Goal: Information Seeking & Learning: Find specific fact

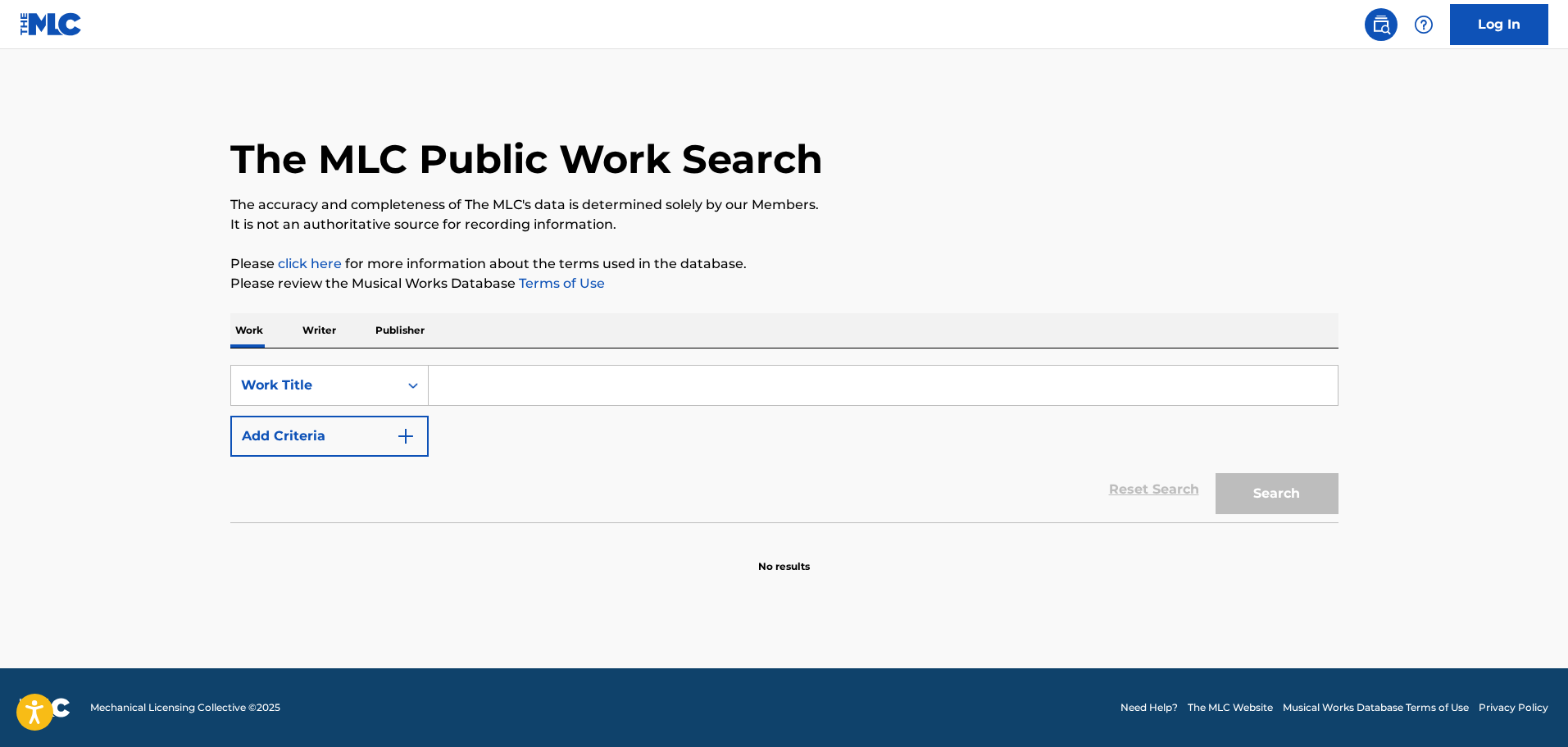
click at [554, 400] on input "Search Form" at bounding box center [882, 385] width 909 height 39
paste input "Lani Hall and Herb Alpert -"
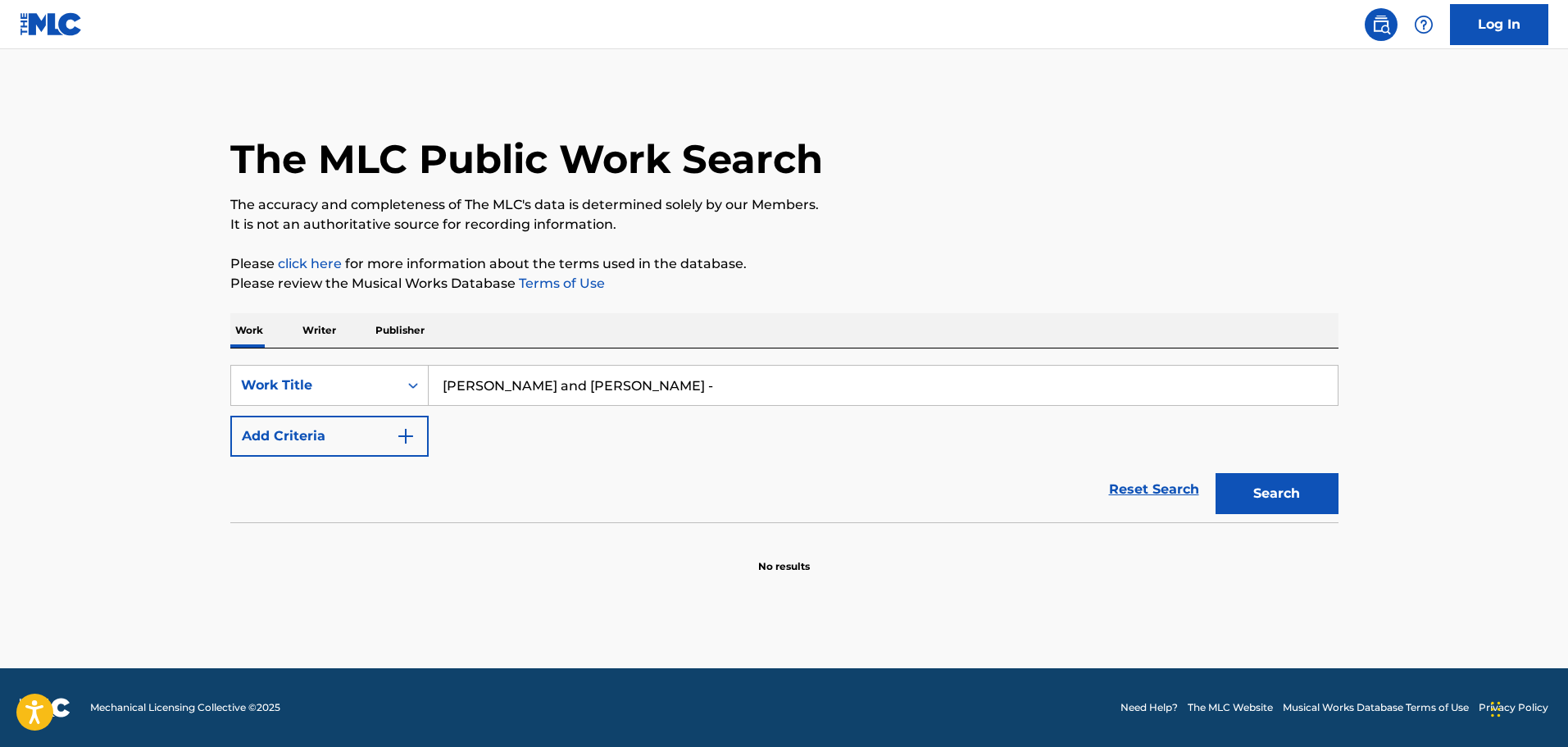
type input "Lani Hall and Herb Alpert -"
click at [413, 443] on img "Search Form" at bounding box center [406, 437] width 20 height 20
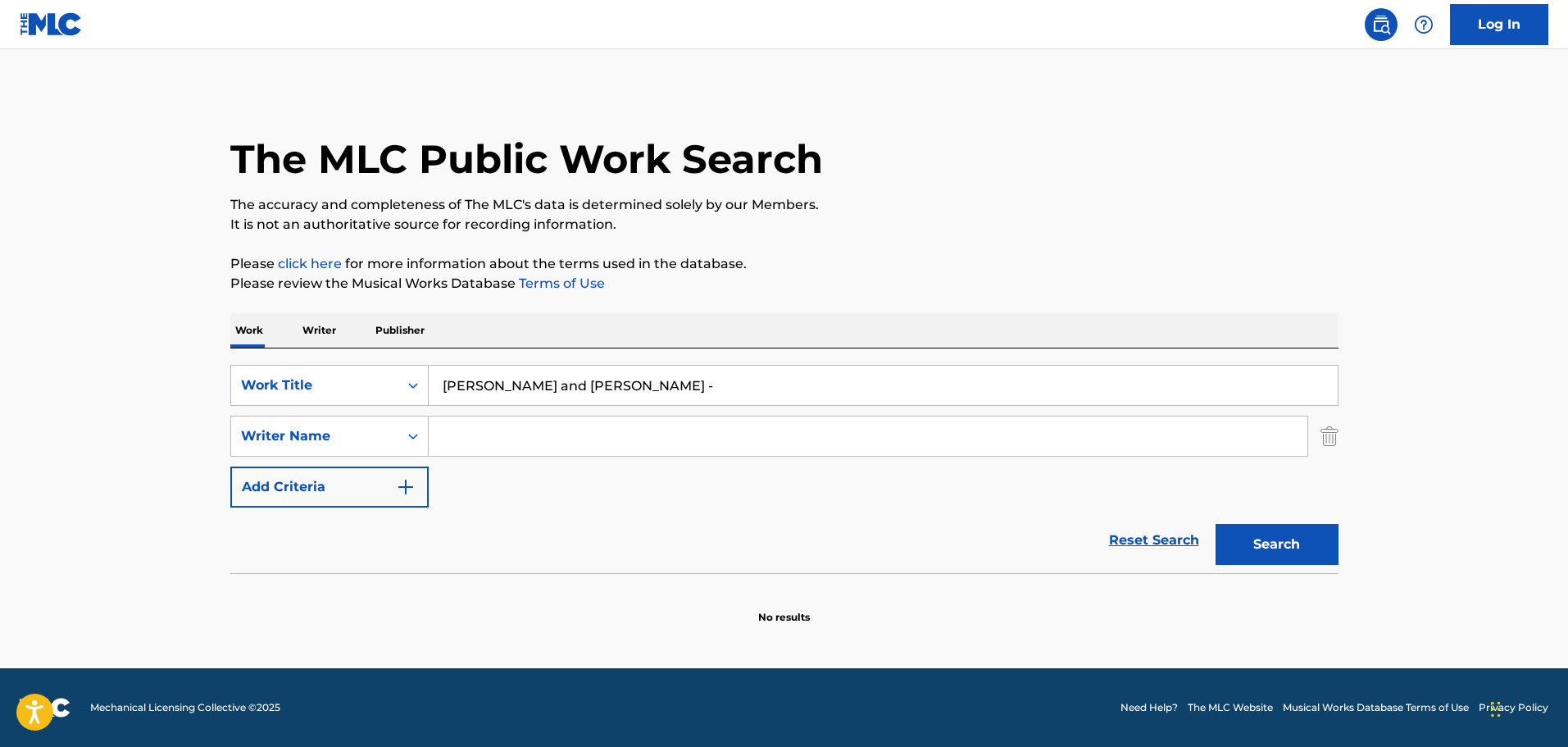
click at [486, 435] on input "Search Form" at bounding box center [868, 437] width 879 height 39
drag, startPoint x: 642, startPoint y: 384, endPoint x: 430, endPoint y: 383, distance: 212.0
click at [430, 383] on input "Lani Hall and Herb Alpert -" at bounding box center [882, 385] width 909 height 39
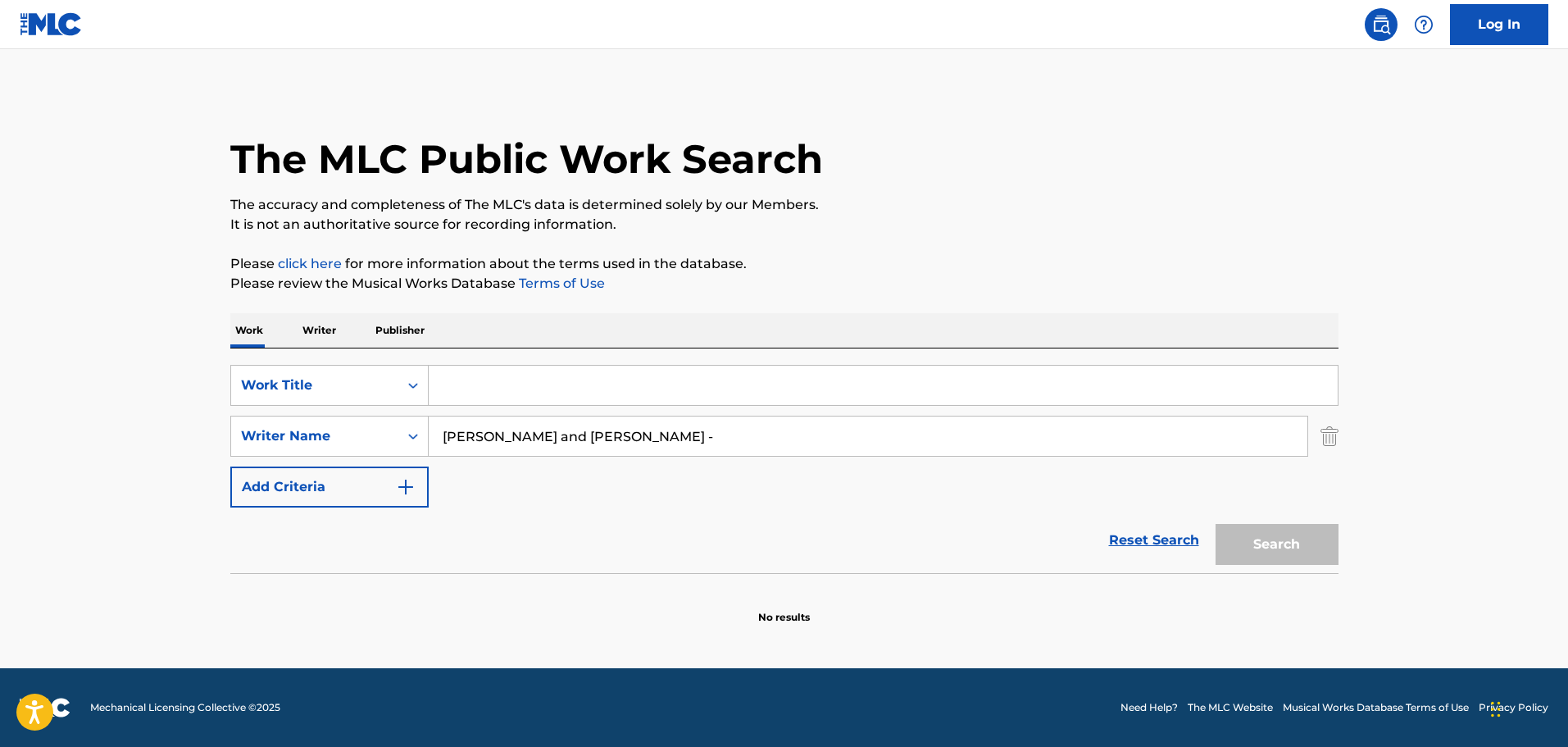
type input "Lani Hall and Herb Alpert -"
click at [496, 382] on input "Search Form" at bounding box center [882, 385] width 909 height 39
paste input "Come What May"
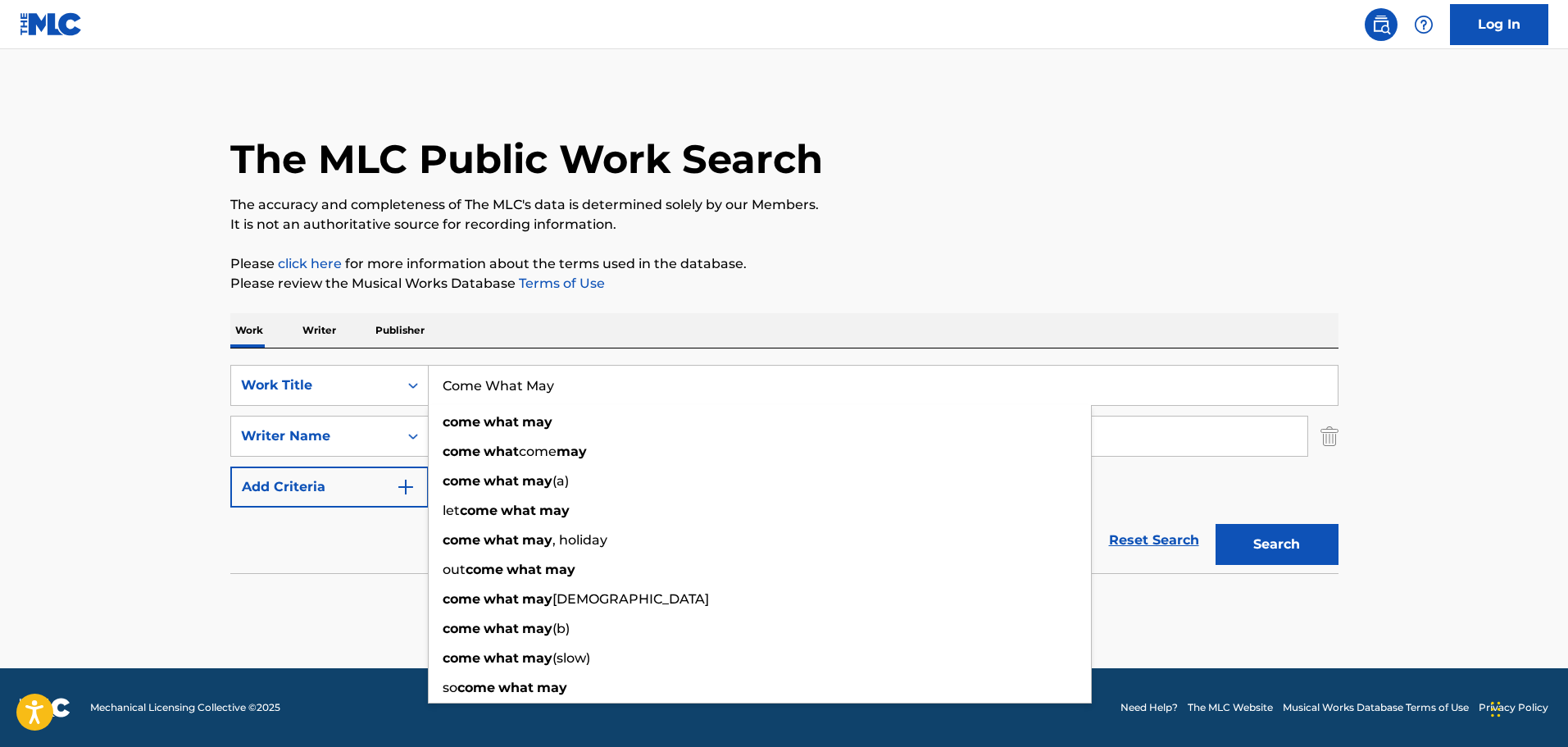
type input "Come What May"
click at [1314, 542] on button "Search" at bounding box center [1276, 545] width 123 height 41
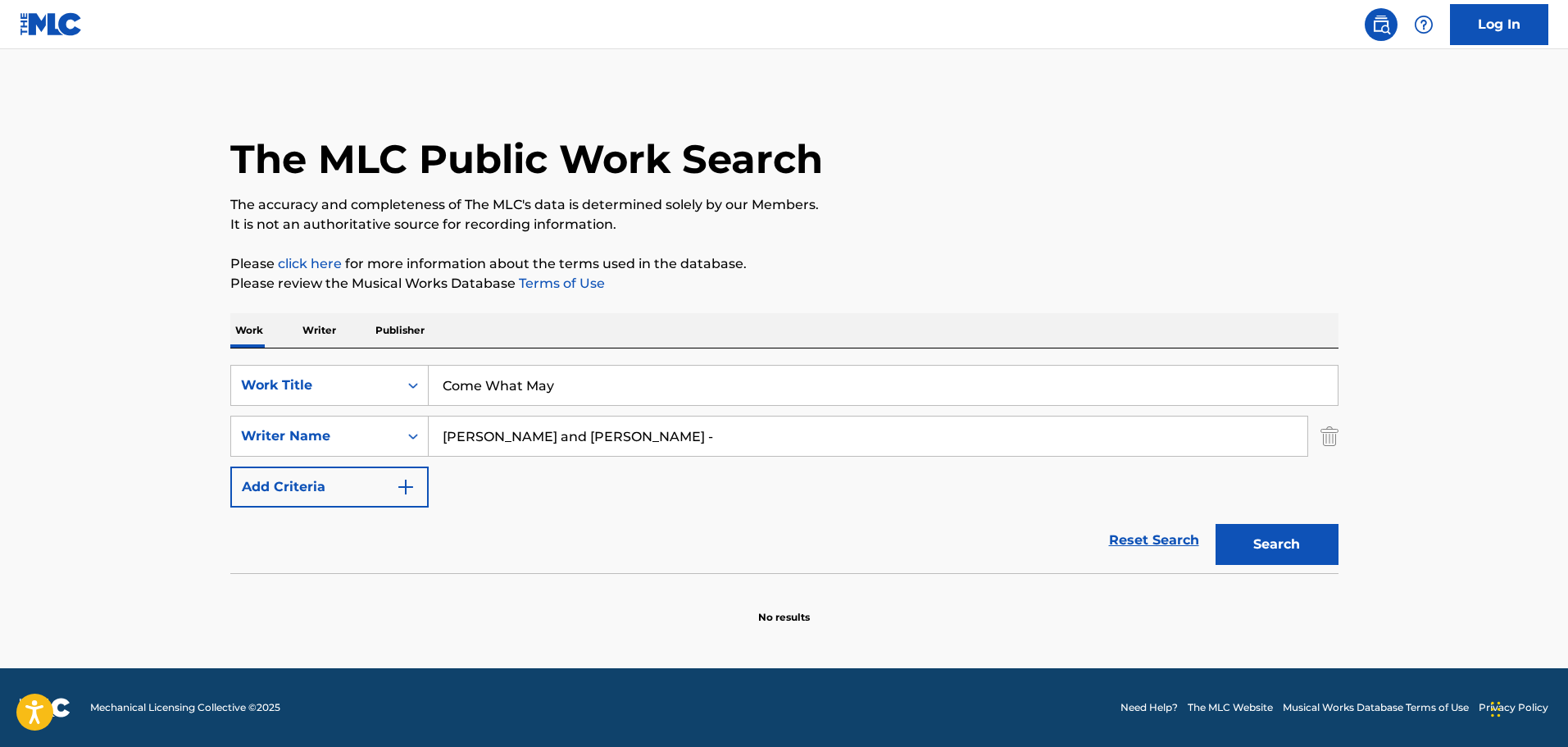
click at [554, 442] on input "Lani Hall and Herb Alpert -" at bounding box center [868, 437] width 879 height 39
drag, startPoint x: 597, startPoint y: 442, endPoint x: 713, endPoint y: 446, distance: 116.1
click at [713, 446] on input "Lani Hall and Herb Alpert -" at bounding box center [868, 437] width 879 height 39
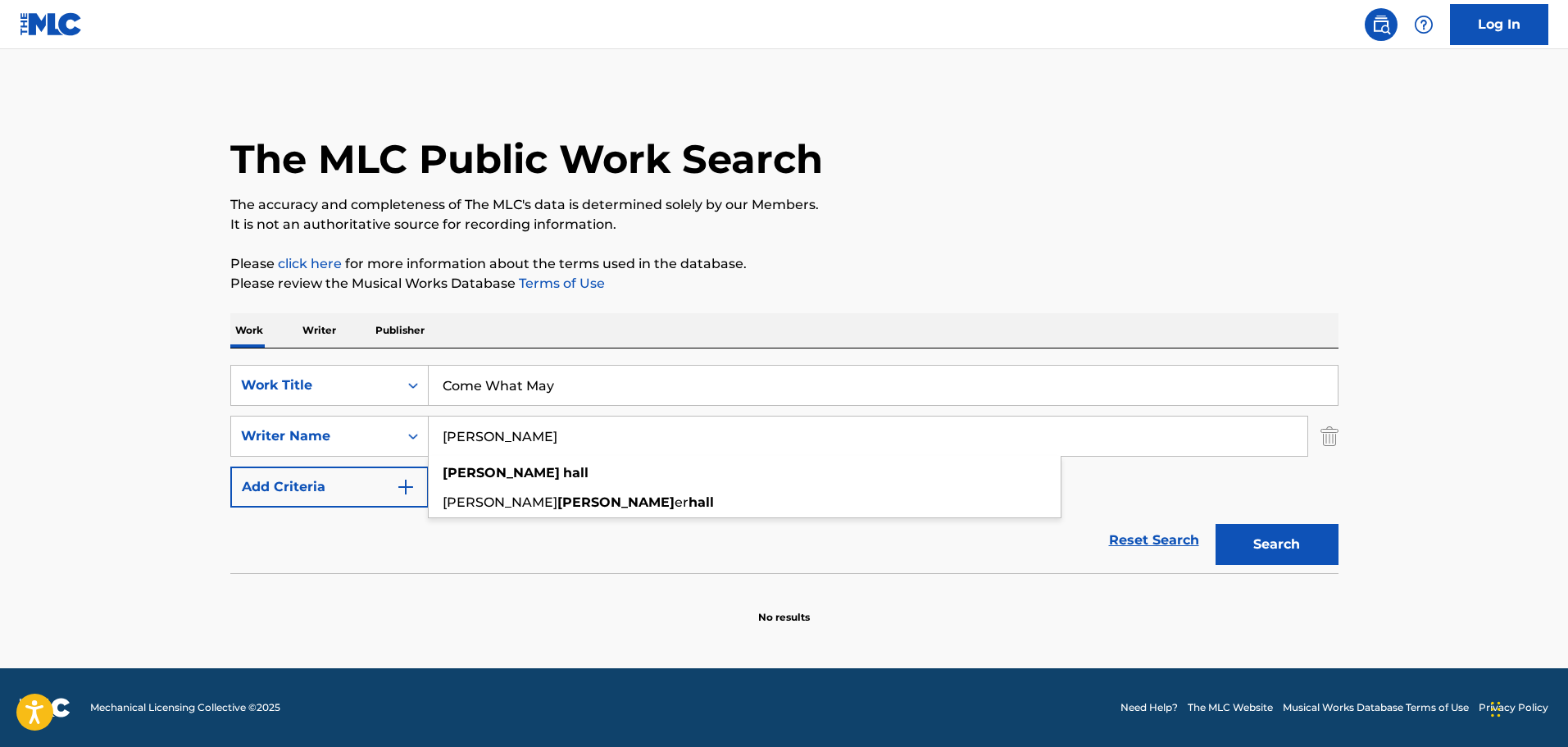
type input "Lani Hall"
click at [1310, 534] on button "Search" at bounding box center [1276, 545] width 123 height 41
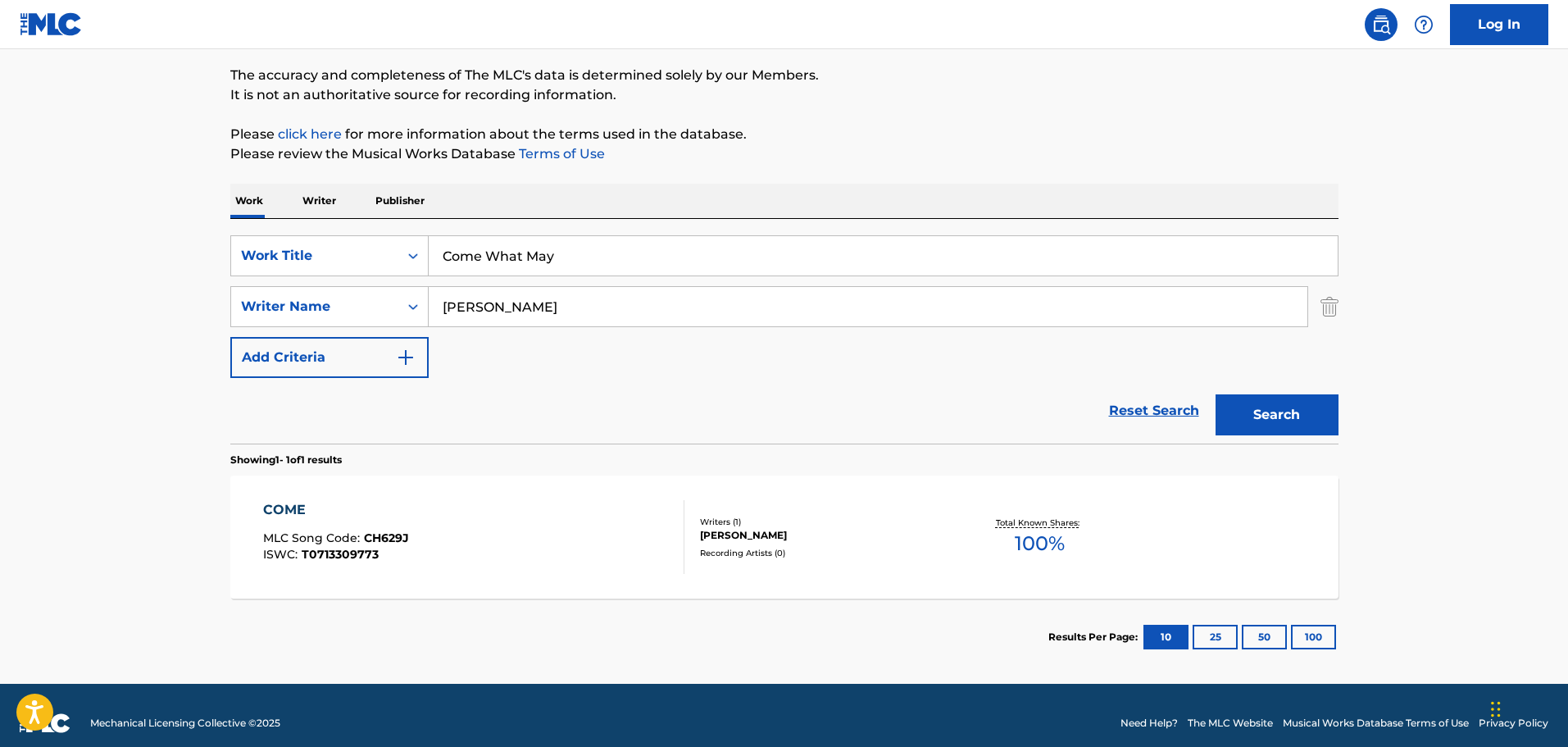
scroll to position [145, 0]
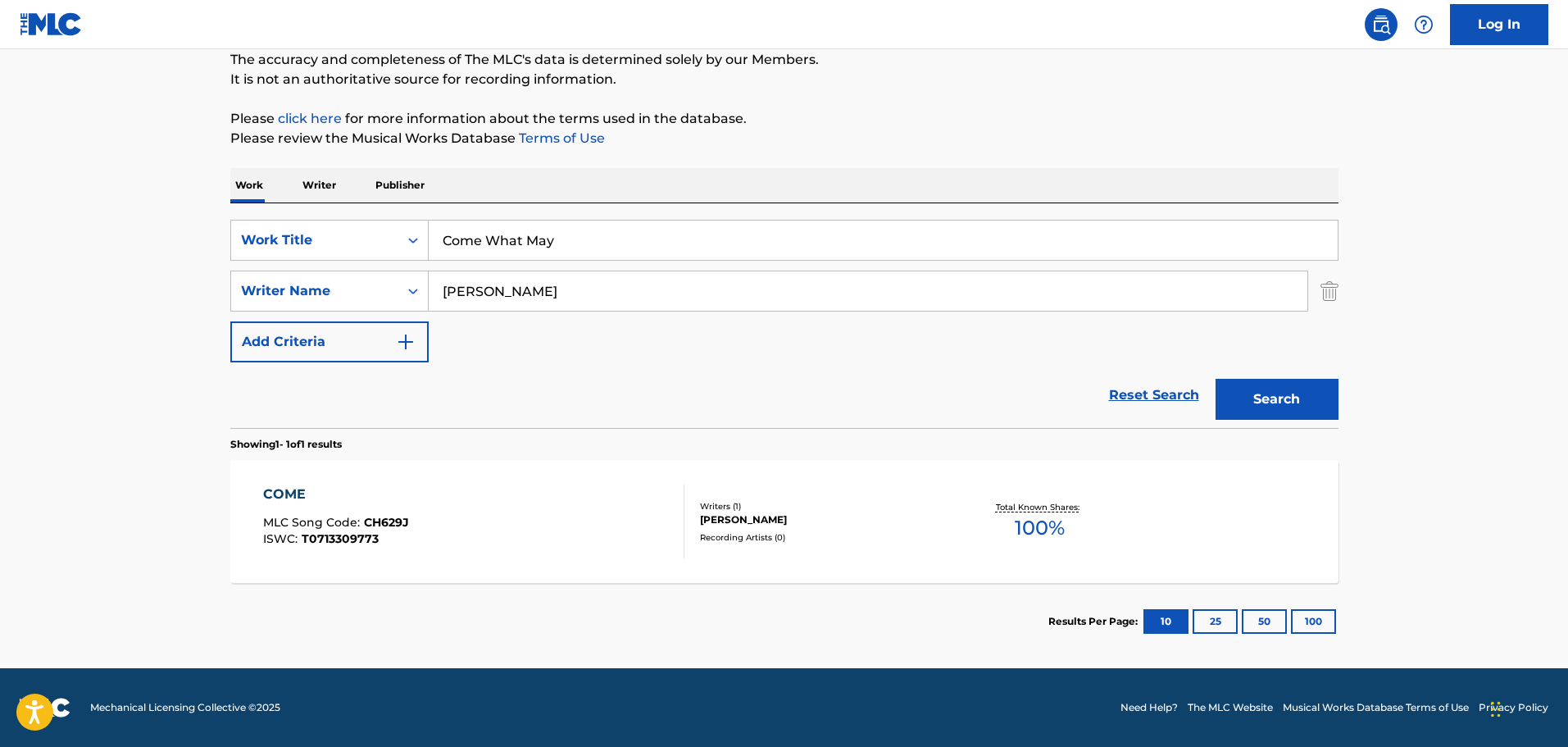
click at [567, 540] on div "COME MLC Song Code : CH629J ISWC : T0713309773" at bounding box center [474, 521] width 422 height 74
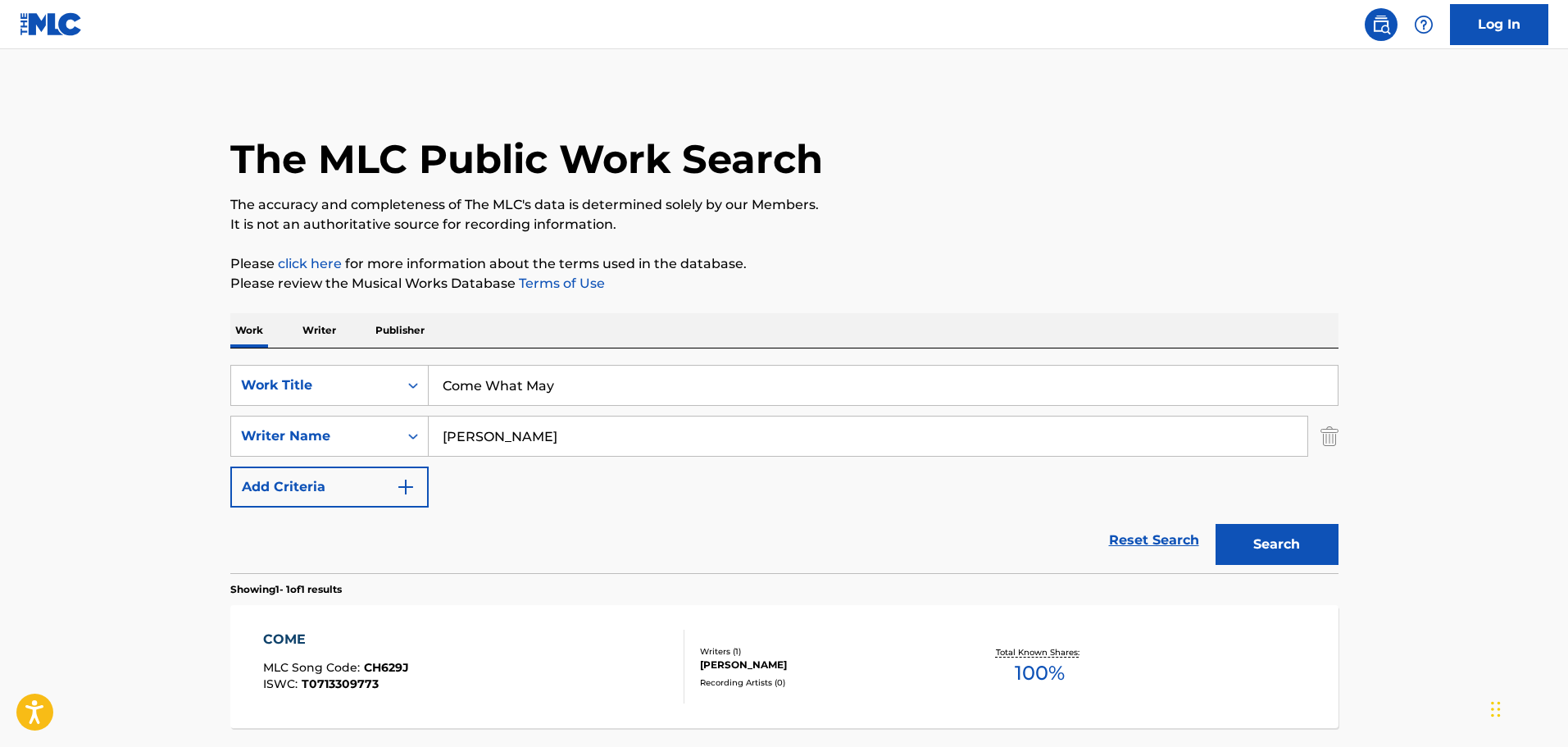
scroll to position [51, 0]
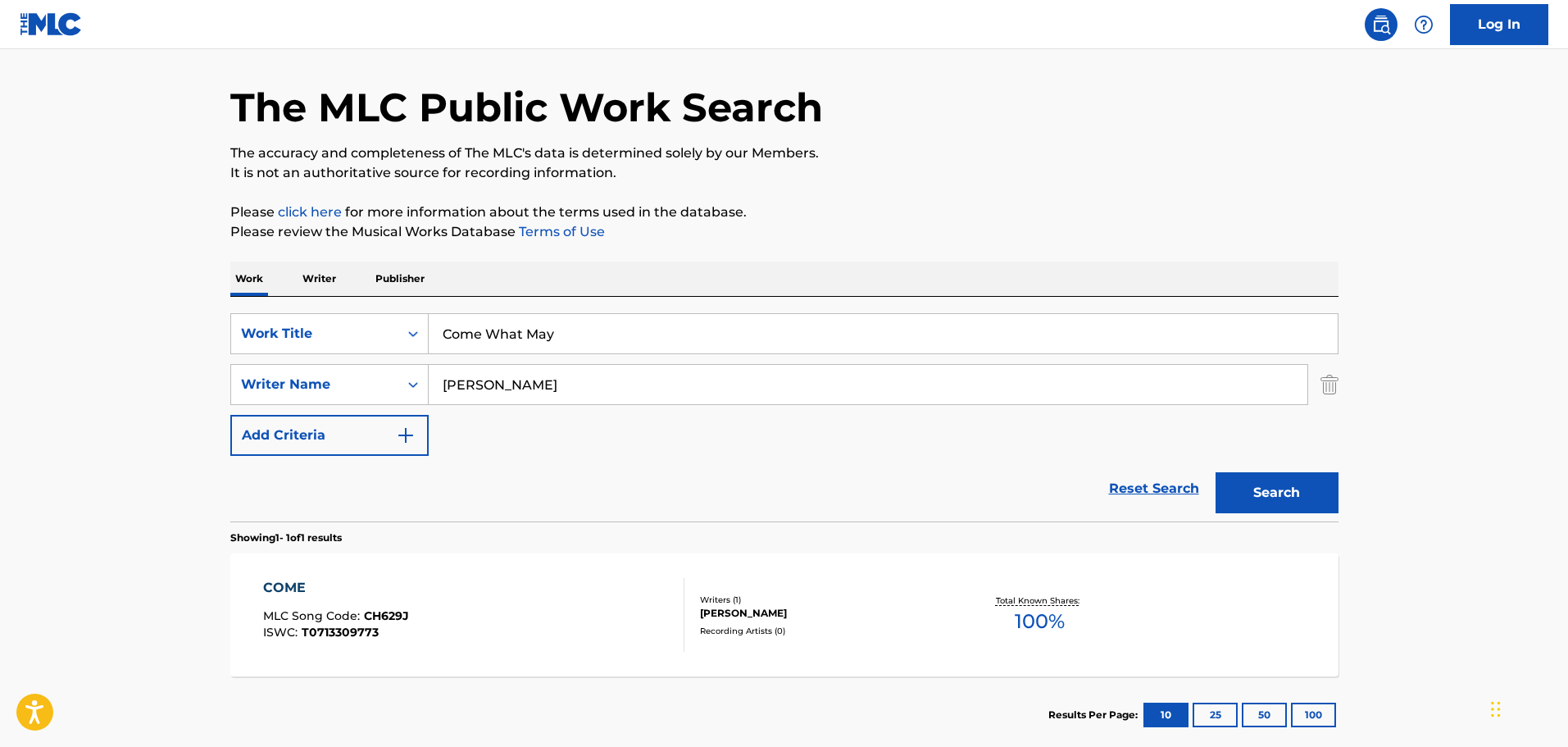
click at [536, 393] on input "Lani Hall" at bounding box center [868, 384] width 879 height 39
click at [540, 388] on input "y" at bounding box center [868, 384] width 879 height 39
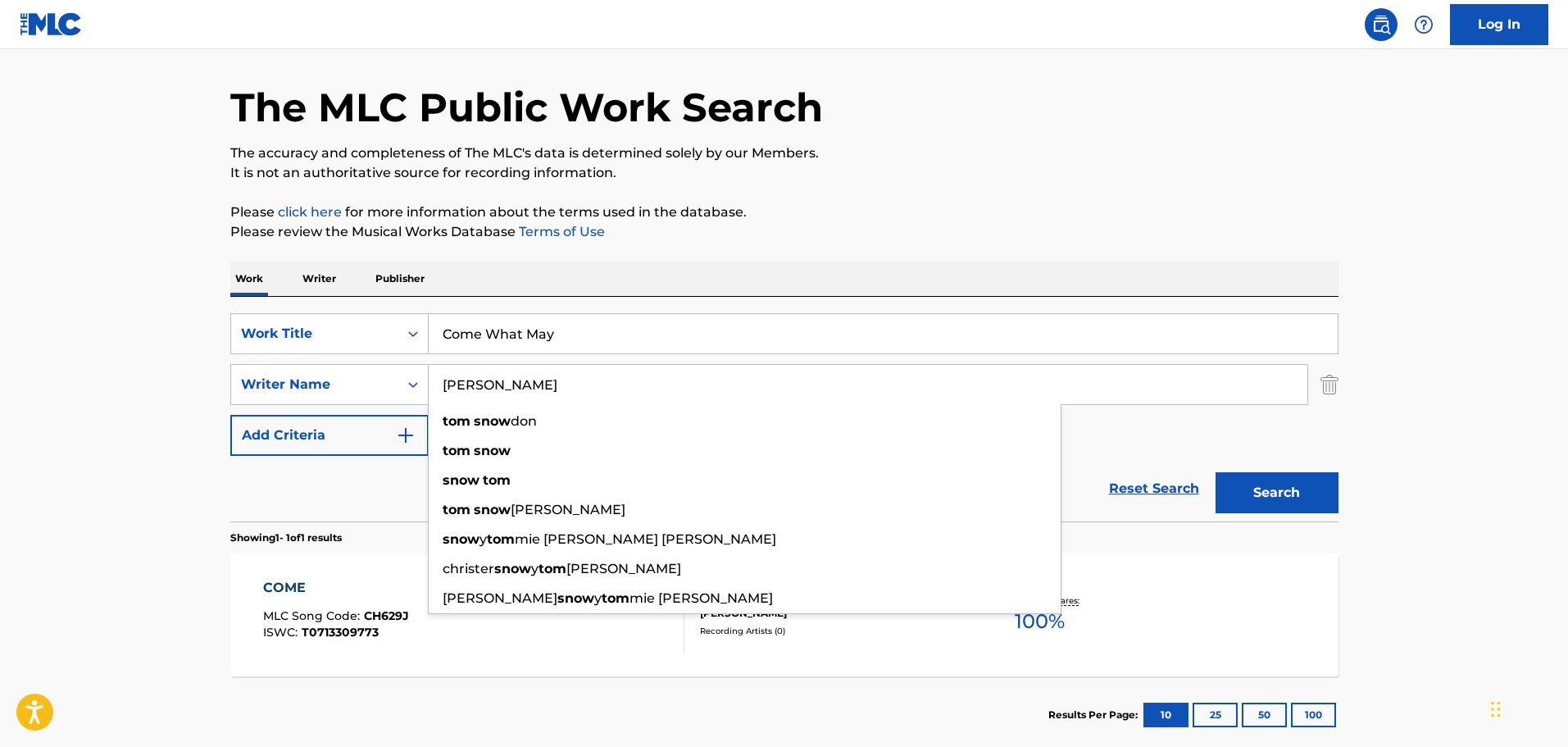
click at [540, 388] on input "tom snow" at bounding box center [868, 384] width 879 height 39
type input "tom snow"
click at [1282, 509] on button "Search" at bounding box center [1276, 493] width 123 height 41
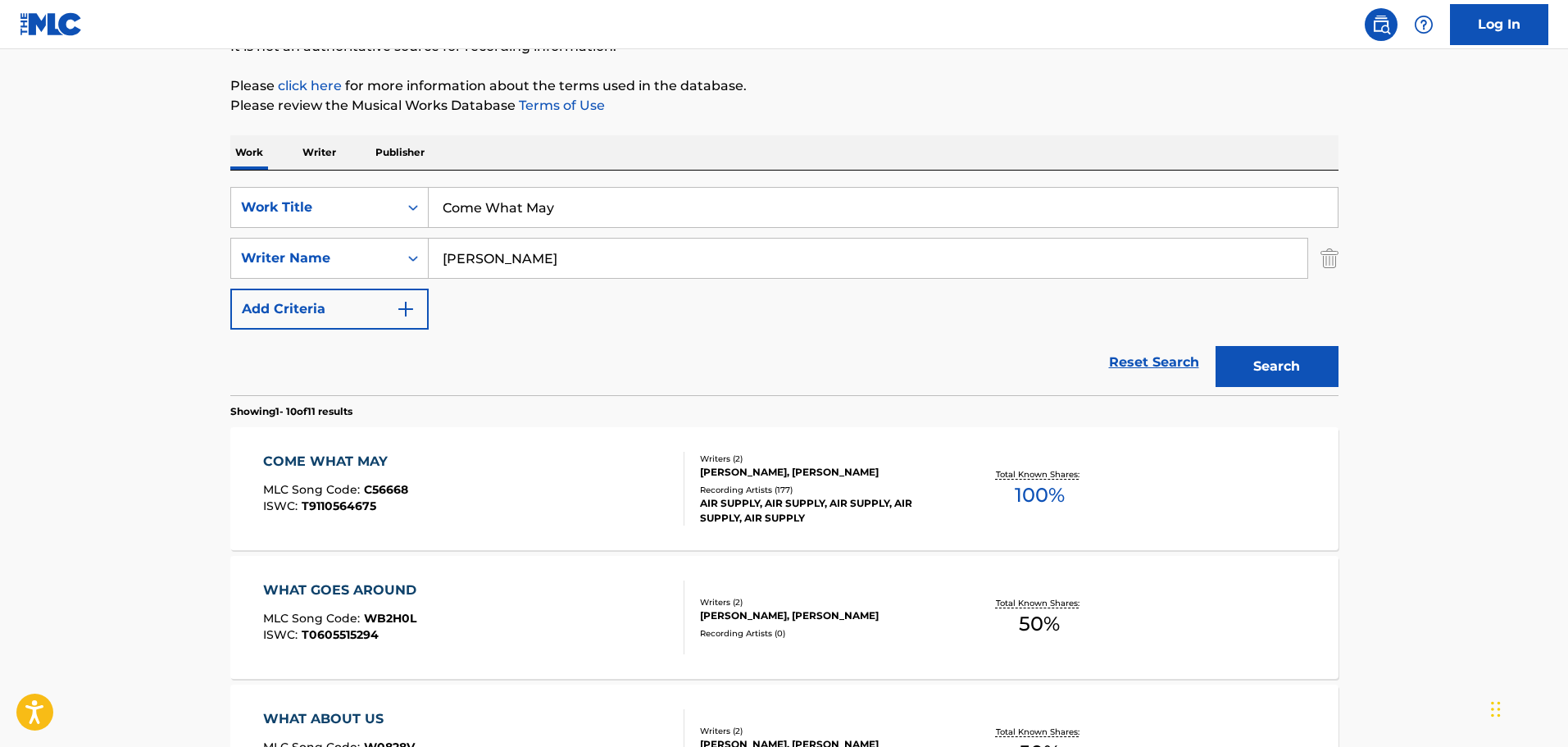
scroll to position [216, 0]
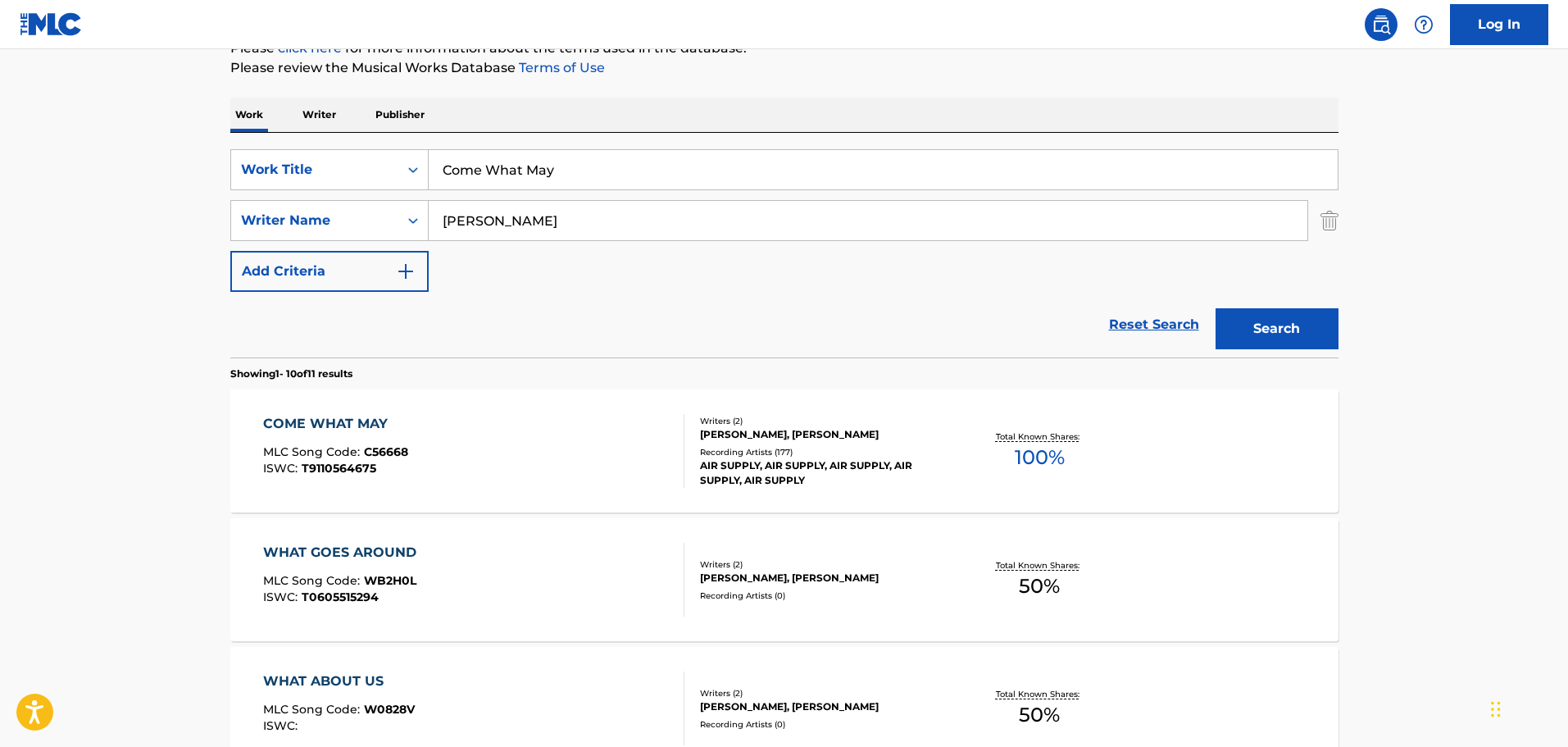
click at [543, 429] on div "COME WHAT MAY MLC Song Code : C56668 ISWC : T9110564675" at bounding box center [474, 450] width 422 height 74
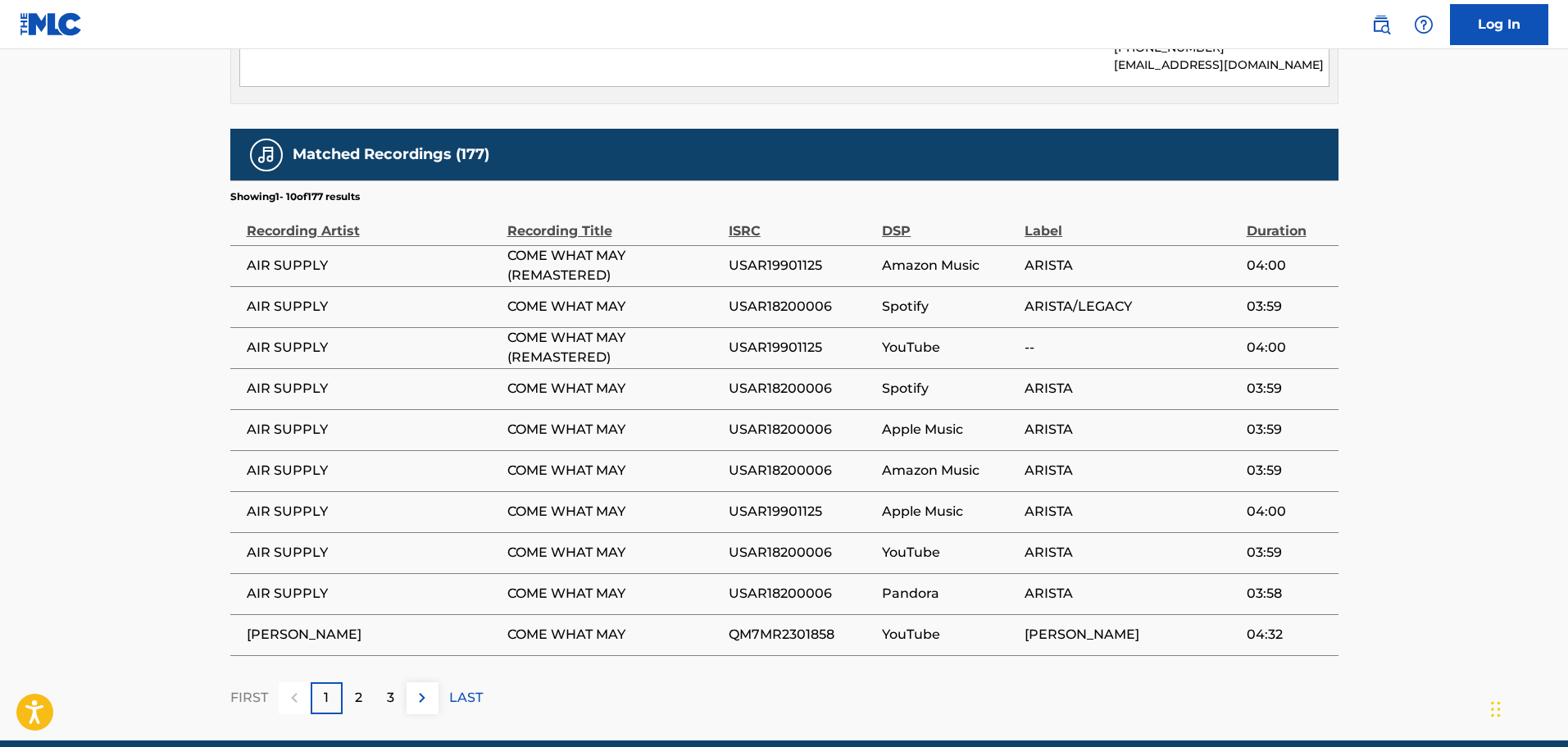
scroll to position [1148, 0]
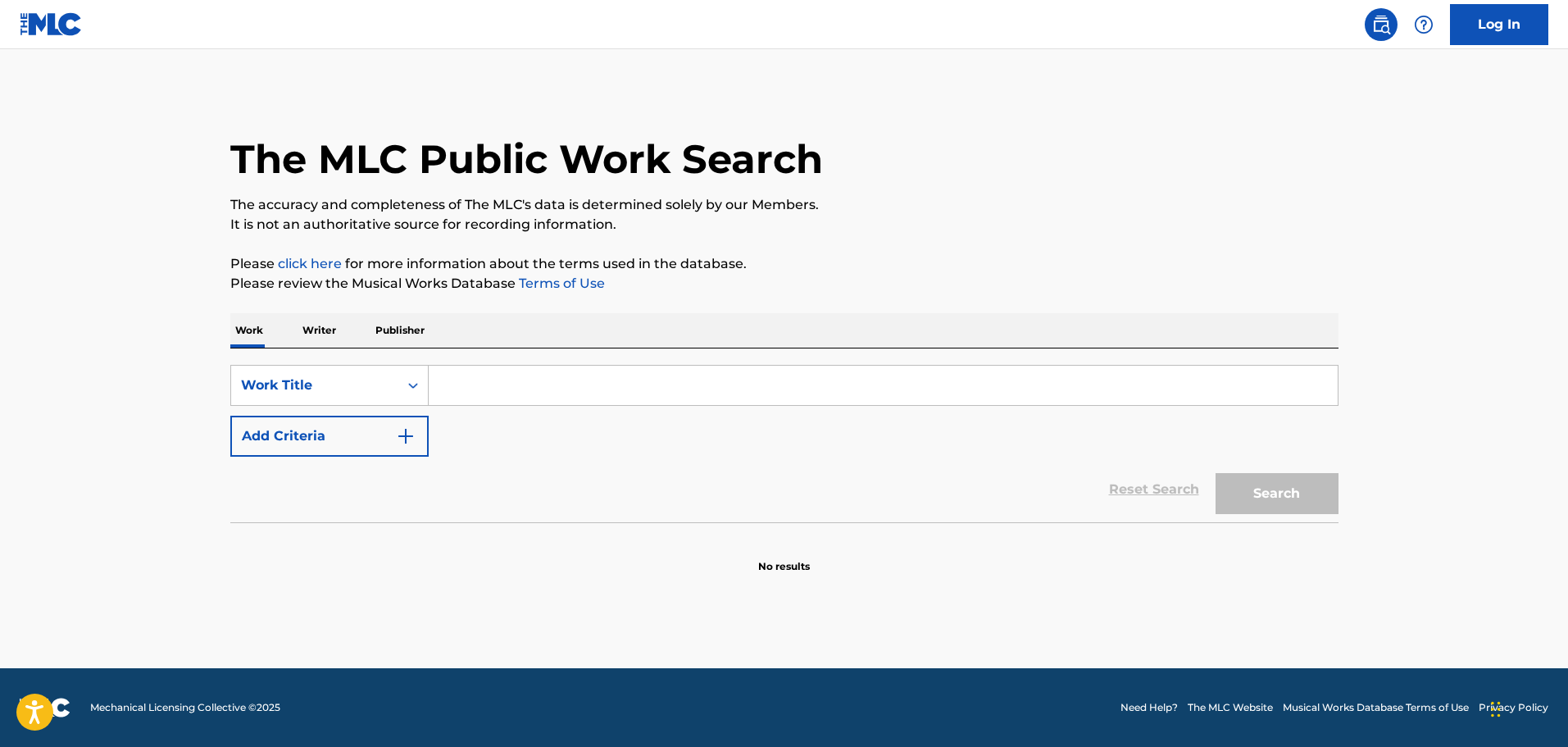
click at [493, 397] on input "Search Form" at bounding box center [882, 385] width 909 height 39
paste input "MEDAL"
type input "MEDAL"
click at [396, 438] on button "Add Criteria" at bounding box center [329, 437] width 198 height 41
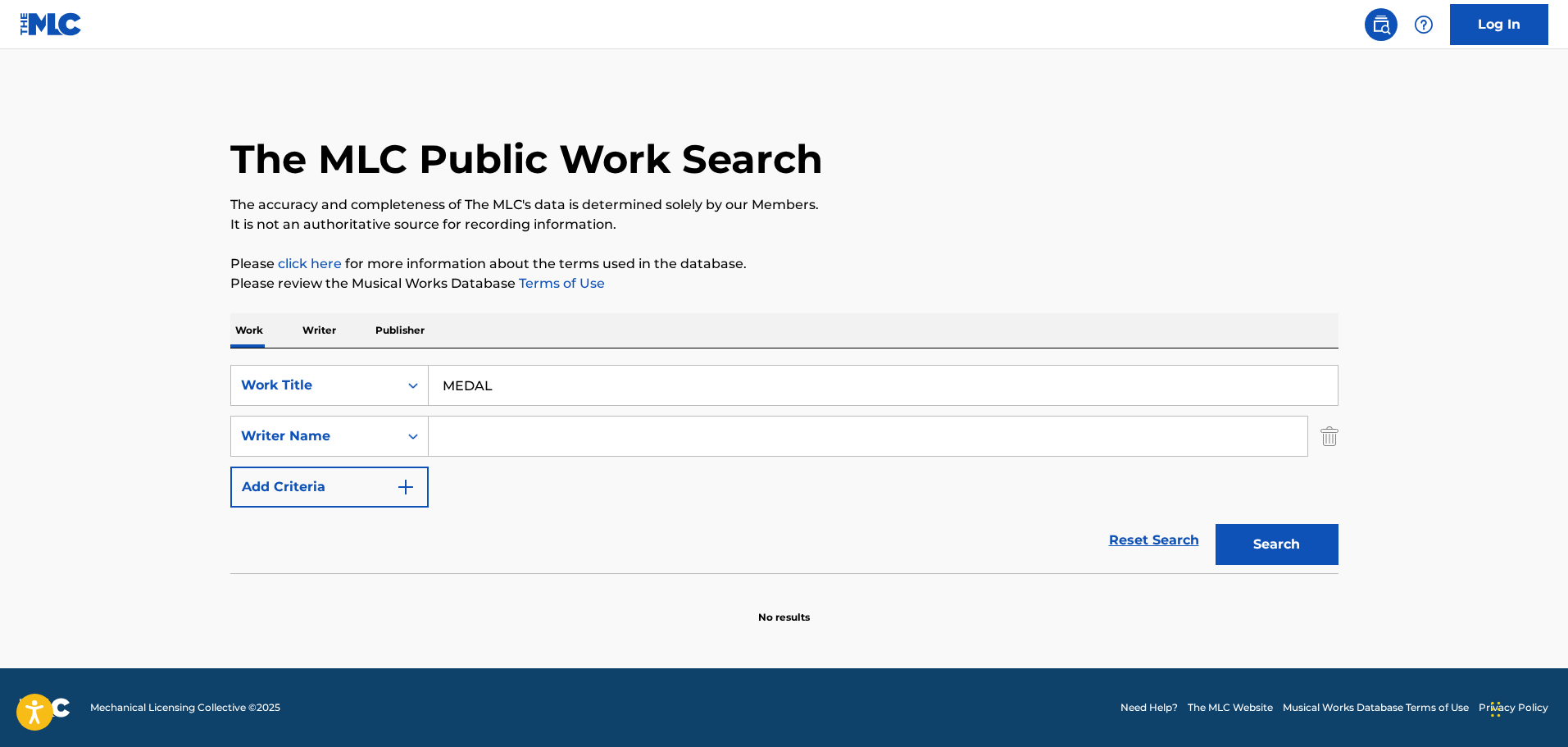
click at [505, 430] on input "Search Form" at bounding box center [868, 437] width 879 height 39
paste input "[PERSON_NAME] [PERSON_NAME]"
type input "[PERSON_NAME] [PERSON_NAME]"
click at [1267, 522] on div "Search" at bounding box center [1273, 540] width 131 height 66
click at [1262, 542] on button "Search" at bounding box center [1276, 545] width 123 height 41
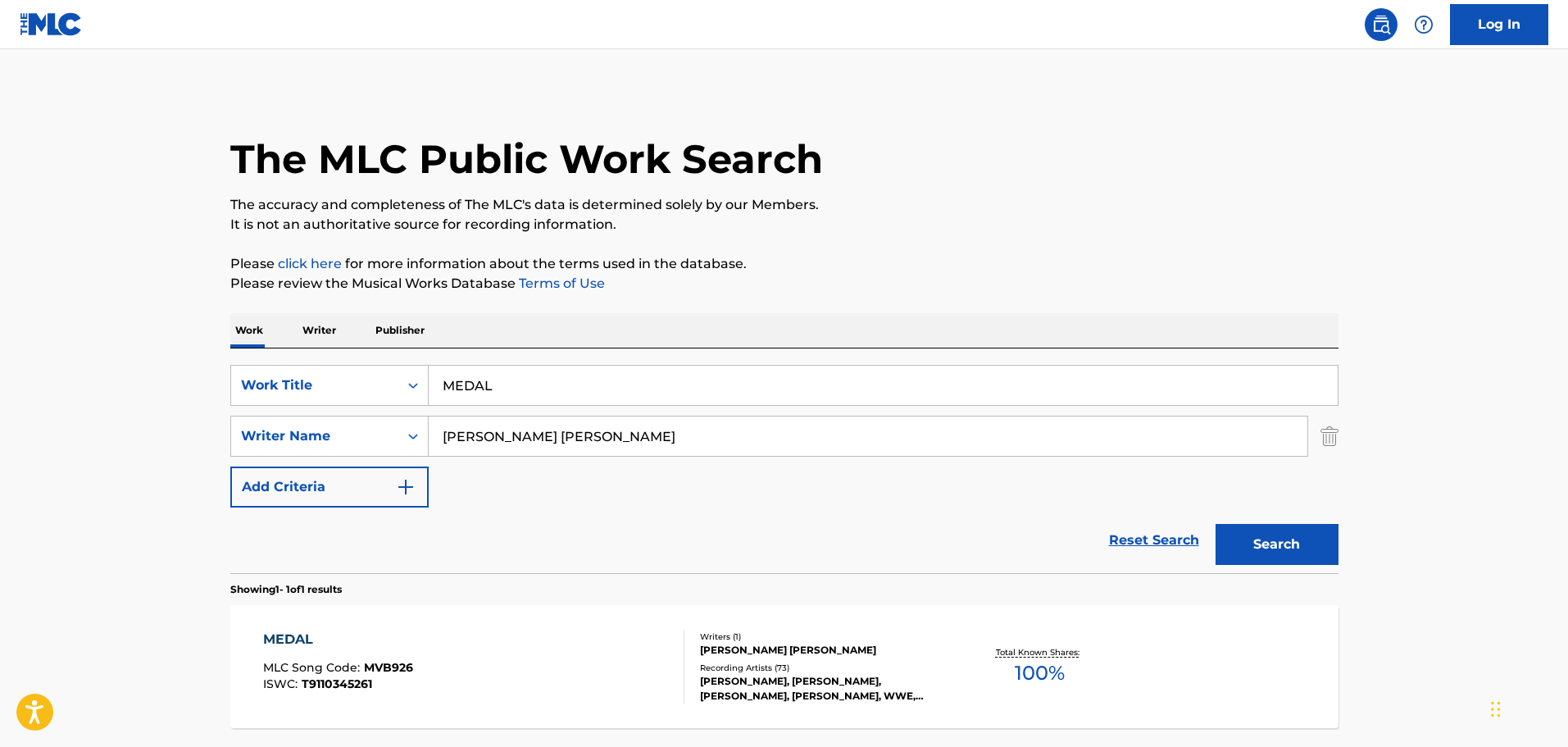
click at [467, 653] on div "MEDAL MLC Song Code : MVB926 ISWC : T9110345261" at bounding box center [474, 666] width 422 height 74
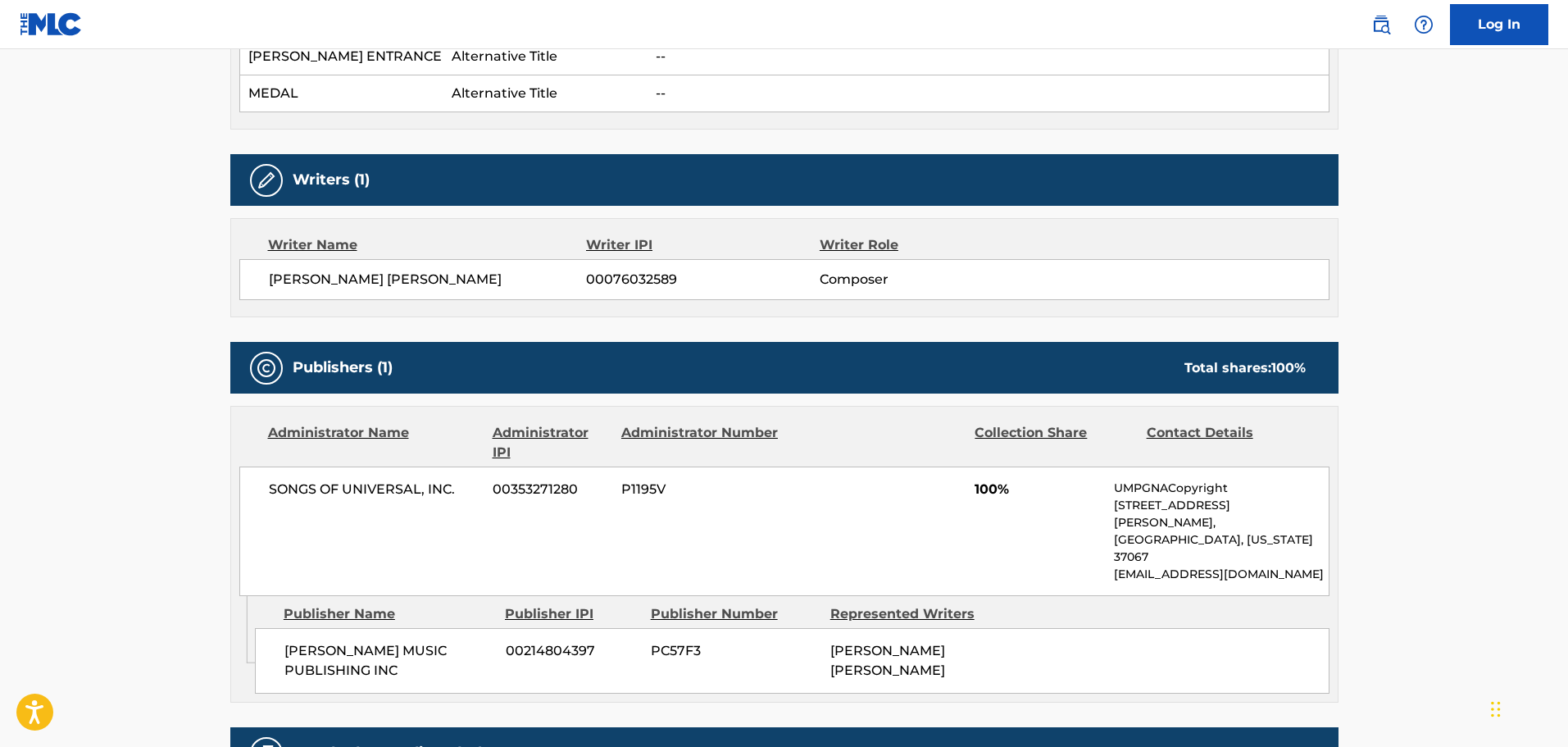
scroll to position [656, 0]
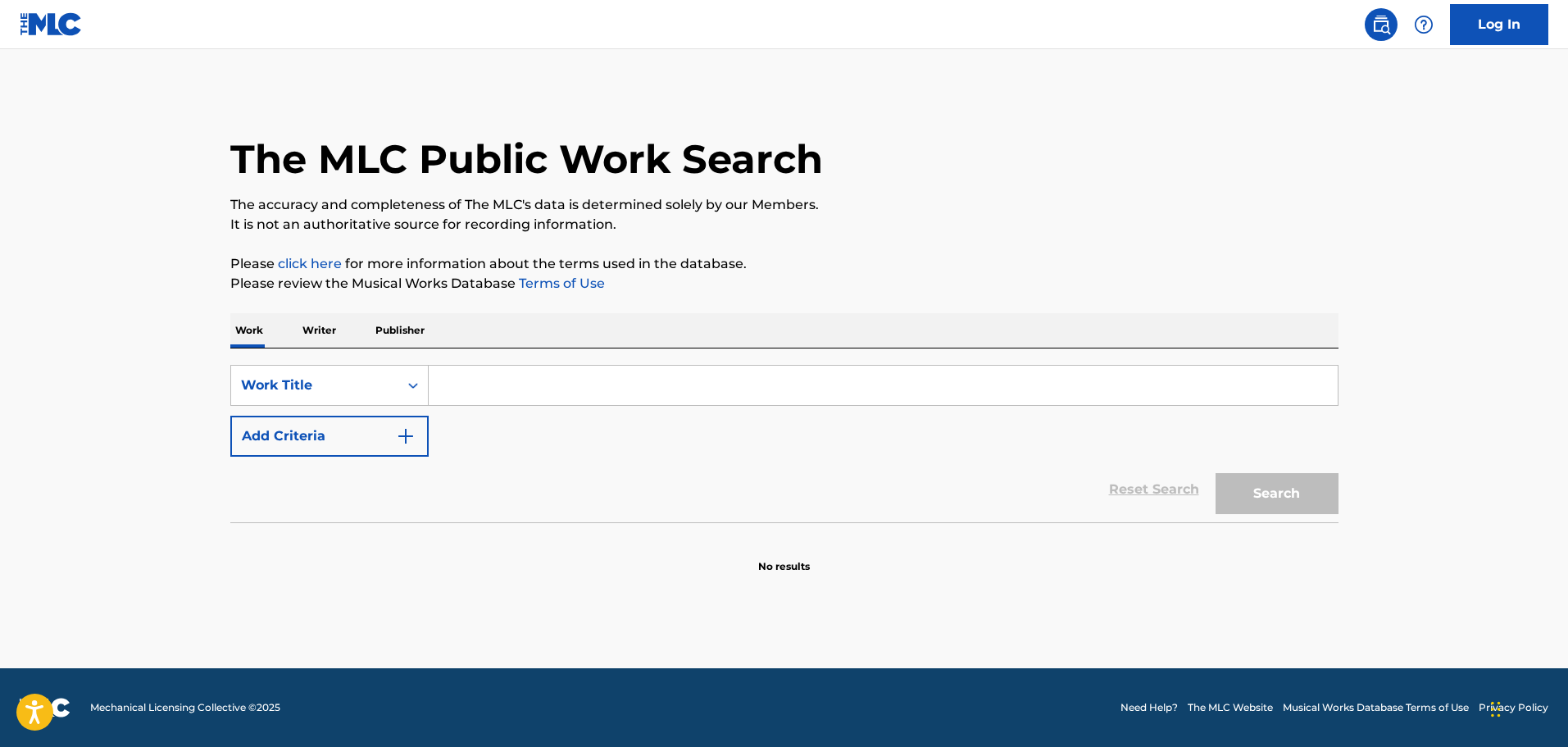
click at [545, 401] on input "Search Form" at bounding box center [882, 385] width 909 height 39
paste input "I WON'T DO WHAT YOU TELL ME"
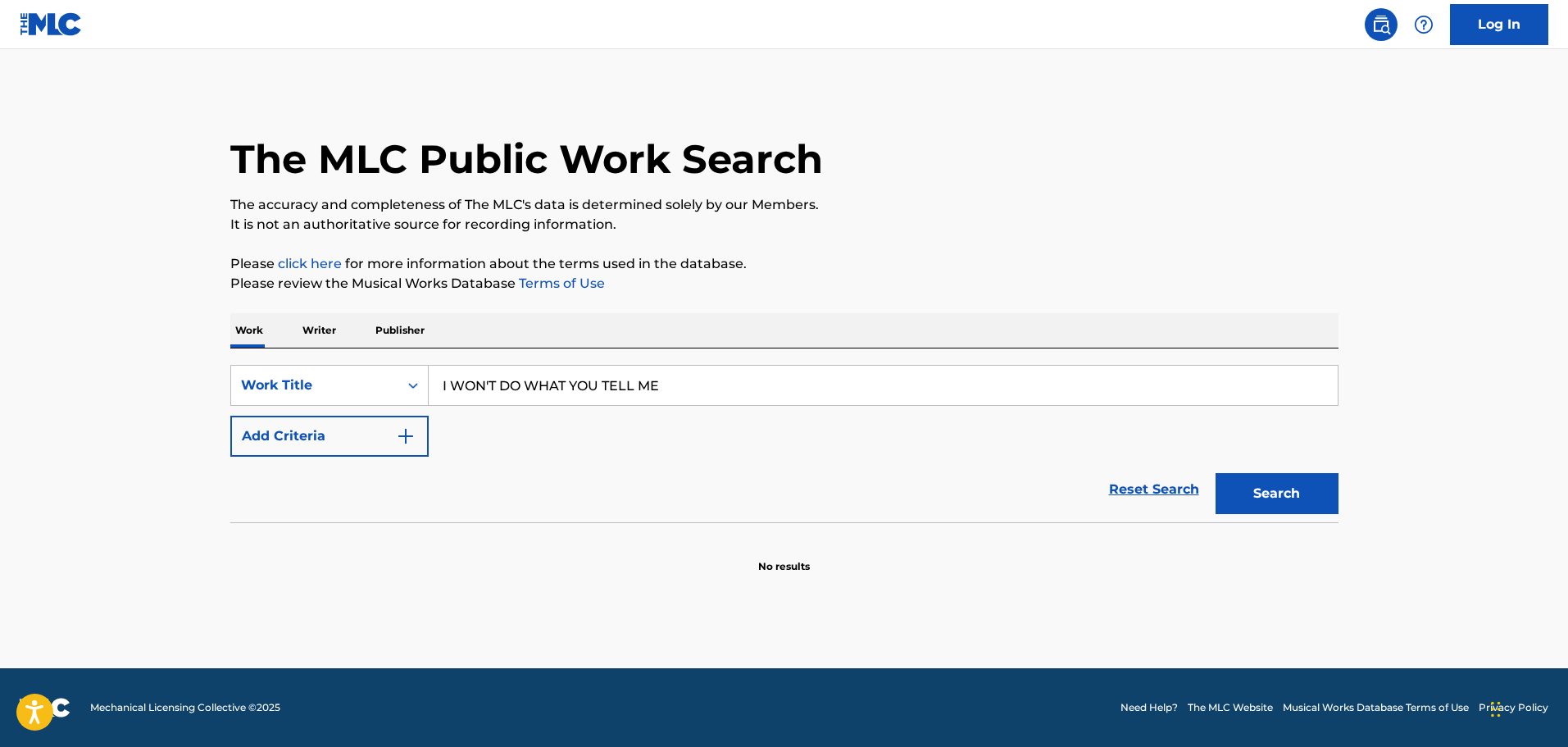
type input "I WON'T DO WHAT YOU TELL ME"
click at [549, 434] on div "SearchWithCriteria4f8cb356-d2b7-42aa-b531-774ec5d65100 Work Title I WON'T DO WH…" at bounding box center [784, 410] width 1108 height 92
click at [414, 427] on img "Search Form" at bounding box center [406, 437] width 20 height 20
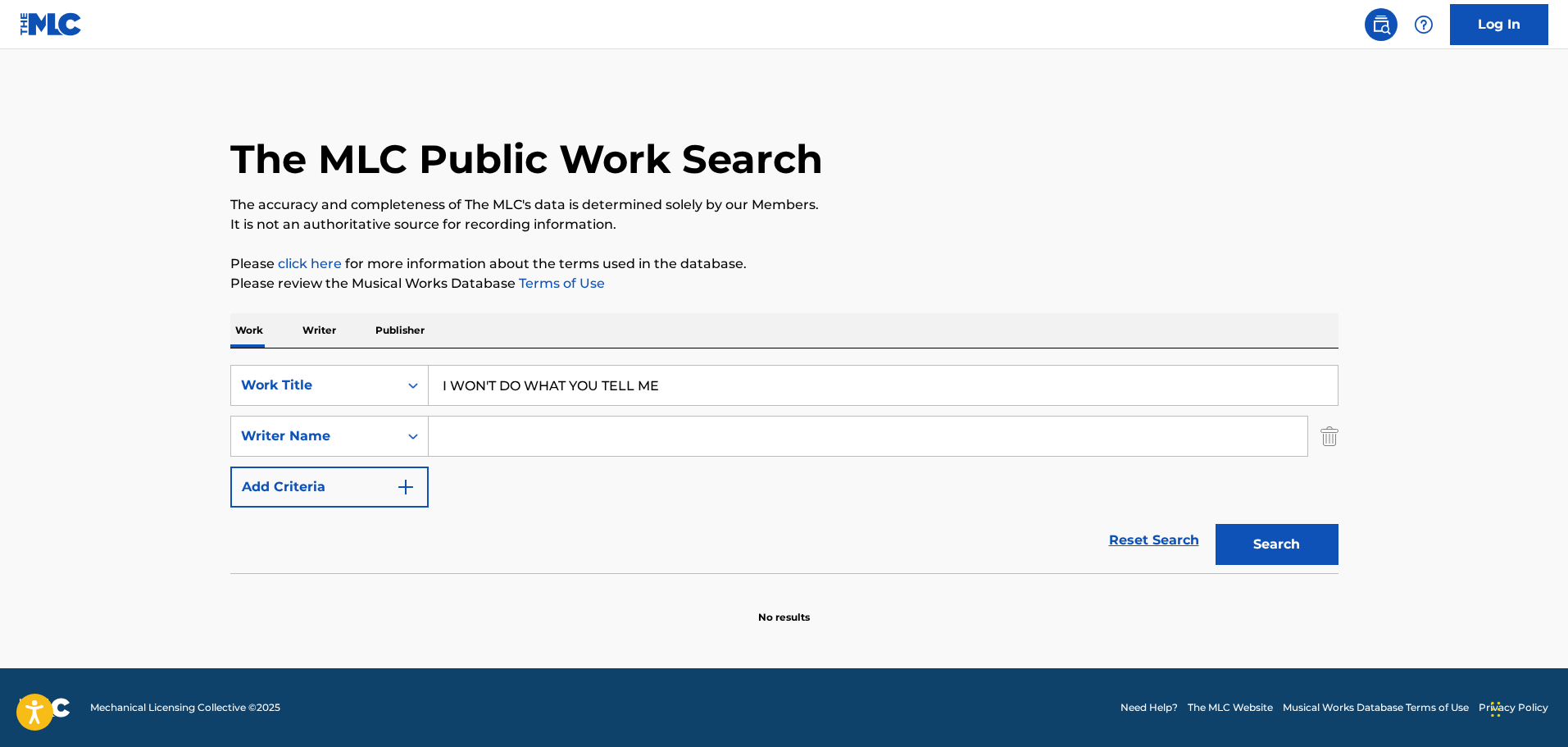
click at [467, 428] on input "Search Form" at bounding box center [868, 437] width 879 height 39
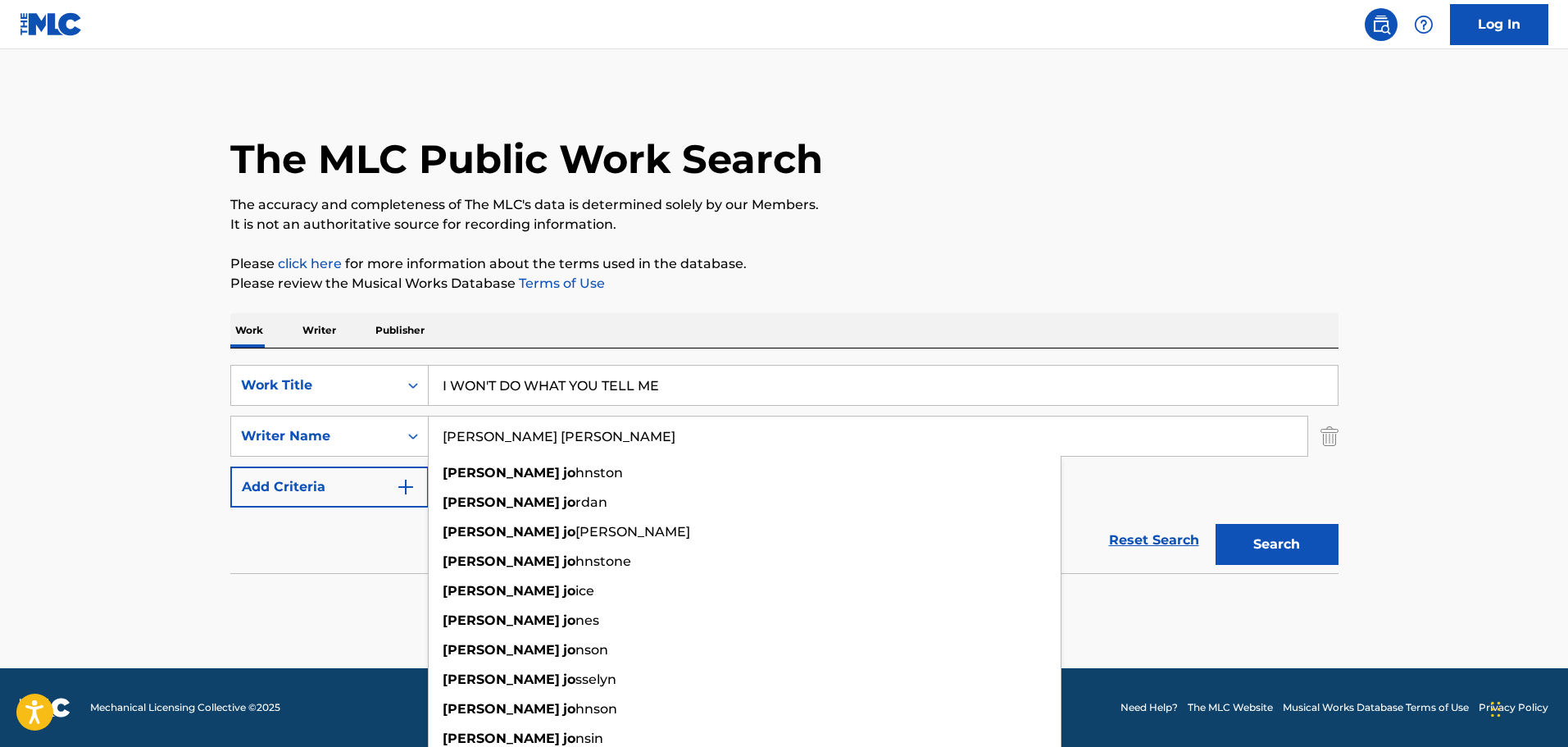
click at [577, 479] on div "jim jo hnston" at bounding box center [745, 473] width 632 height 30
type input "jim johnston"
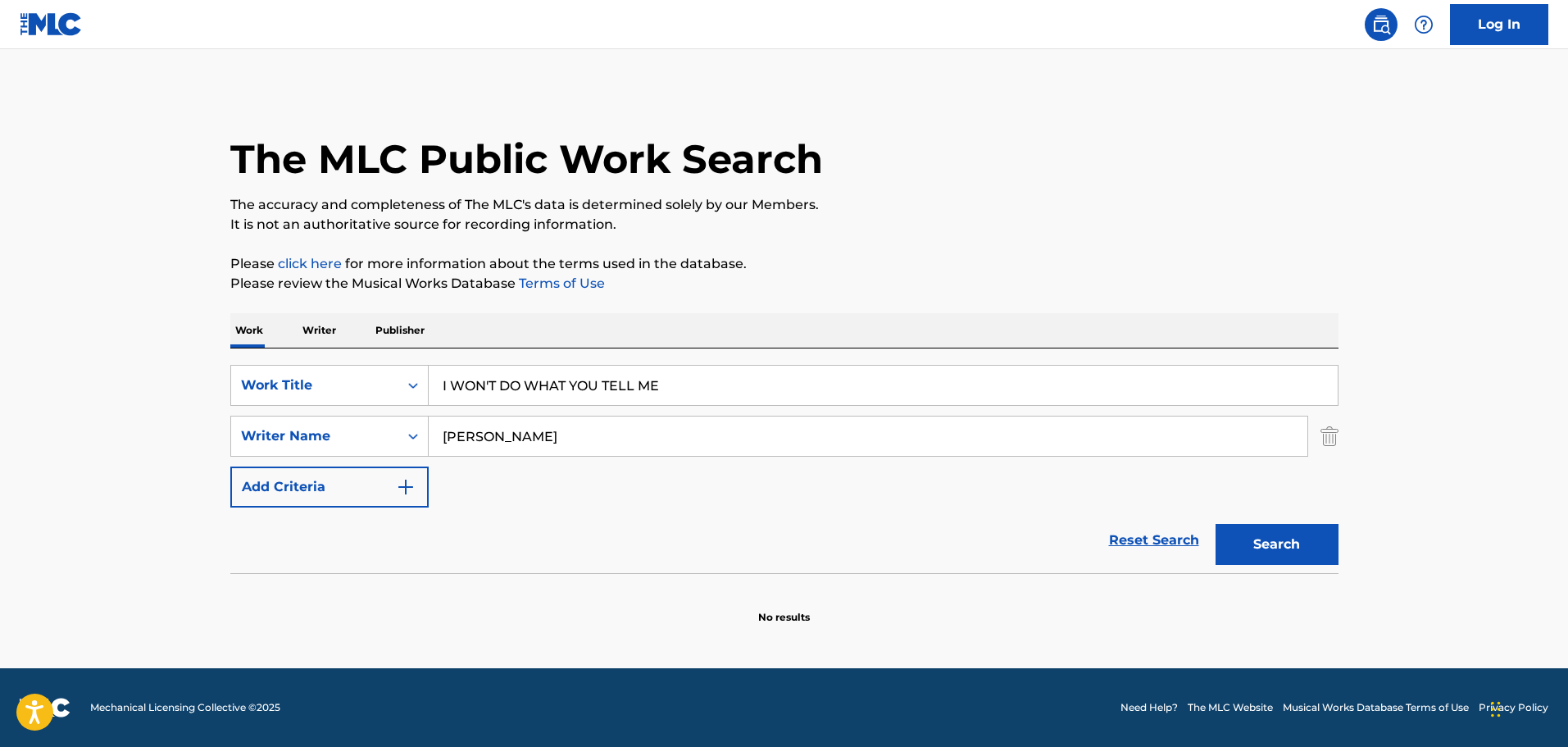
click at [1300, 564] on button "Search" at bounding box center [1276, 545] width 123 height 41
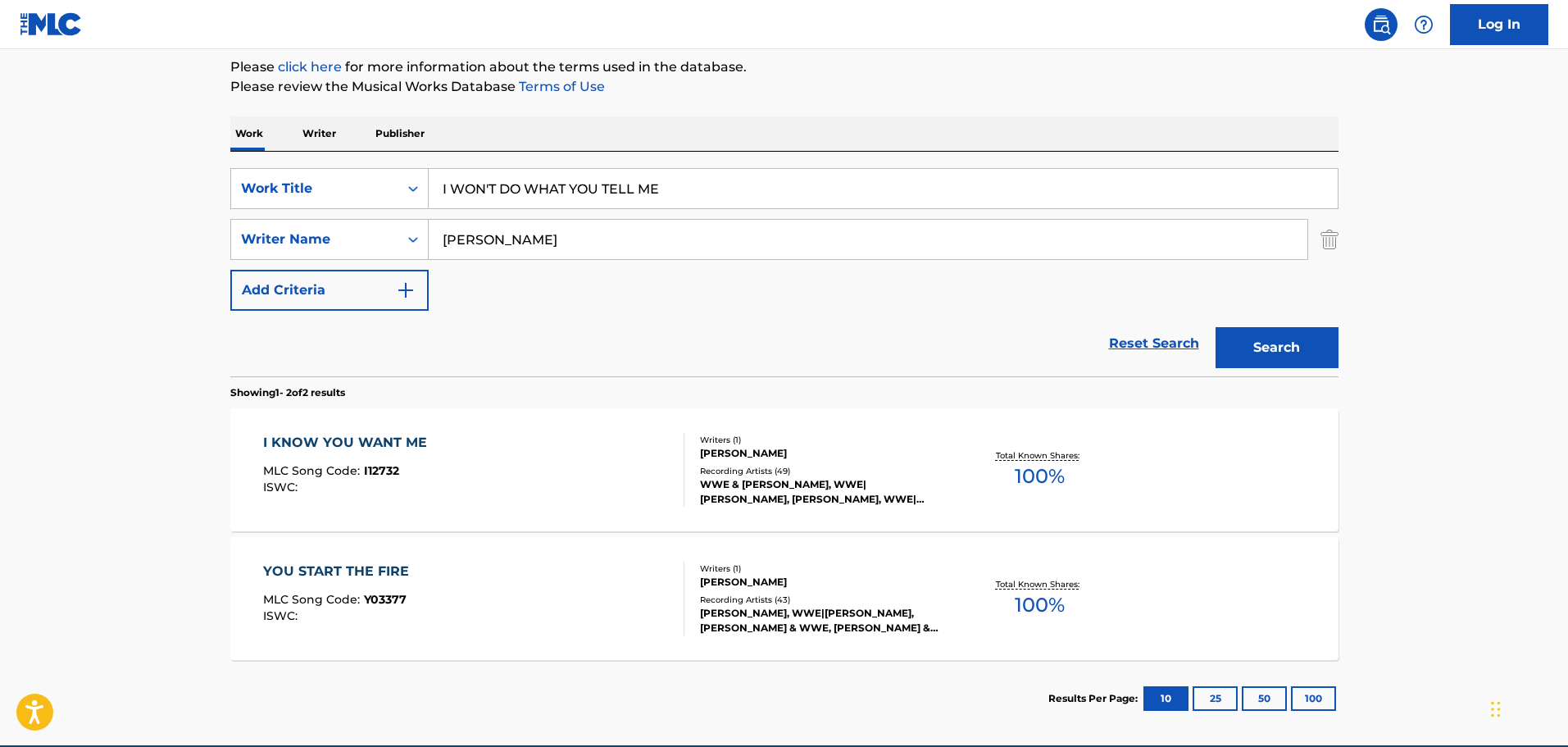
scroll to position [246, 0]
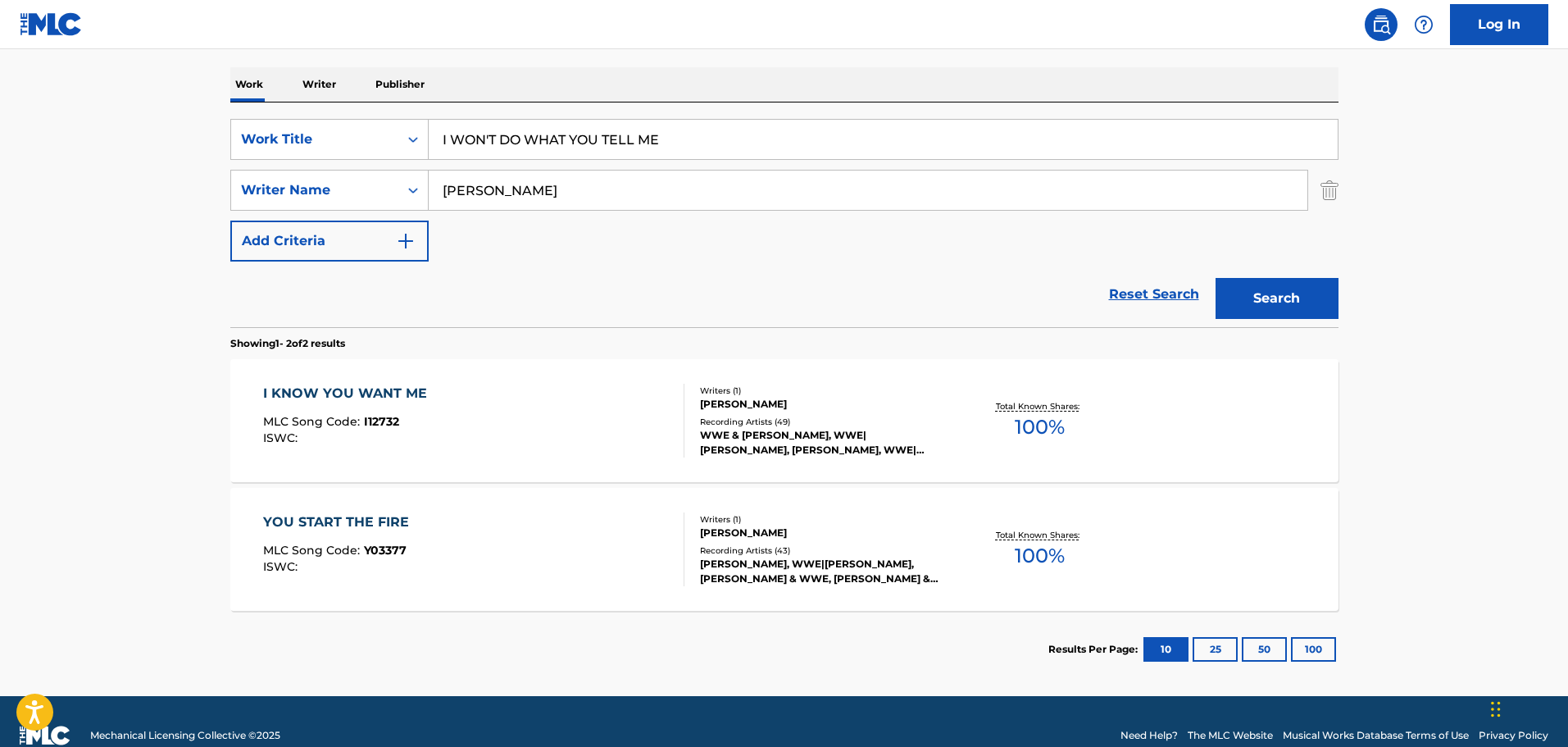
click at [563, 430] on div "I KNOW YOU WANT ME MLC Song Code : I12732 ISWC :" at bounding box center [474, 420] width 422 height 74
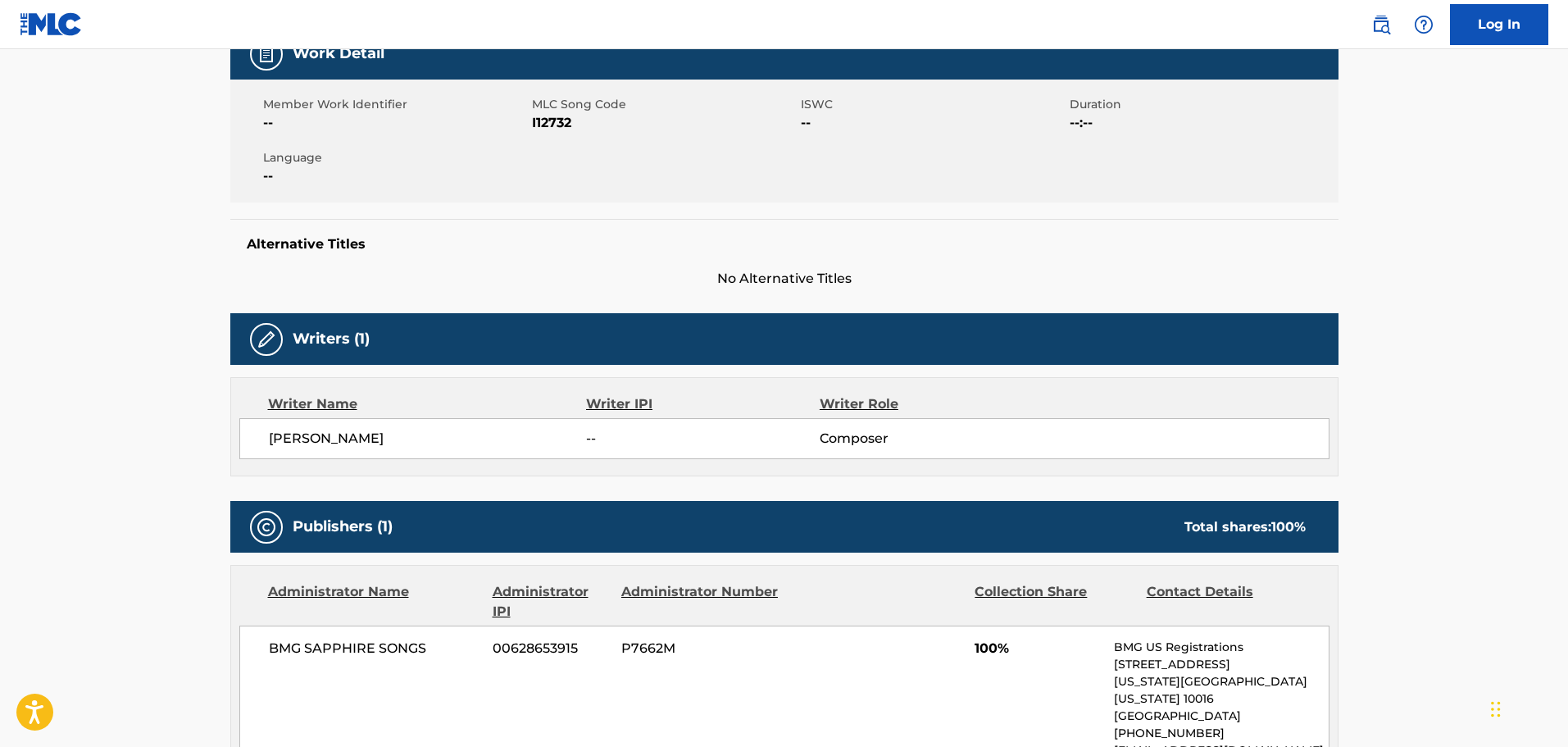
scroll to position [246, 0]
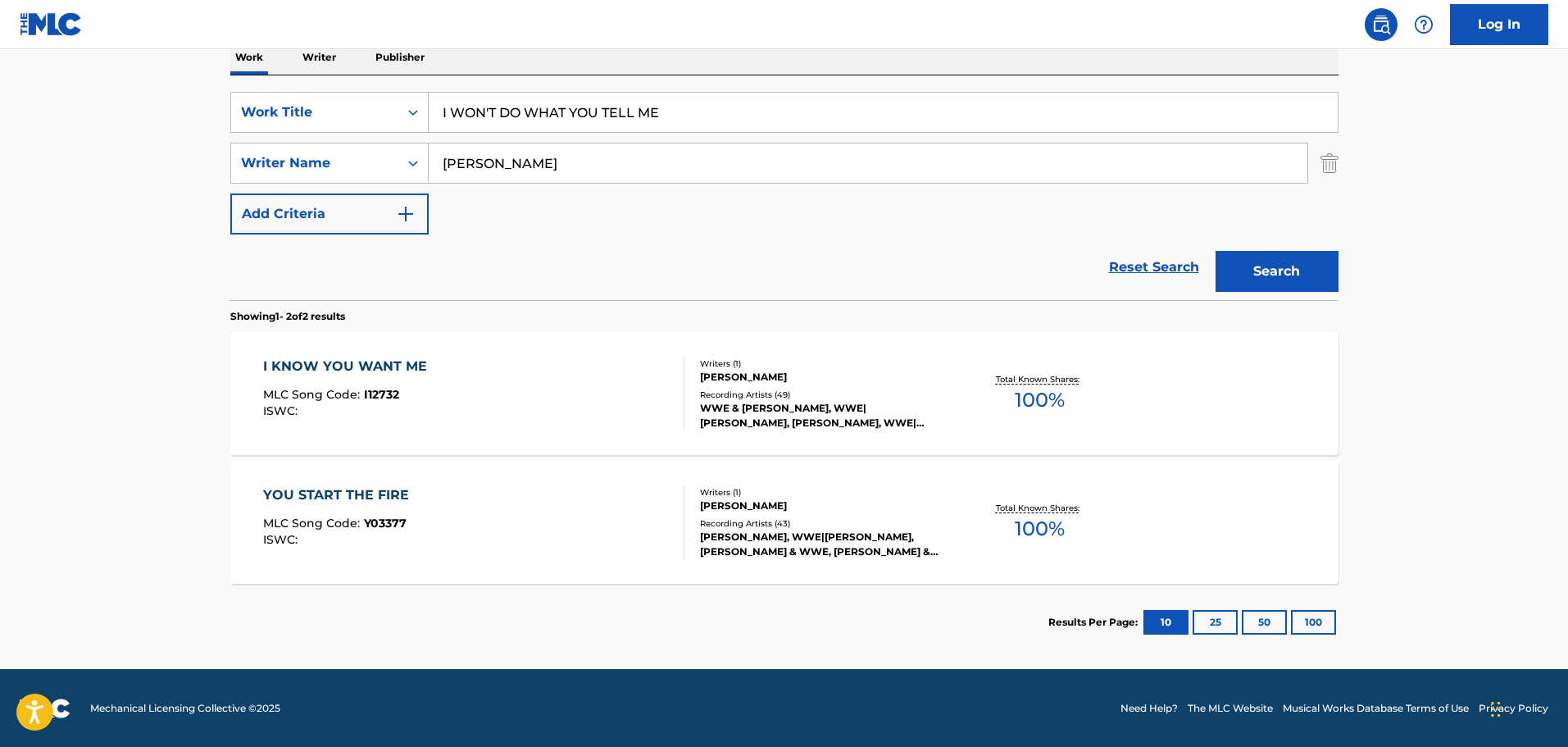
scroll to position [274, 0]
click at [539, 167] on input "jim johnston" at bounding box center [868, 163] width 879 height 39
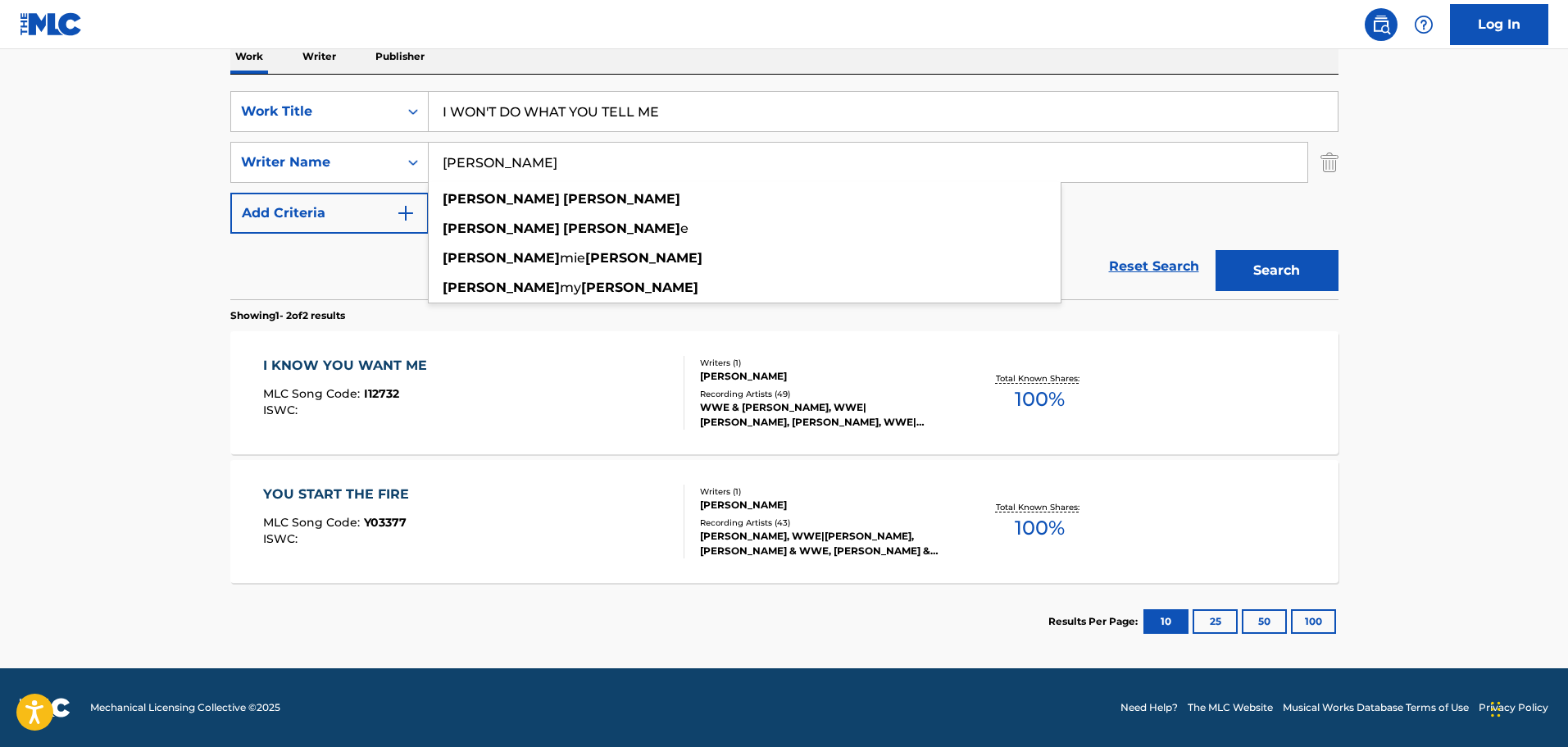
click at [539, 167] on input "jim johnston" at bounding box center [868, 163] width 879 height 39
paste input "James Alan J"
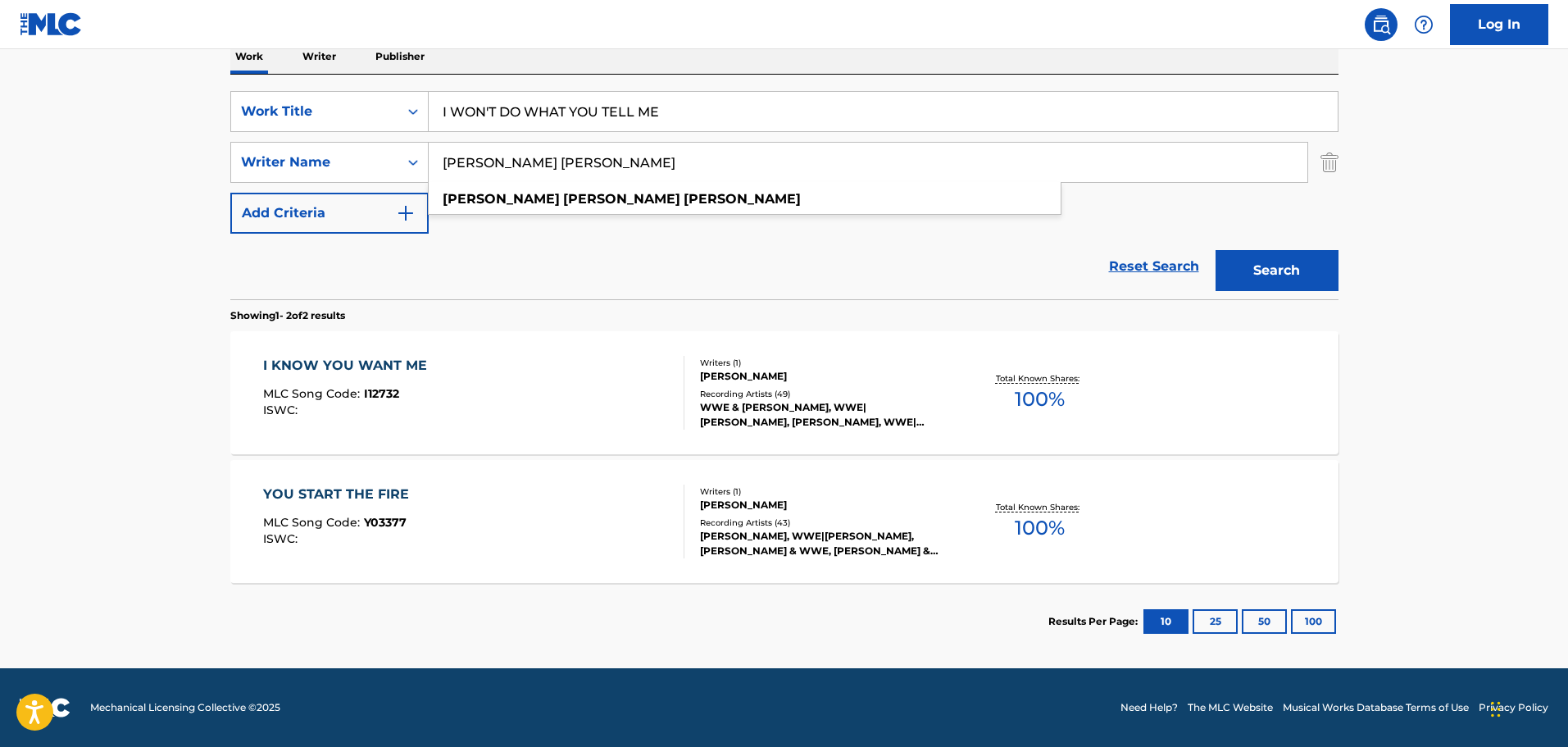
type input "James Alan Johnston"
click at [1269, 276] on button "Search" at bounding box center [1276, 271] width 123 height 41
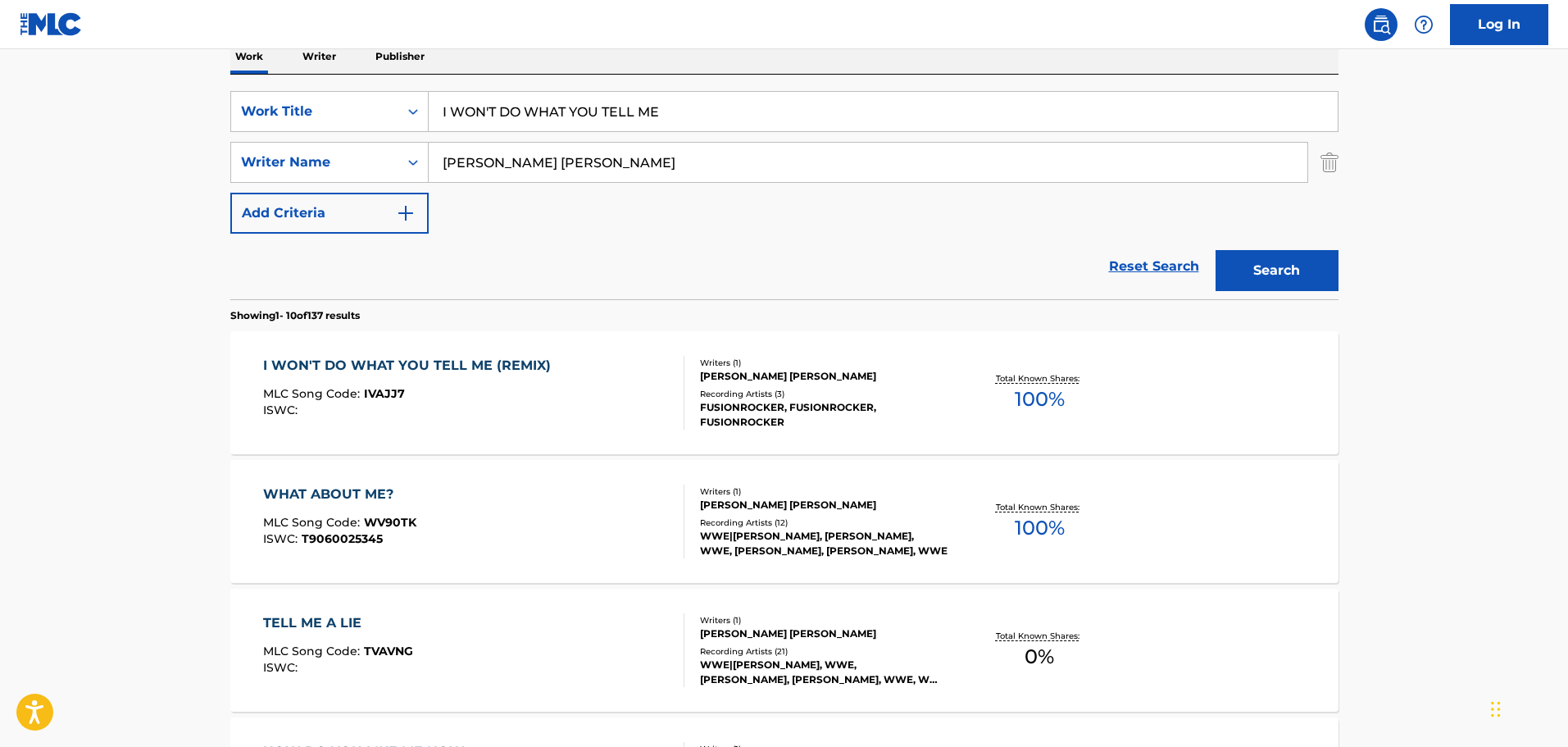
click at [481, 369] on div "I WON'T DO WHAT YOU TELL ME (REMIX)" at bounding box center [411, 366] width 295 height 20
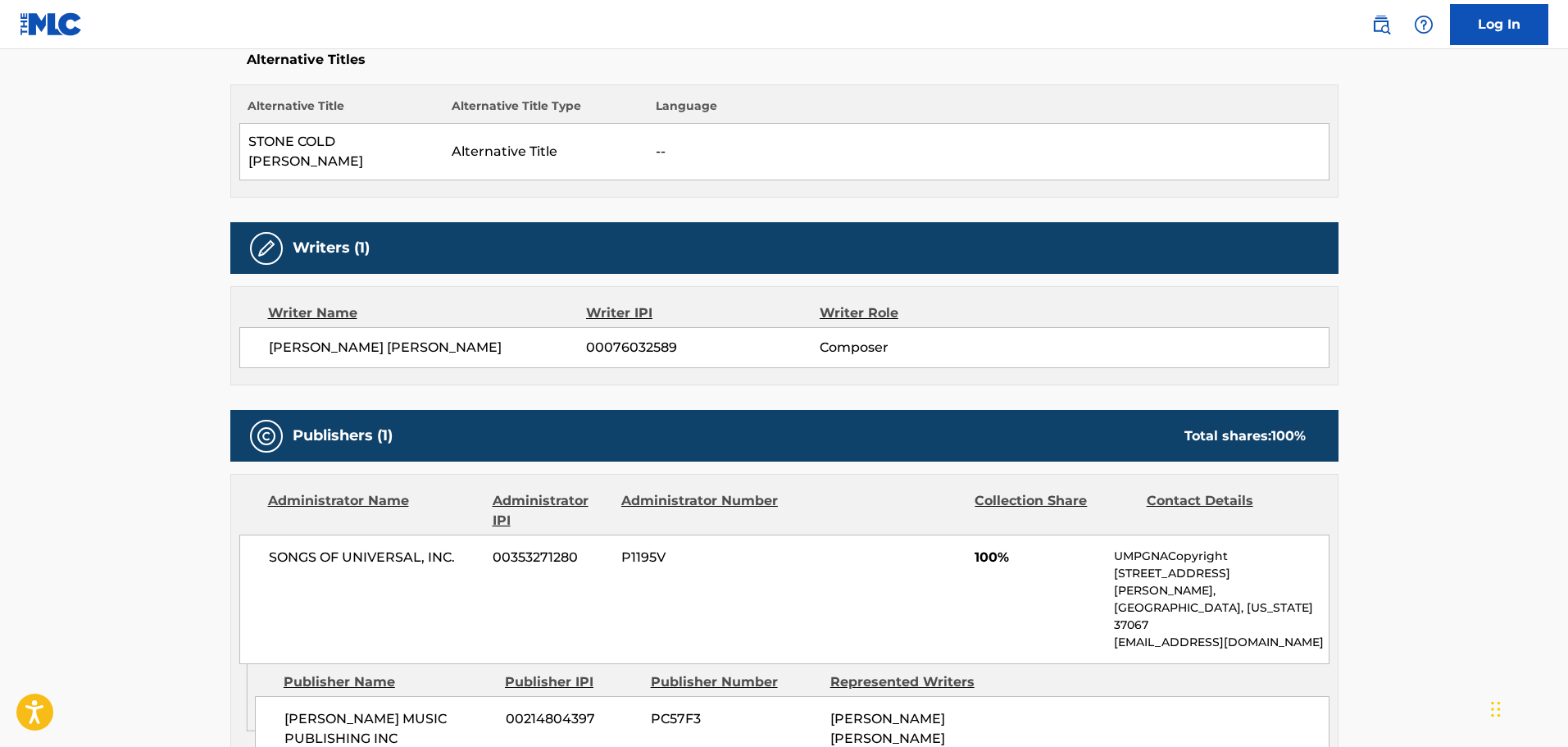
scroll to position [492, 0]
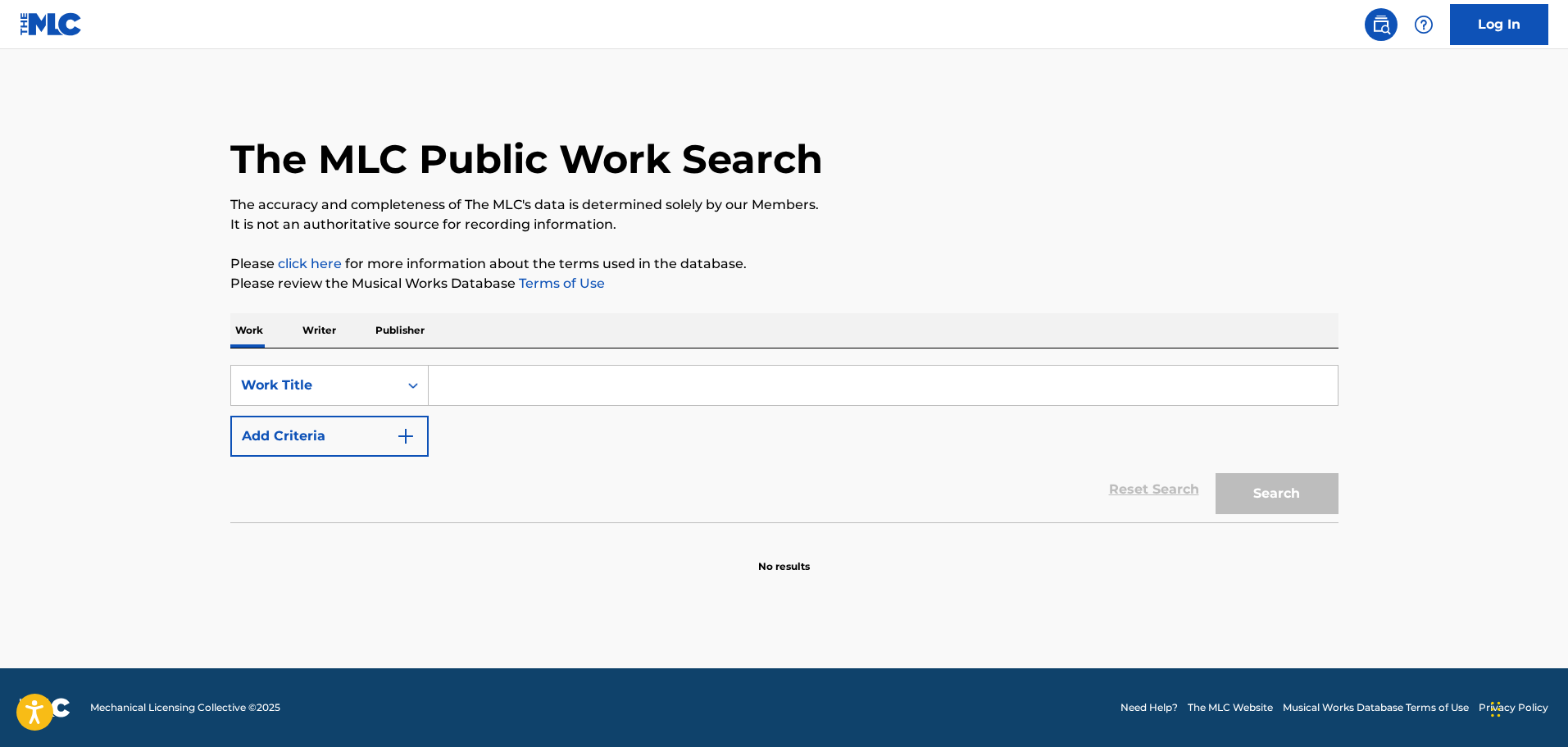
click at [487, 408] on div "SearchWithCriteriaabfd8990-a764-46e1-b1f7-739f393f30a2 Work Title Add Criteria" at bounding box center [784, 410] width 1108 height 92
click at [495, 393] on input "Search Form" at bounding box center [882, 385] width 909 height 39
paste input "Barney Miller"
type input "Barney Miller"
click at [394, 445] on button "Add Criteria" at bounding box center [329, 437] width 198 height 41
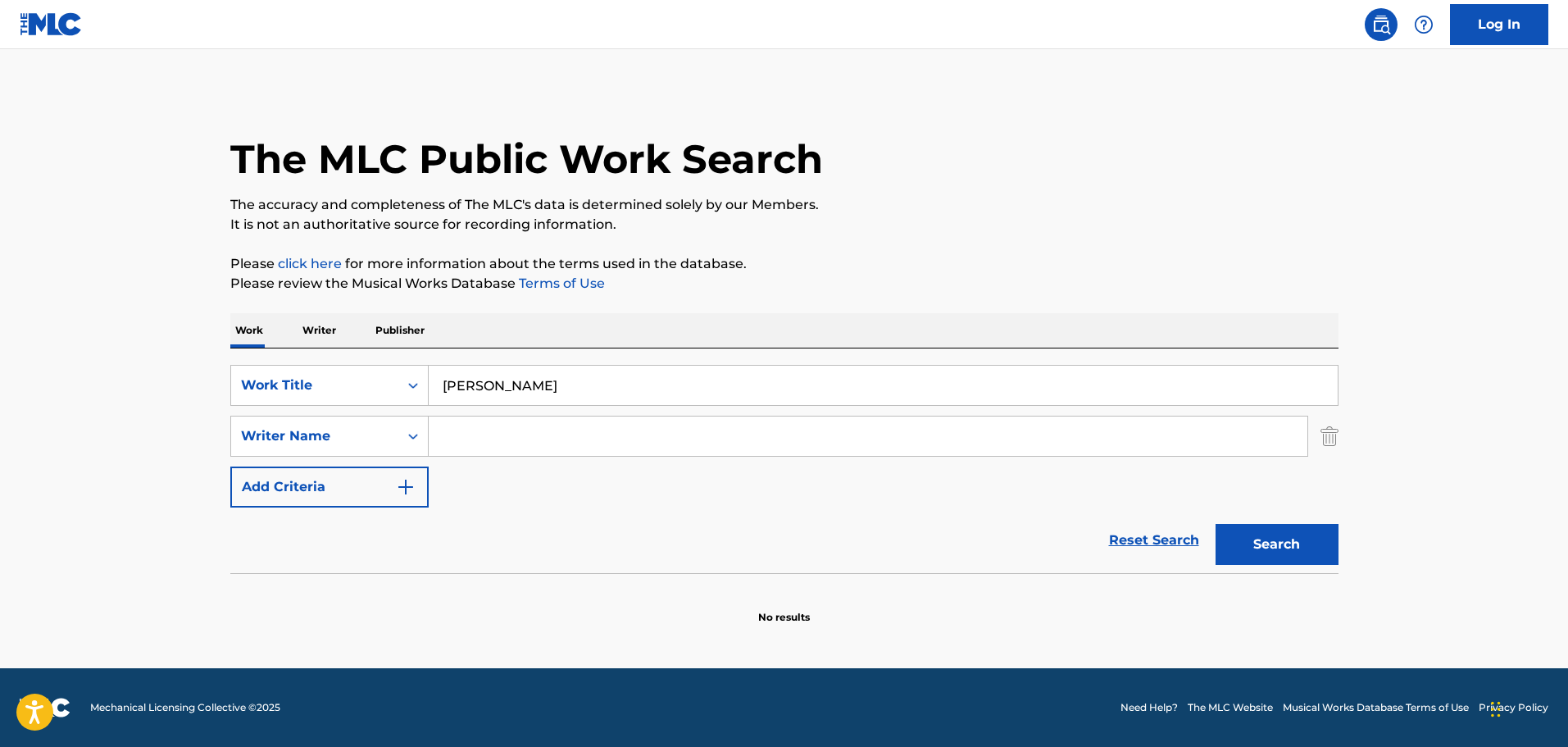
click at [466, 428] on input "Search Form" at bounding box center [868, 437] width 879 height 39
paste input "Jack Elliott Allyn Ferguson"
click at [1307, 540] on button "Search" at bounding box center [1276, 545] width 123 height 41
drag, startPoint x: 514, startPoint y: 437, endPoint x: 377, endPoint y: 440, distance: 137.0
click at [383, 438] on div "SearchWithCriteriab24e64ca-4d91-4194-a339-fcc8bc7c86b0 Writer Name Jack Elliott…" at bounding box center [784, 437] width 1108 height 41
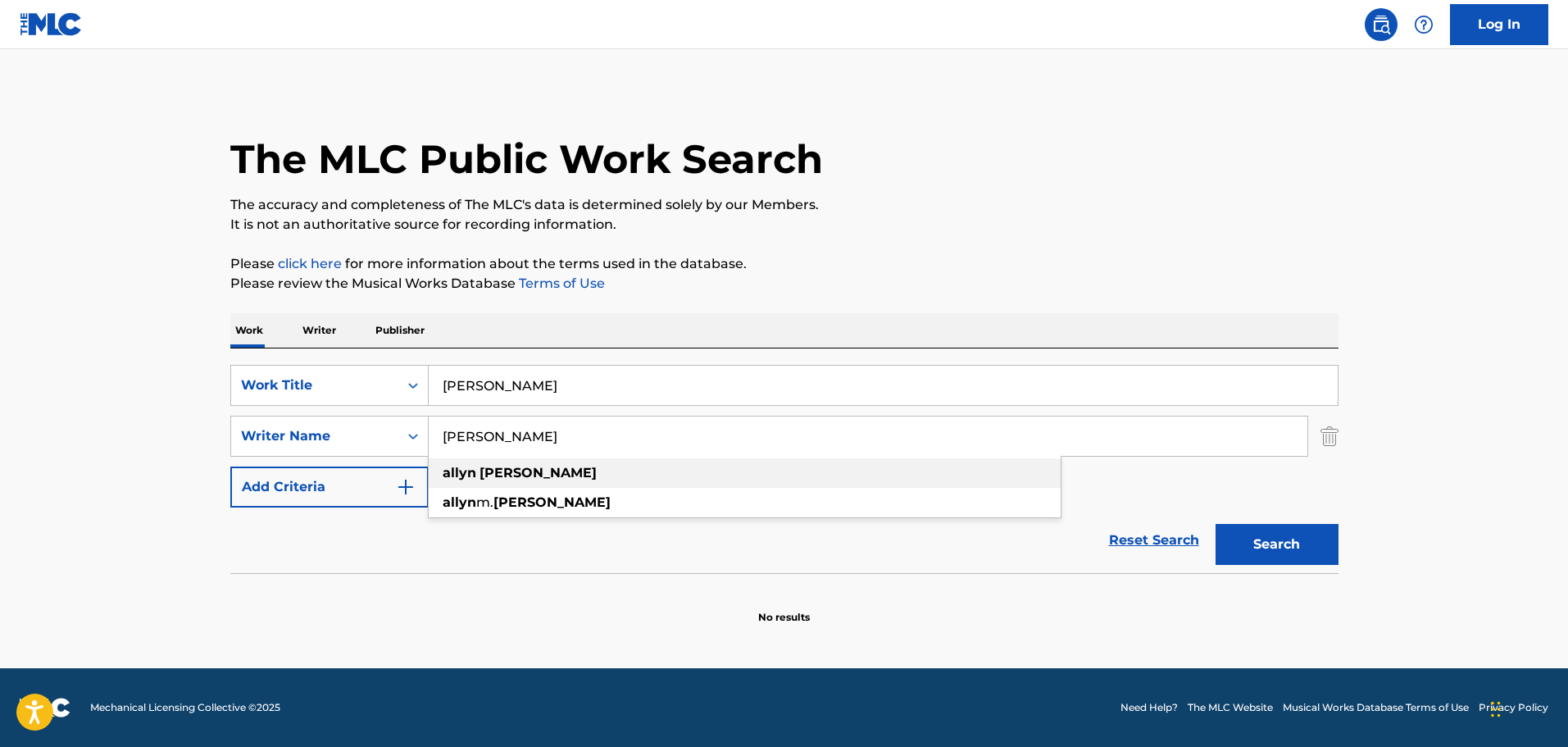
click at [661, 461] on div "allyn ferguson" at bounding box center [745, 473] width 632 height 30
type input "allyn ferguson"
click at [1185, 549] on link "Reset Search" at bounding box center [1153, 540] width 106 height 36
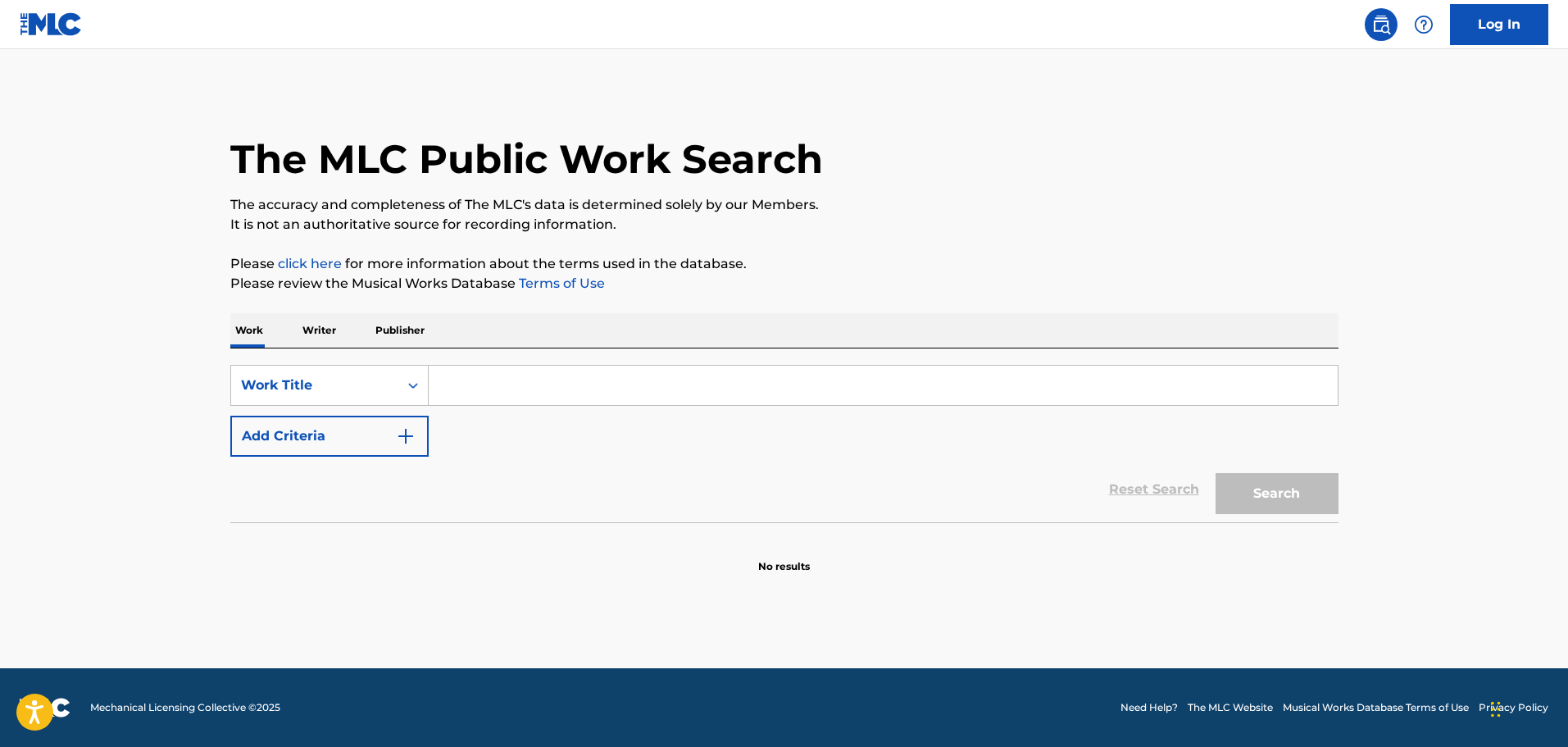
click at [592, 385] on input "Search Form" at bounding box center [882, 385] width 909 height 39
click at [429, 441] on div "SearchWithCriteriaabfd8990-a764-46e1-b1f7-739f393f30a2 Work Title Add Criteria" at bounding box center [784, 410] width 1108 height 92
click at [416, 424] on button "Add Criteria" at bounding box center [329, 437] width 198 height 41
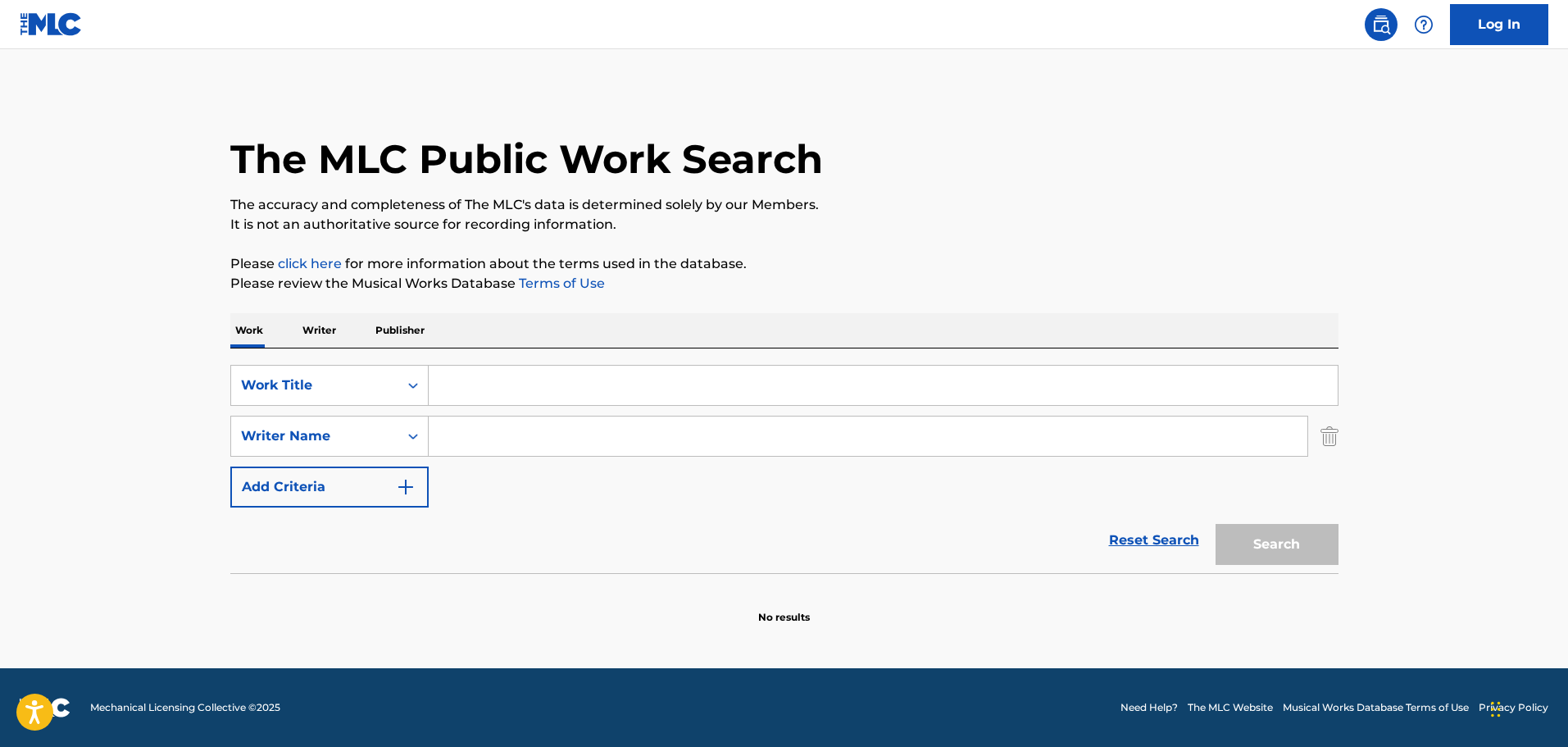
click at [493, 444] on input "Search Form" at bounding box center [868, 437] width 879 height 39
paste input "Jack Elliott Allyn Ferguson"
drag, startPoint x: 519, startPoint y: 436, endPoint x: 359, endPoint y: 428, distance: 160.2
click at [404, 431] on div "SearchWithCriteriab24e64ca-4d91-4194-a339-fcc8bc7c86b0 Writer Name Jack Elliott…" at bounding box center [784, 437] width 1108 height 41
type input "Allyn Ferguson"
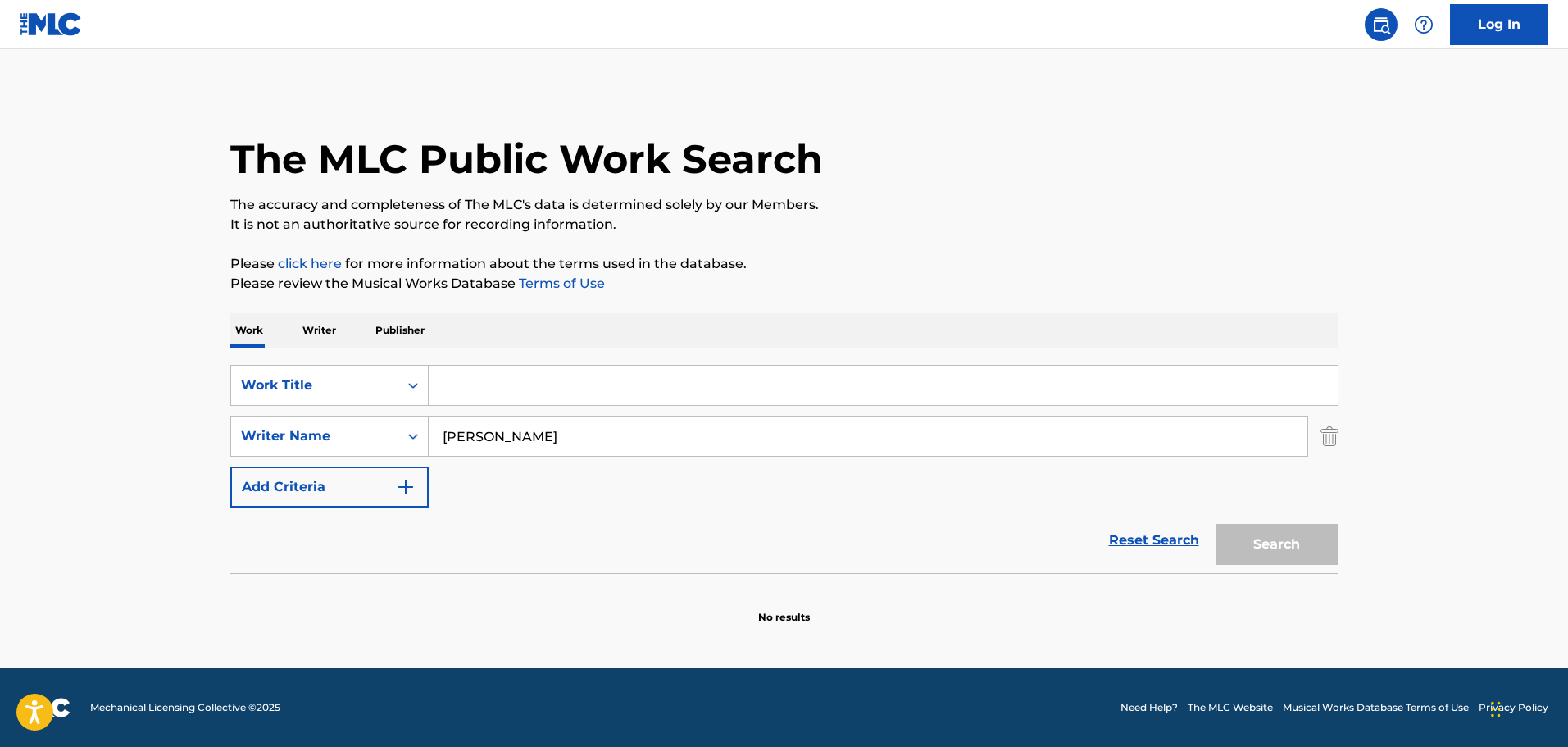
drag, startPoint x: 634, startPoint y: 383, endPoint x: 461, endPoint y: 368, distance: 173.6
click at [633, 383] on input "Search Form" at bounding box center [882, 385] width 909 height 39
click at [486, 392] on input "Search Form" at bounding box center [882, 385] width 909 height 39
paste input "Barney Miller"
type input "Barney Miller"
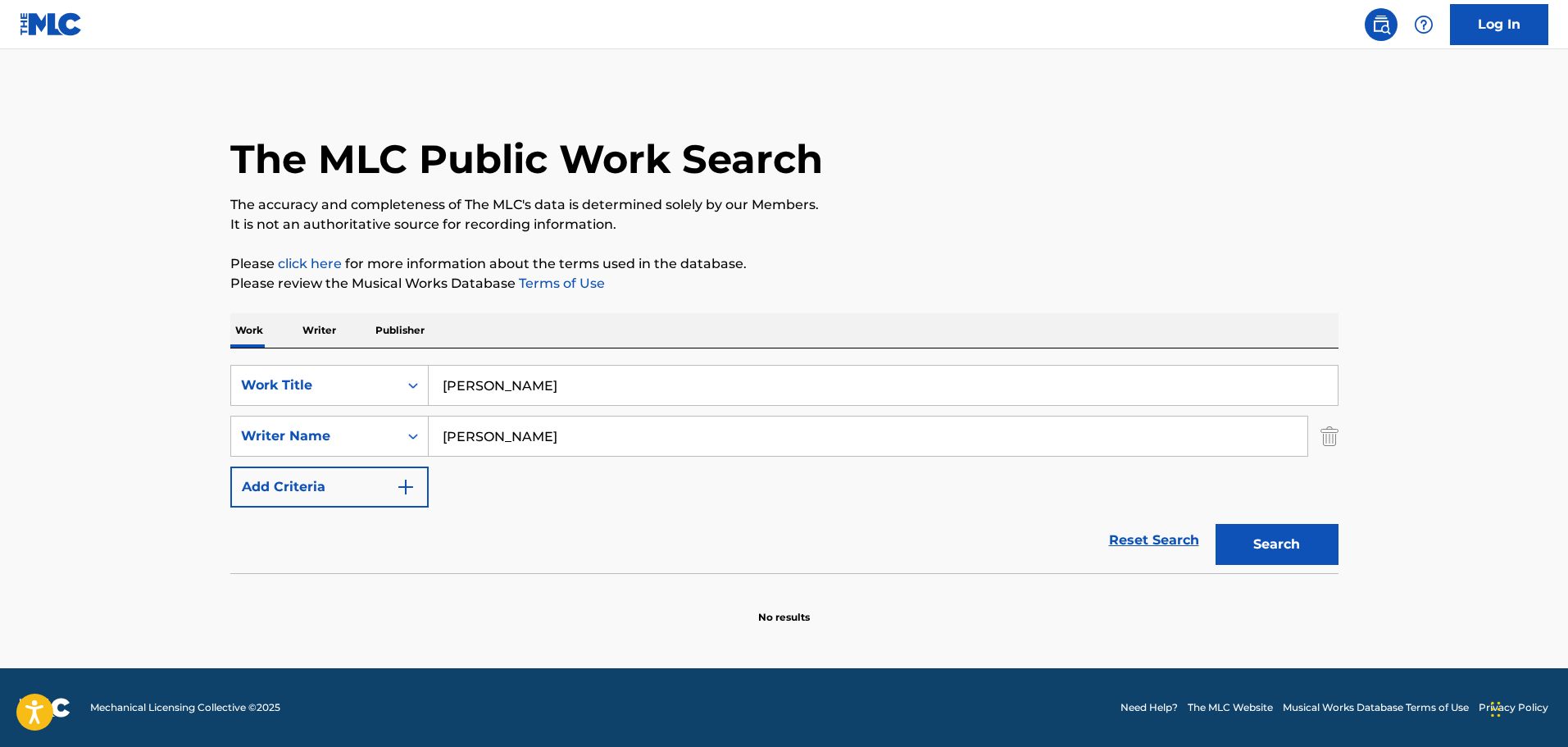
click at [1255, 541] on button "Search" at bounding box center [1276, 545] width 123 height 41
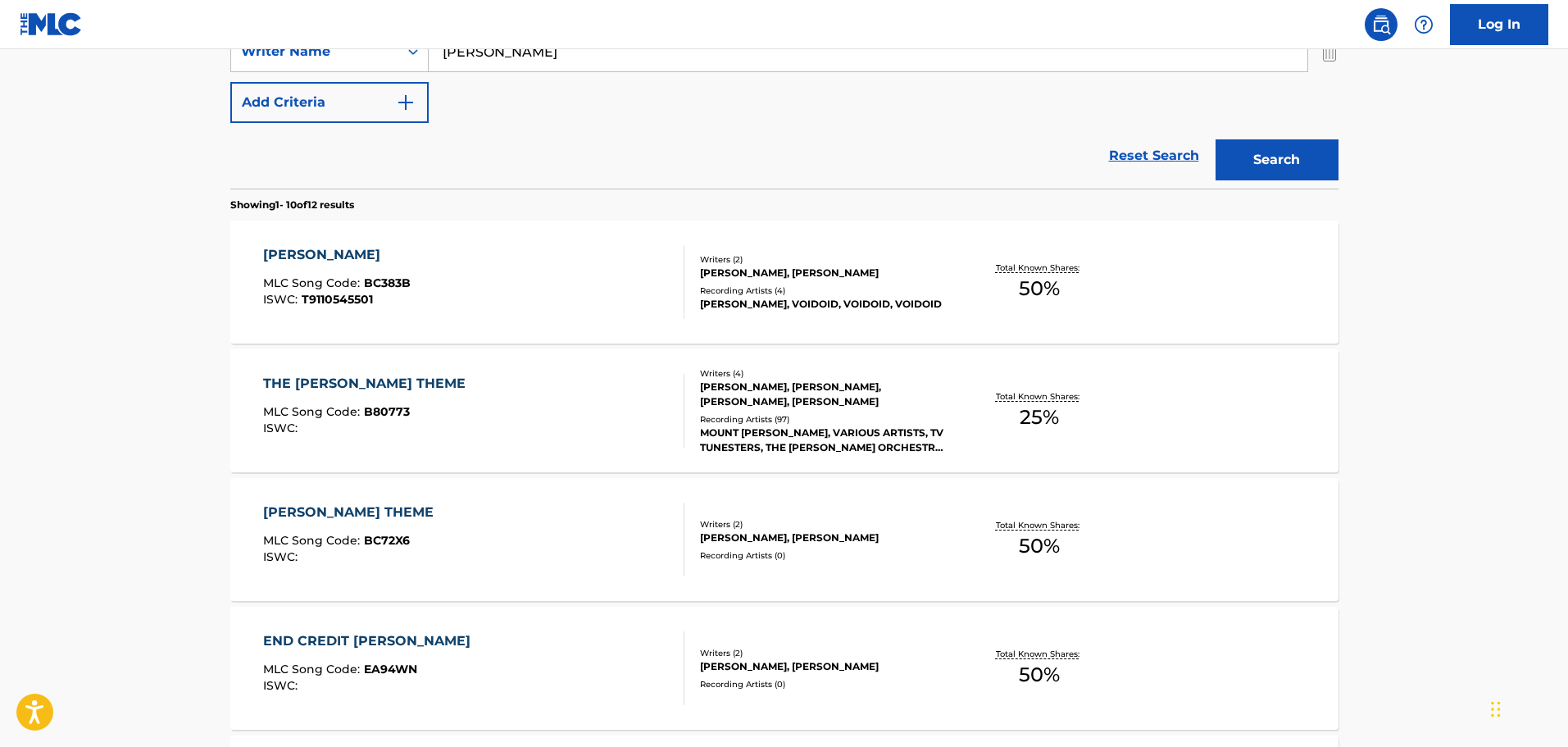
scroll to position [428, 0]
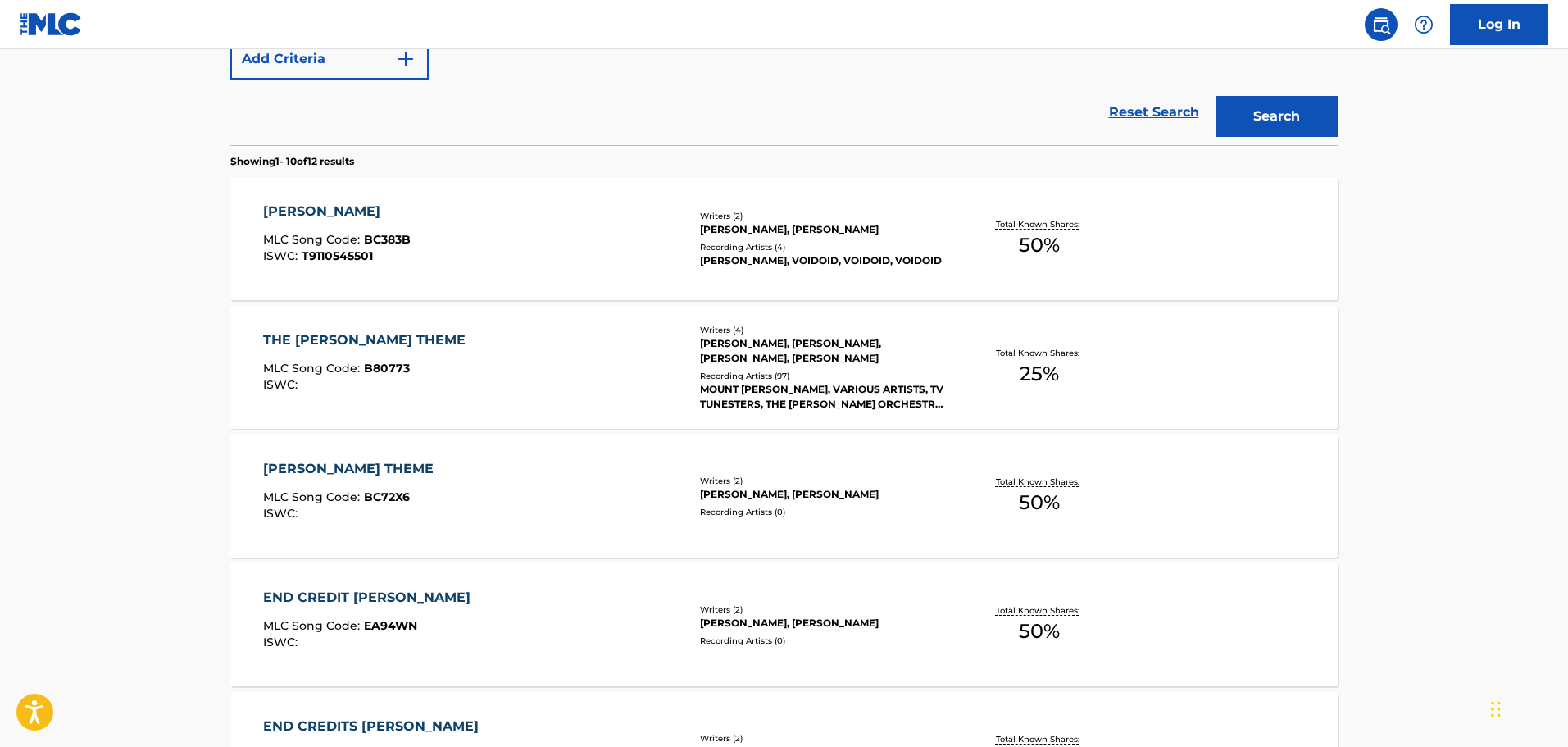
click at [553, 275] on div "BARNEY MILLER MLC Song Code : BC383B ISWC : T9110545501" at bounding box center [474, 238] width 422 height 74
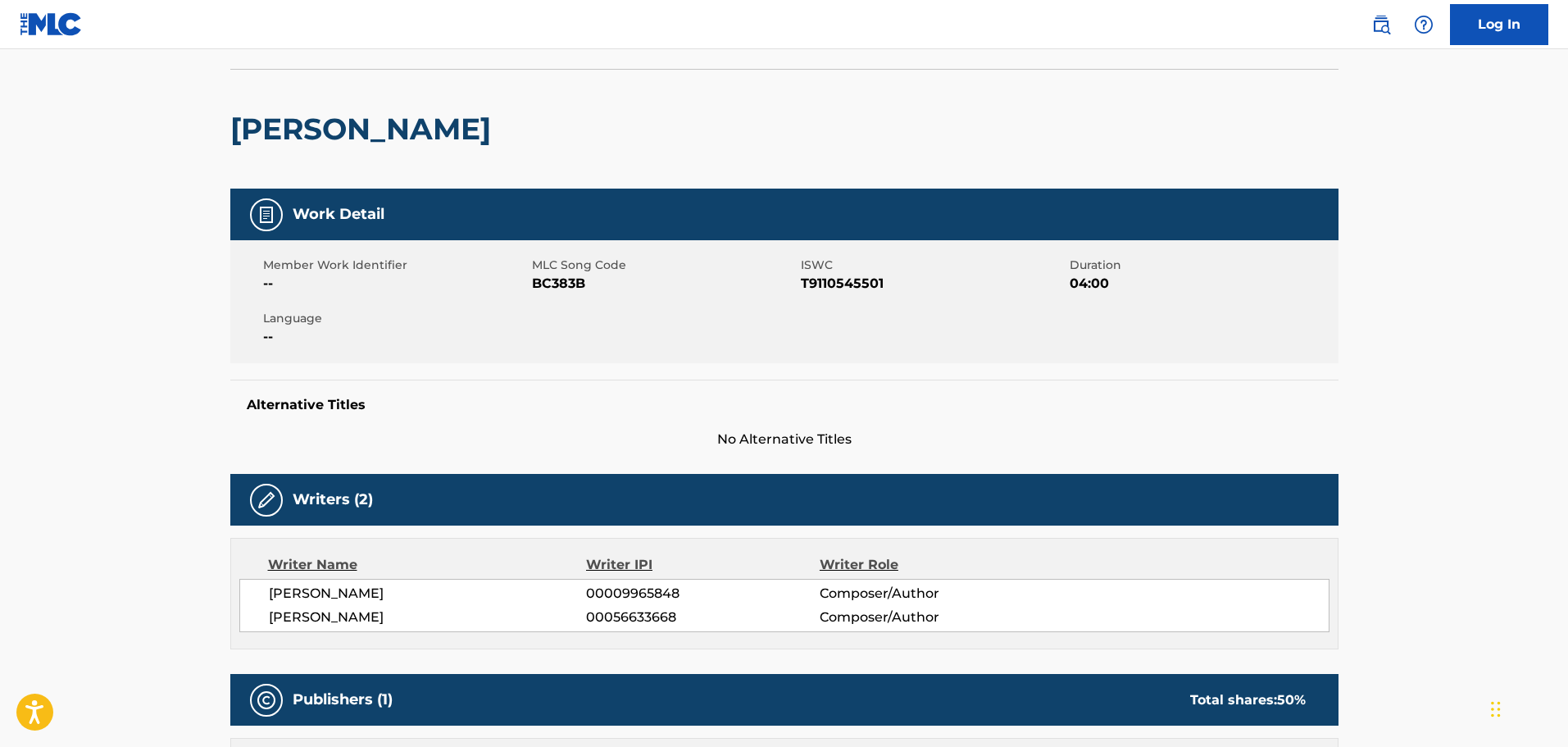
scroll to position [492, 0]
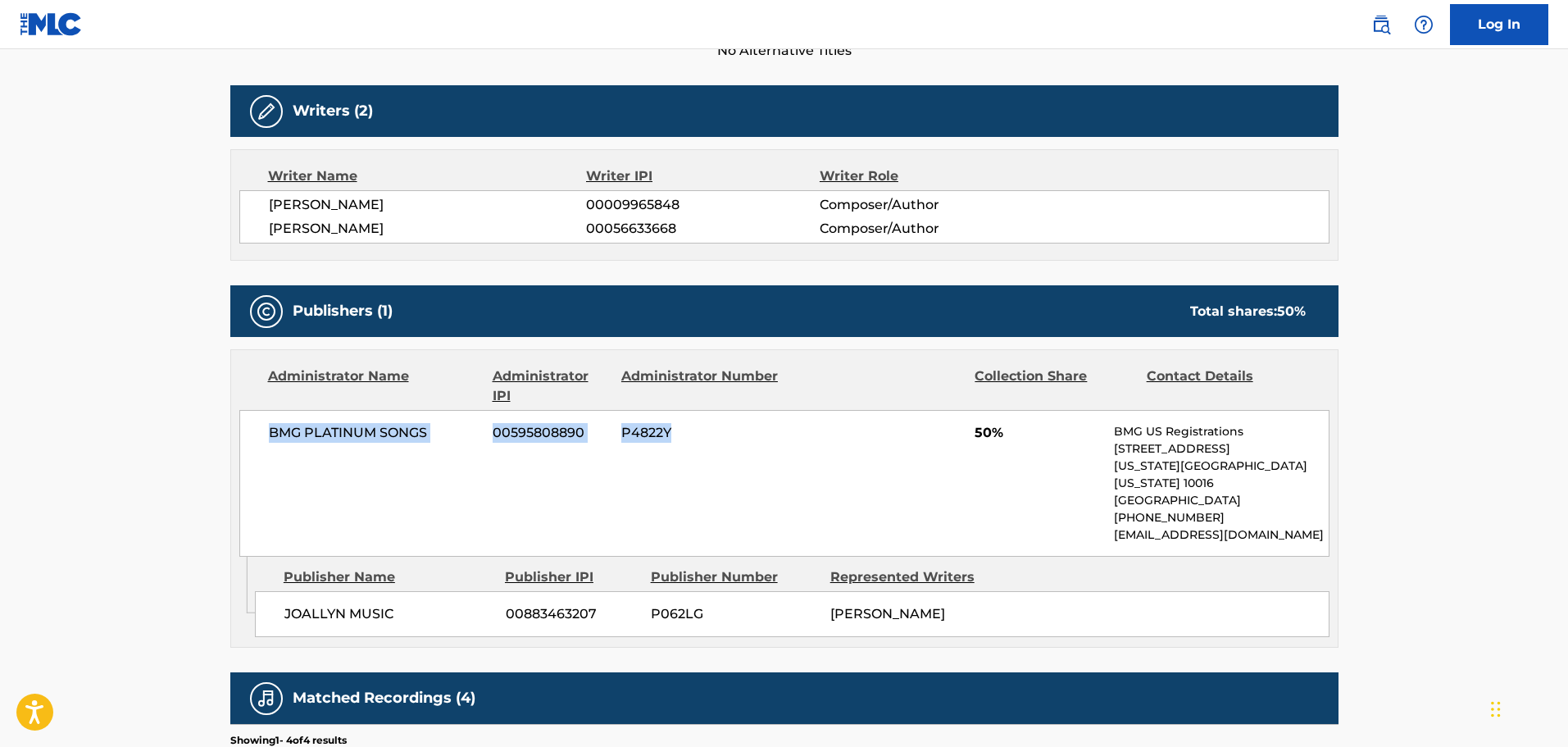
drag, startPoint x: 272, startPoint y: 436, endPoint x: 768, endPoint y: 481, distance: 498.0
click at [757, 480] on div "BMG PLATINUM SONGS 00595808890 P4822Y 50% BMG US Registrations 1 Park Ave, New …" at bounding box center [784, 483] width 1090 height 147
click at [839, 481] on div "BMG PLATINUM SONGS 00595808890 P4822Y 50% BMG US Registrations 1 Park Ave, New …" at bounding box center [784, 483] width 1090 height 147
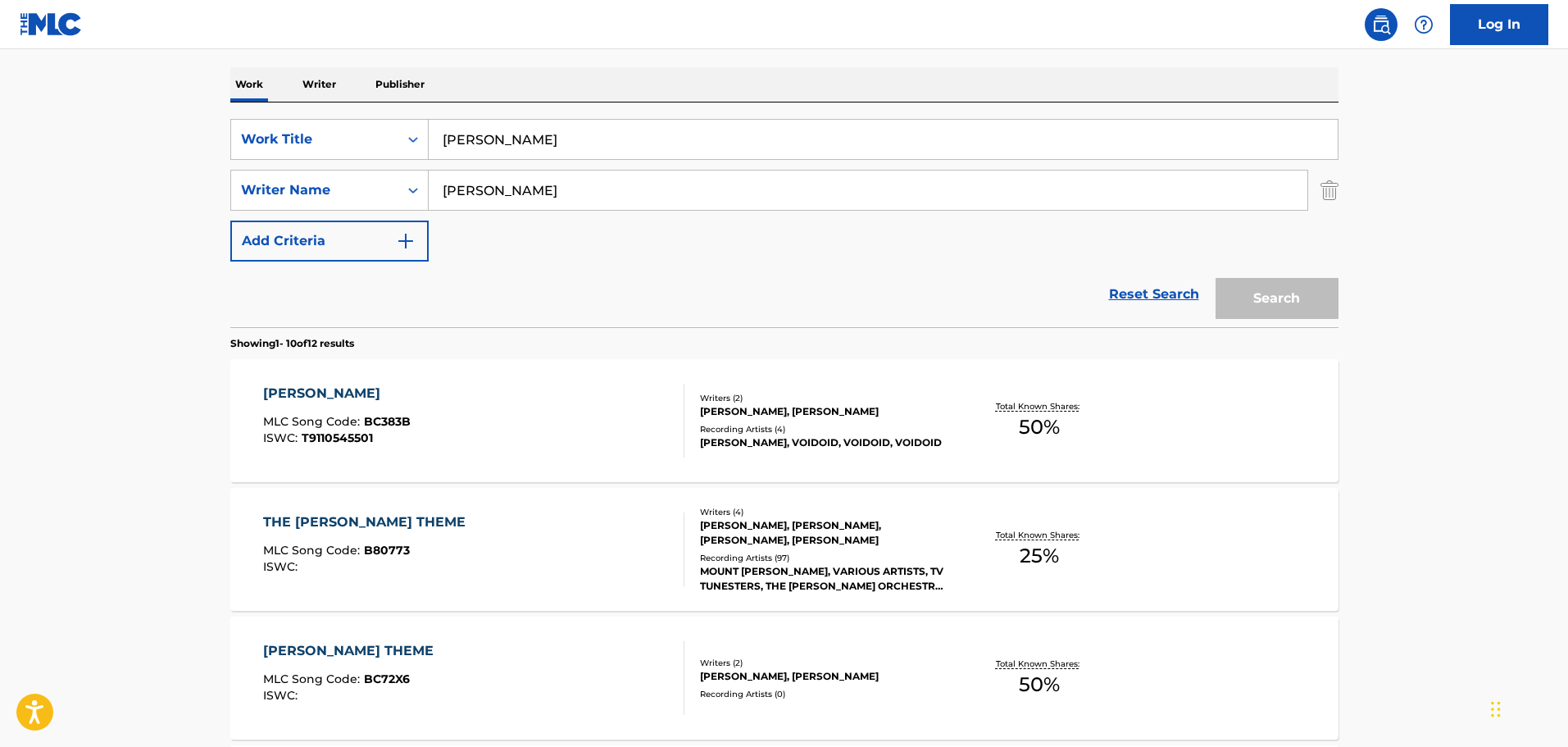
scroll to position [521, 0]
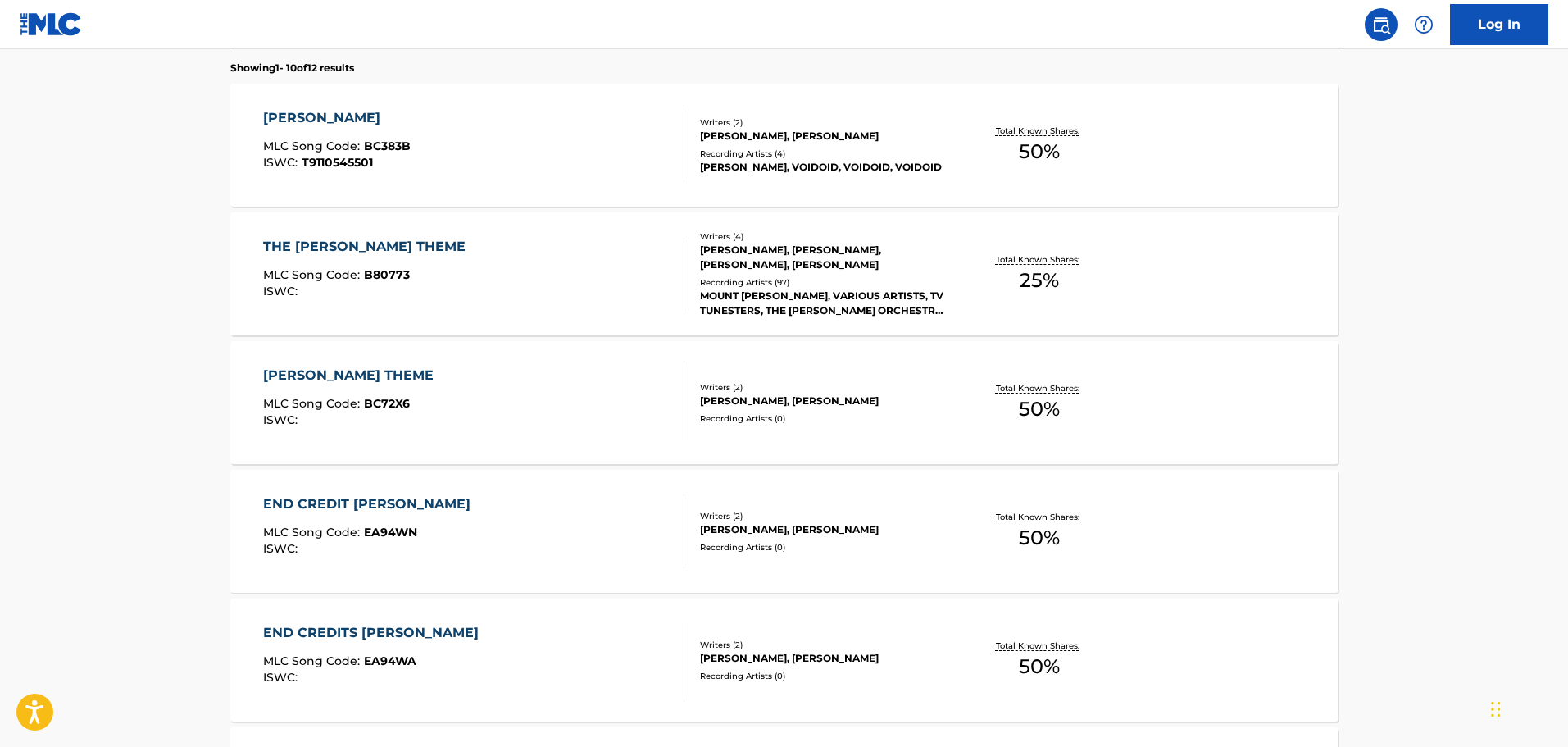
click at [541, 281] on div "THE BARNEY MILLER THEME MLC Song Code : B80773 ISWC :" at bounding box center [474, 273] width 422 height 74
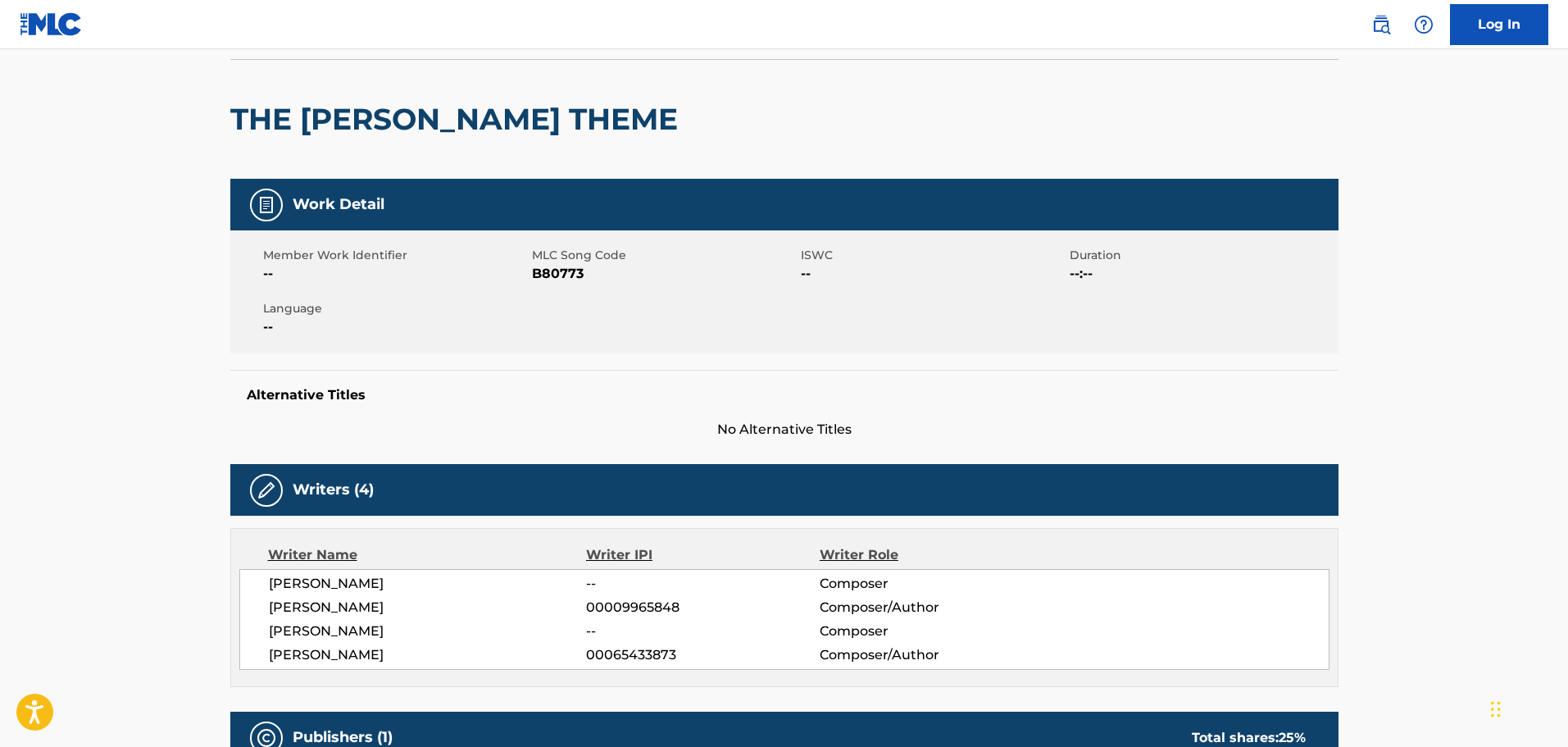
scroll to position [410, 0]
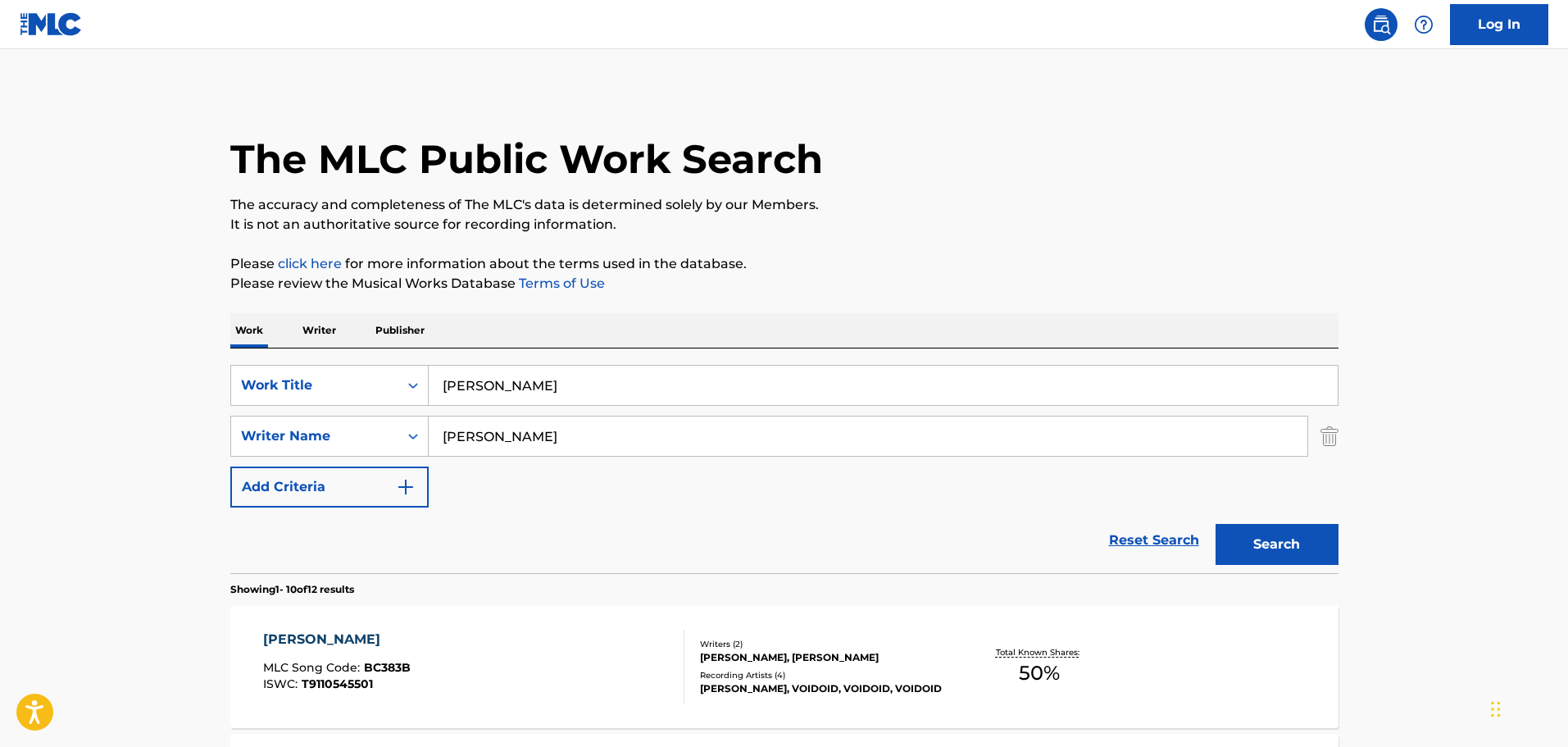
drag, startPoint x: 442, startPoint y: 435, endPoint x: 542, endPoint y: 445, distance: 100.5
click at [554, 449] on input "Allyn Ferguson" at bounding box center [868, 437] width 879 height 39
click at [569, 387] on input "Barney Miller" at bounding box center [882, 385] width 909 height 39
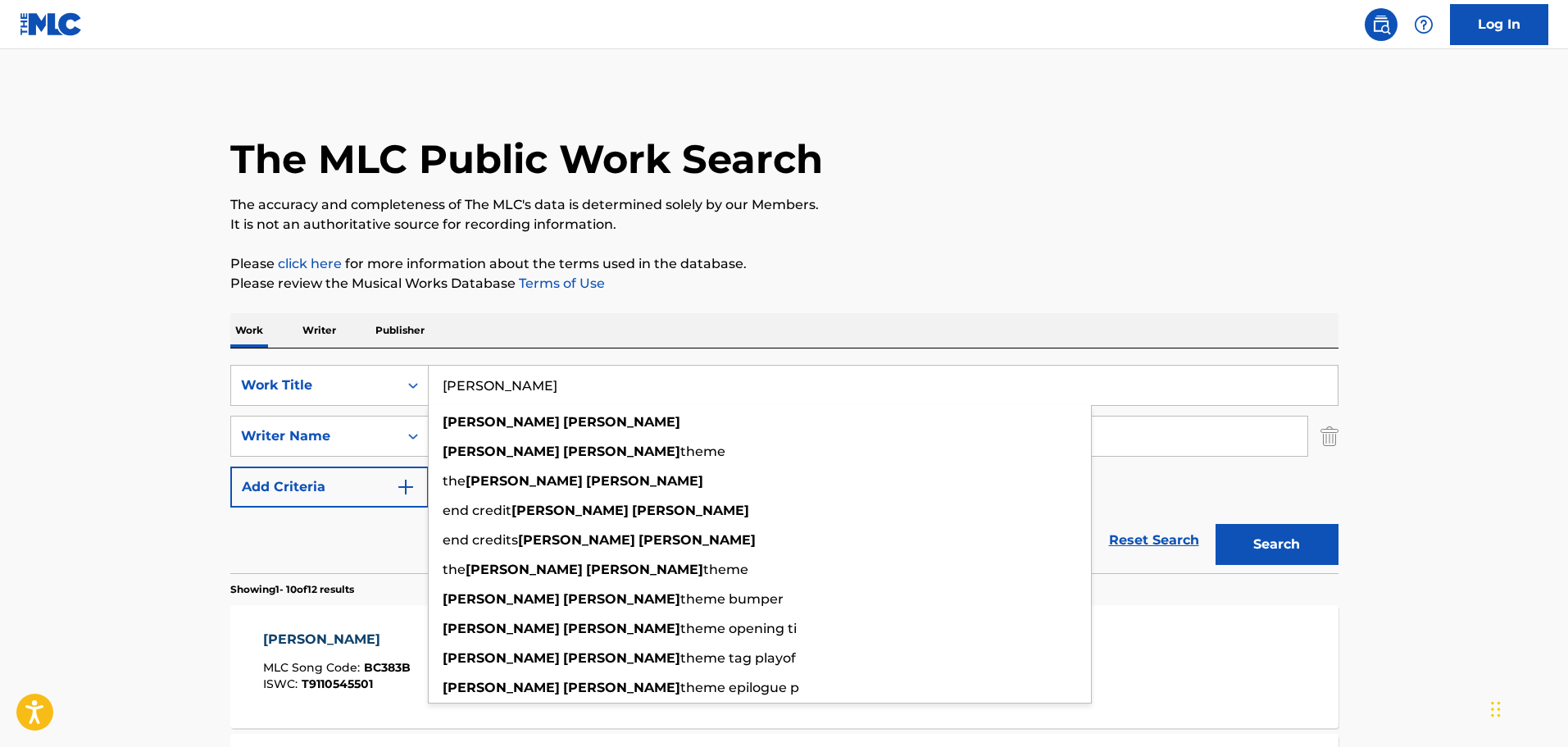
paste input "Allyn Ferguson"
click at [523, 378] on input "Barney Miller Allyn Ferguson" at bounding box center [882, 385] width 909 height 39
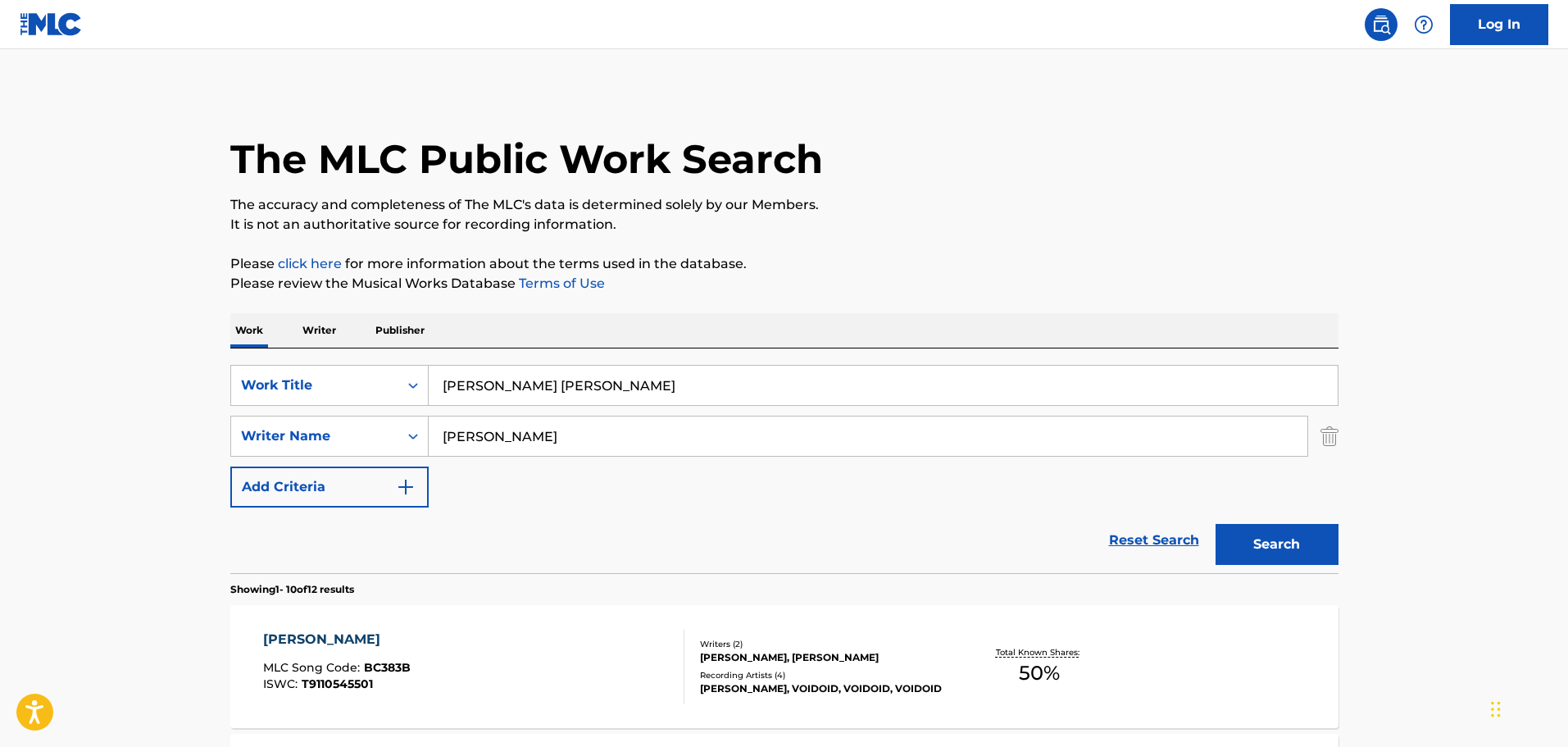
click at [523, 378] on input "Barney Miller Allyn Ferguson" at bounding box center [882, 385] width 909 height 39
click at [597, 441] on input "Allyn Ferguson" at bounding box center [868, 437] width 879 height 39
click at [589, 558] on div "Reset Search Search" at bounding box center [784, 540] width 1108 height 66
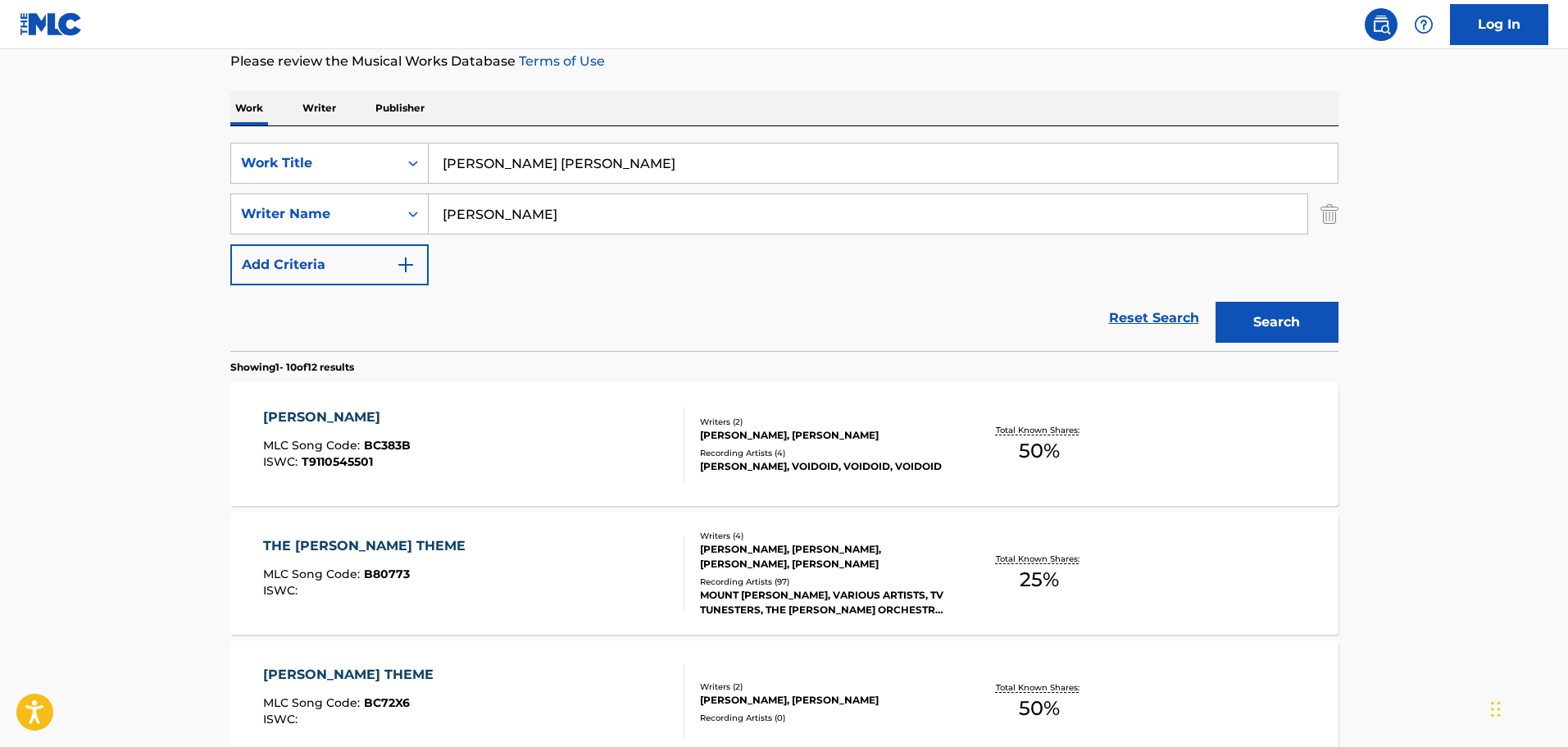
scroll to position [246, 0]
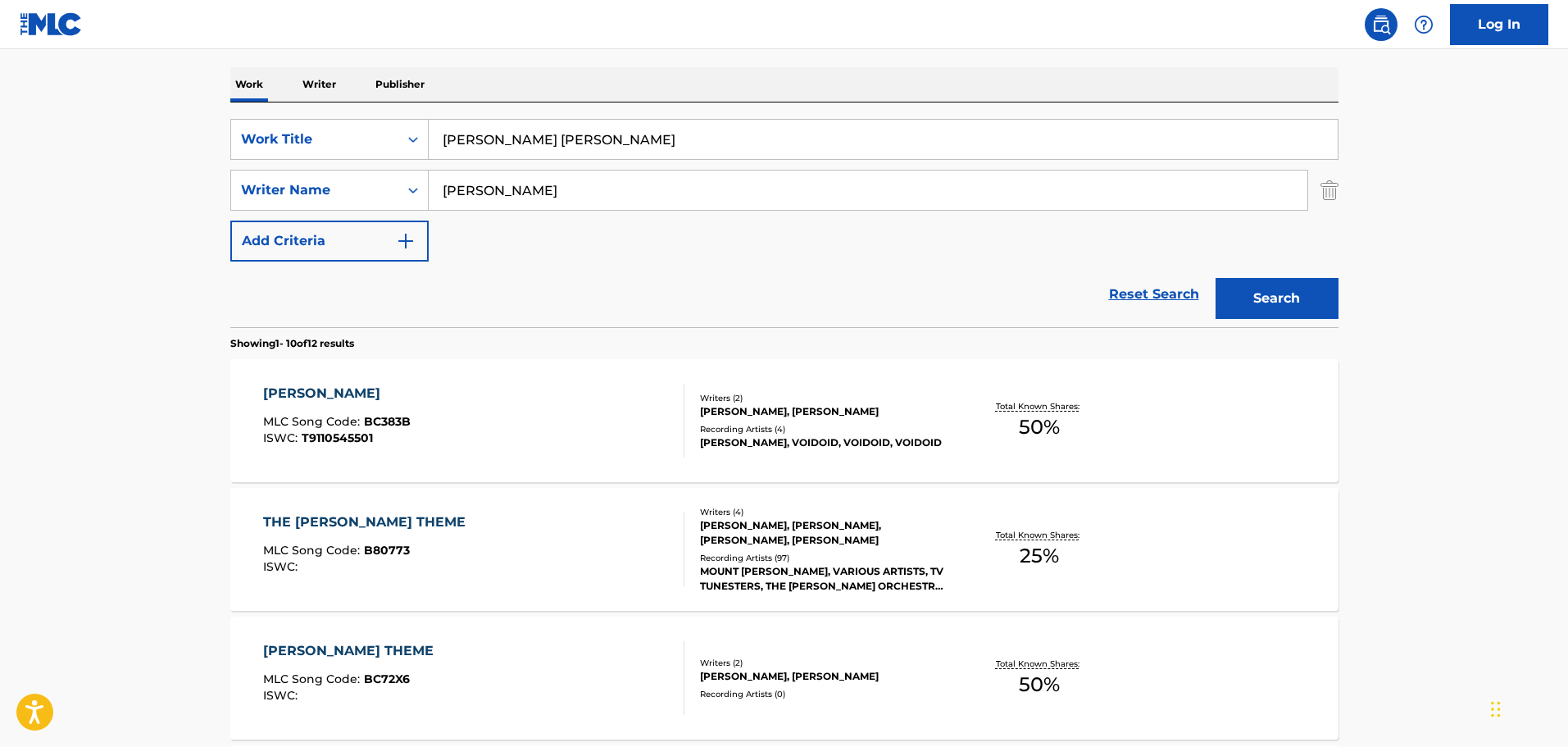
click at [627, 129] on input "Barney Miller Allyn Ferguson" at bounding box center [882, 139] width 909 height 39
paste input "Theme (From "Barney Miller"
click at [496, 138] on input "Theme (From "Barney Miller" at bounding box center [882, 139] width 909 height 39
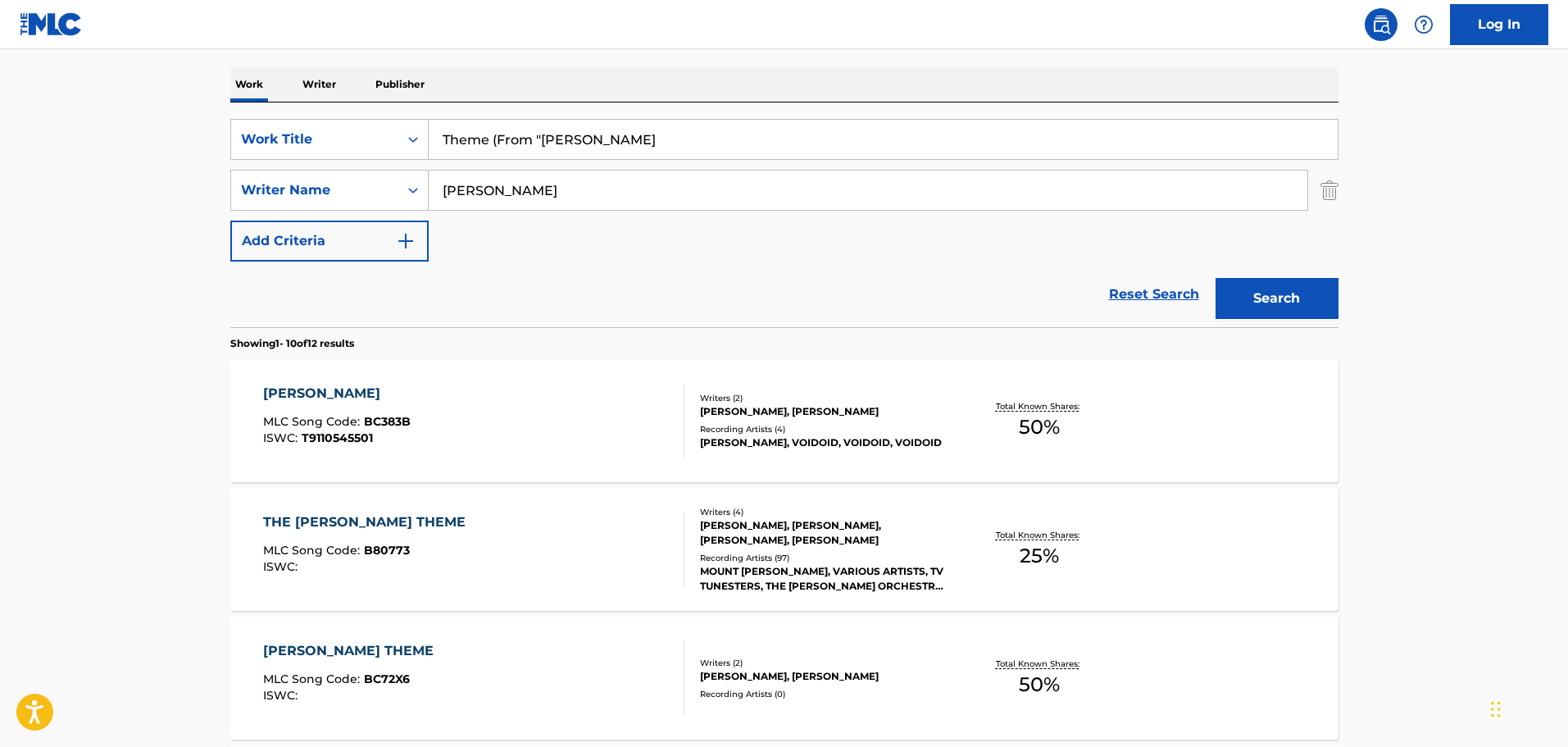
drag, startPoint x: 530, startPoint y: 139, endPoint x: 493, endPoint y: 139, distance: 37.0
click at [493, 139] on input "Theme (From "Barney Miller" at bounding box center [882, 139] width 909 height 39
type input "Theme "Barney Miller"
click at [581, 192] on input "Allyn Ferguson" at bounding box center [868, 190] width 879 height 39
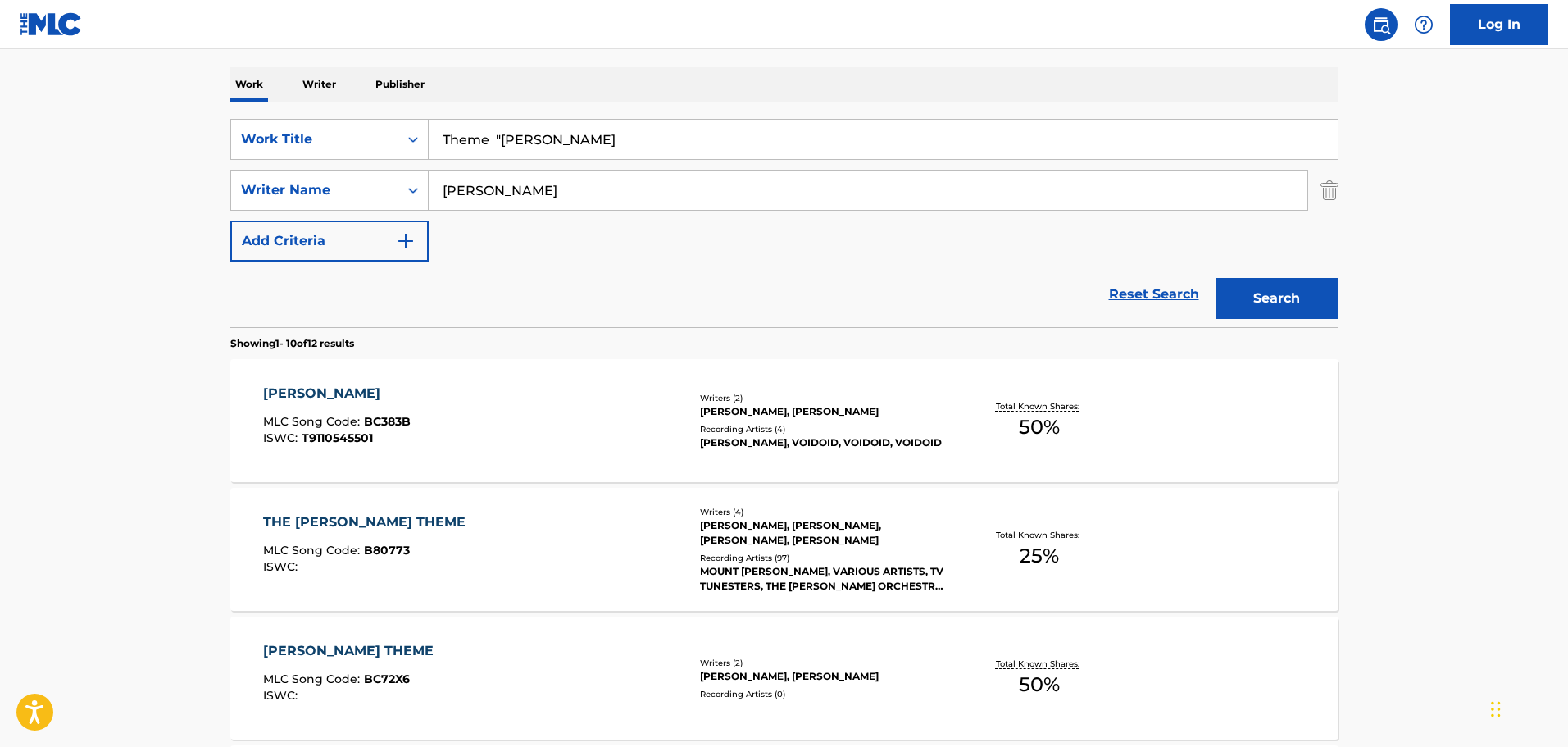
click at [581, 192] on input "Allyn Ferguson" at bounding box center [868, 190] width 879 height 39
click at [499, 146] on input "Theme "Barney Miller" at bounding box center [882, 139] width 909 height 39
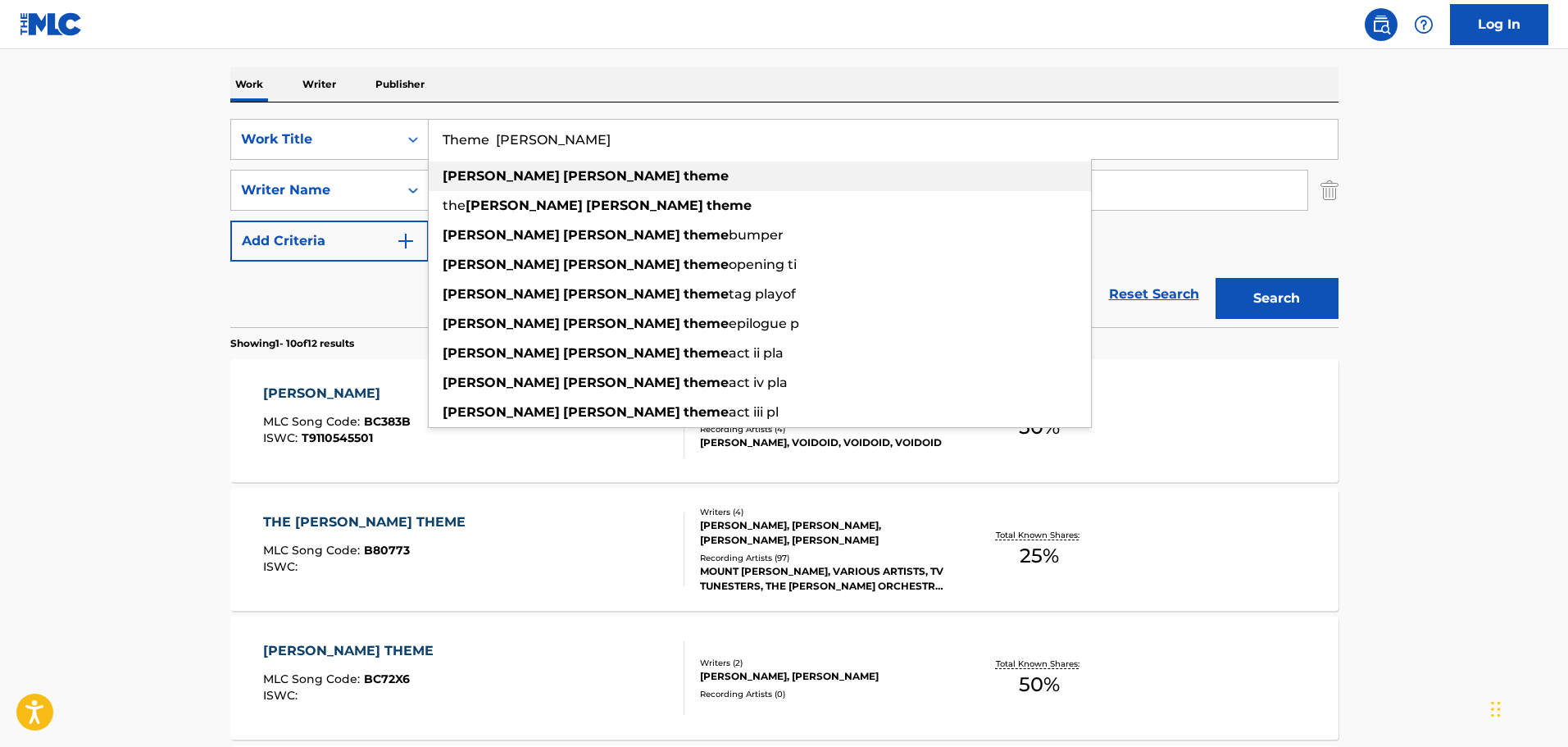
click at [780, 178] on div "barney miller theme" at bounding box center [759, 176] width 662 height 30
type input "barney miller theme"
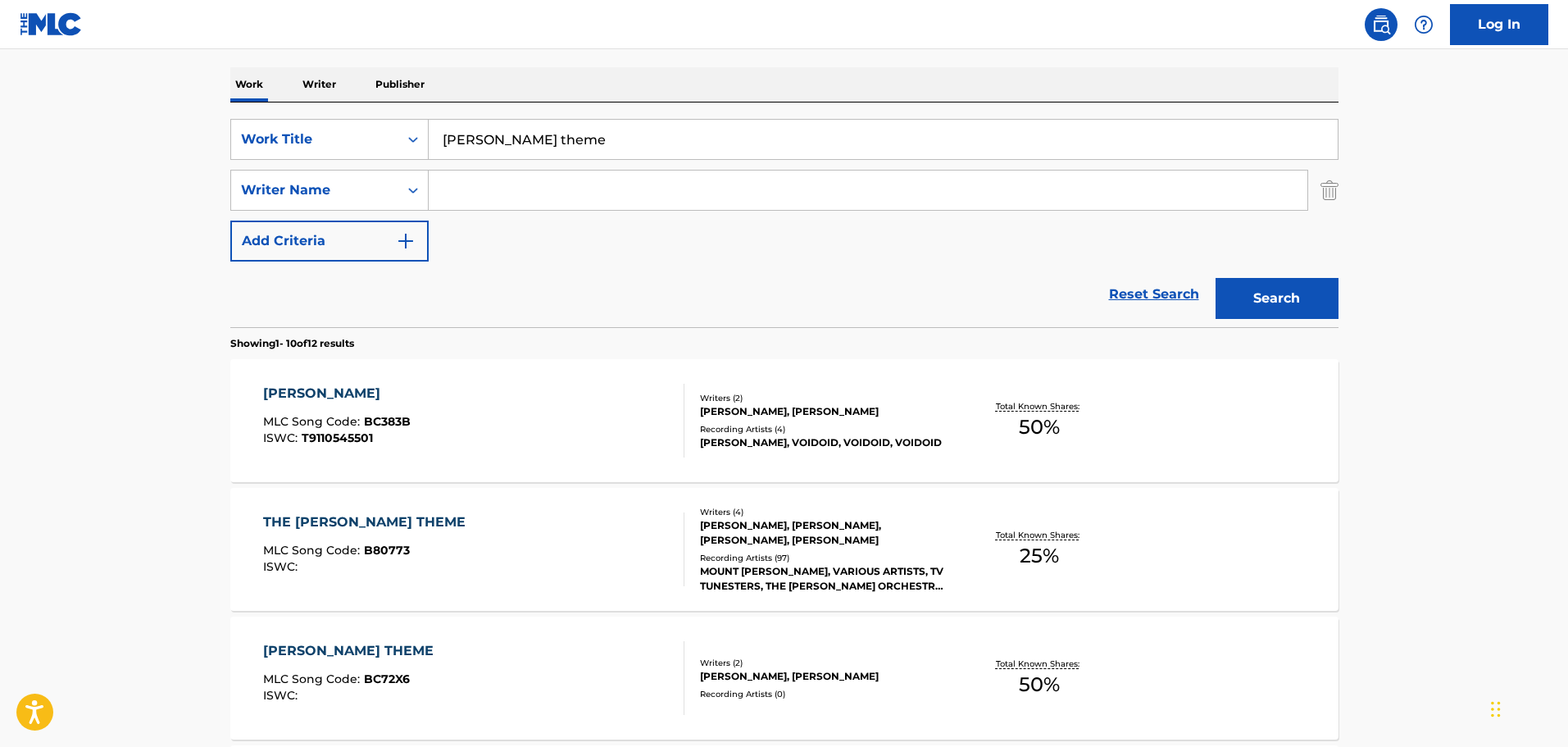
click at [1304, 303] on button "Search" at bounding box center [1276, 299] width 123 height 41
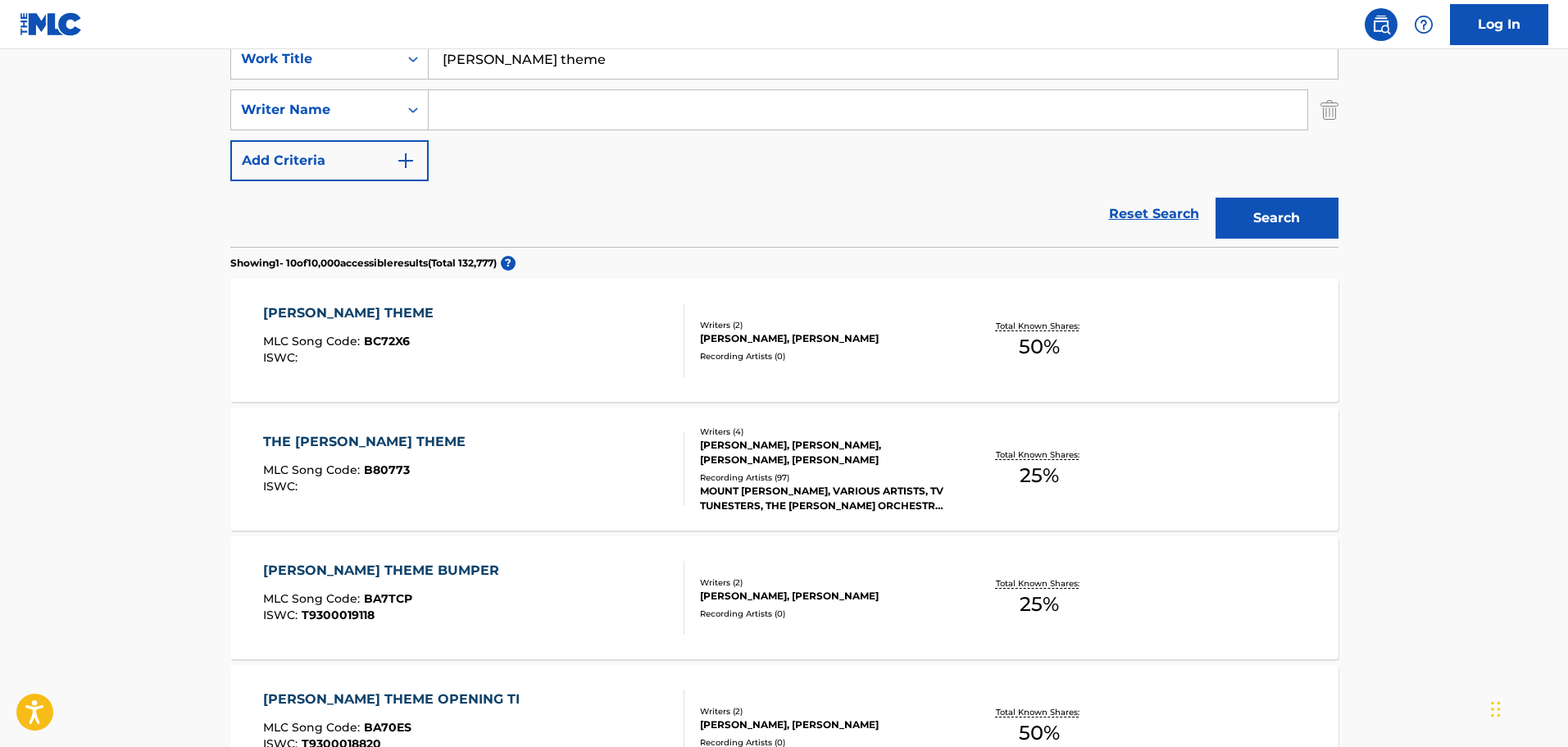
scroll to position [328, 0]
click at [383, 303] on div "BARNEY MILLER THEME" at bounding box center [352, 311] width 178 height 20
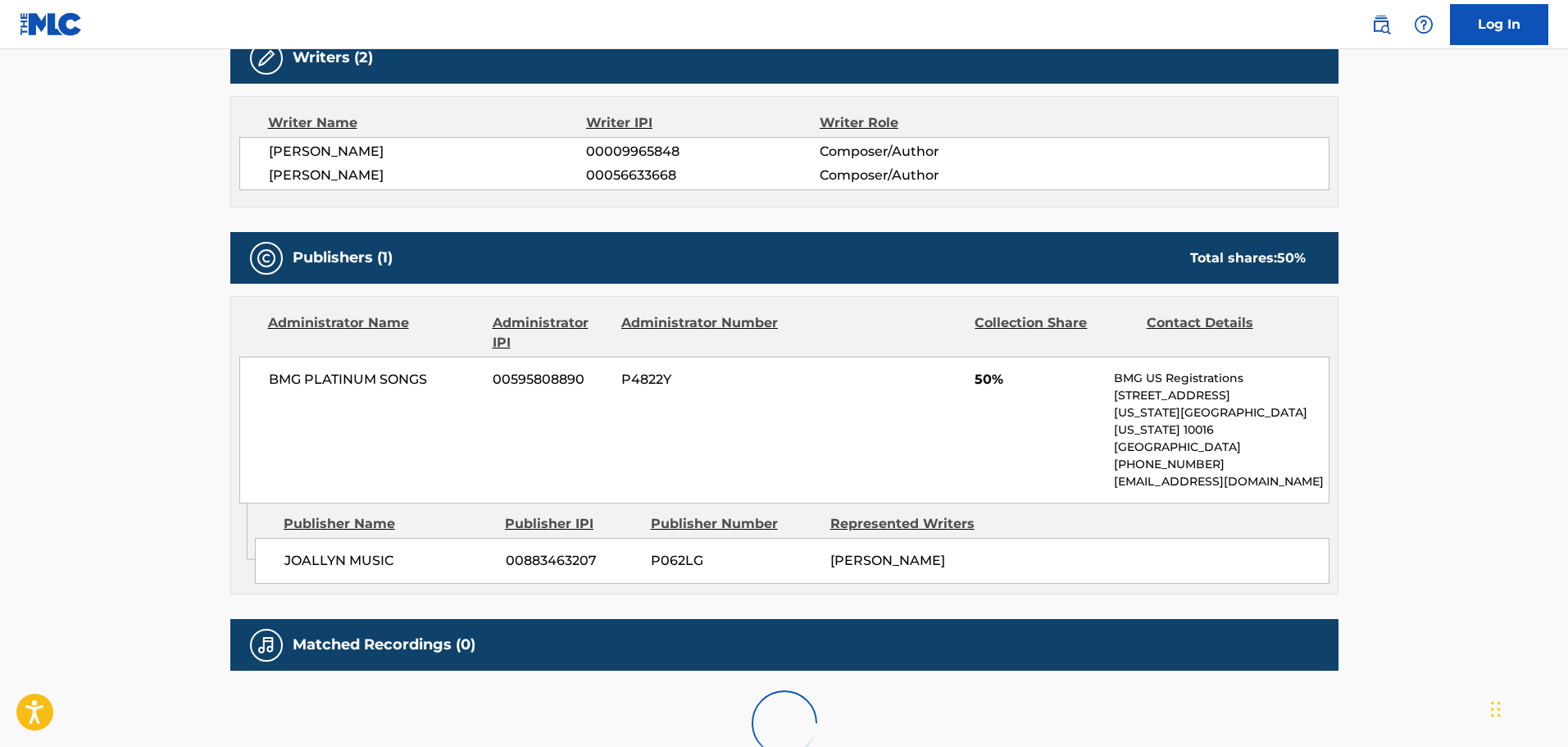
scroll to position [574, 0]
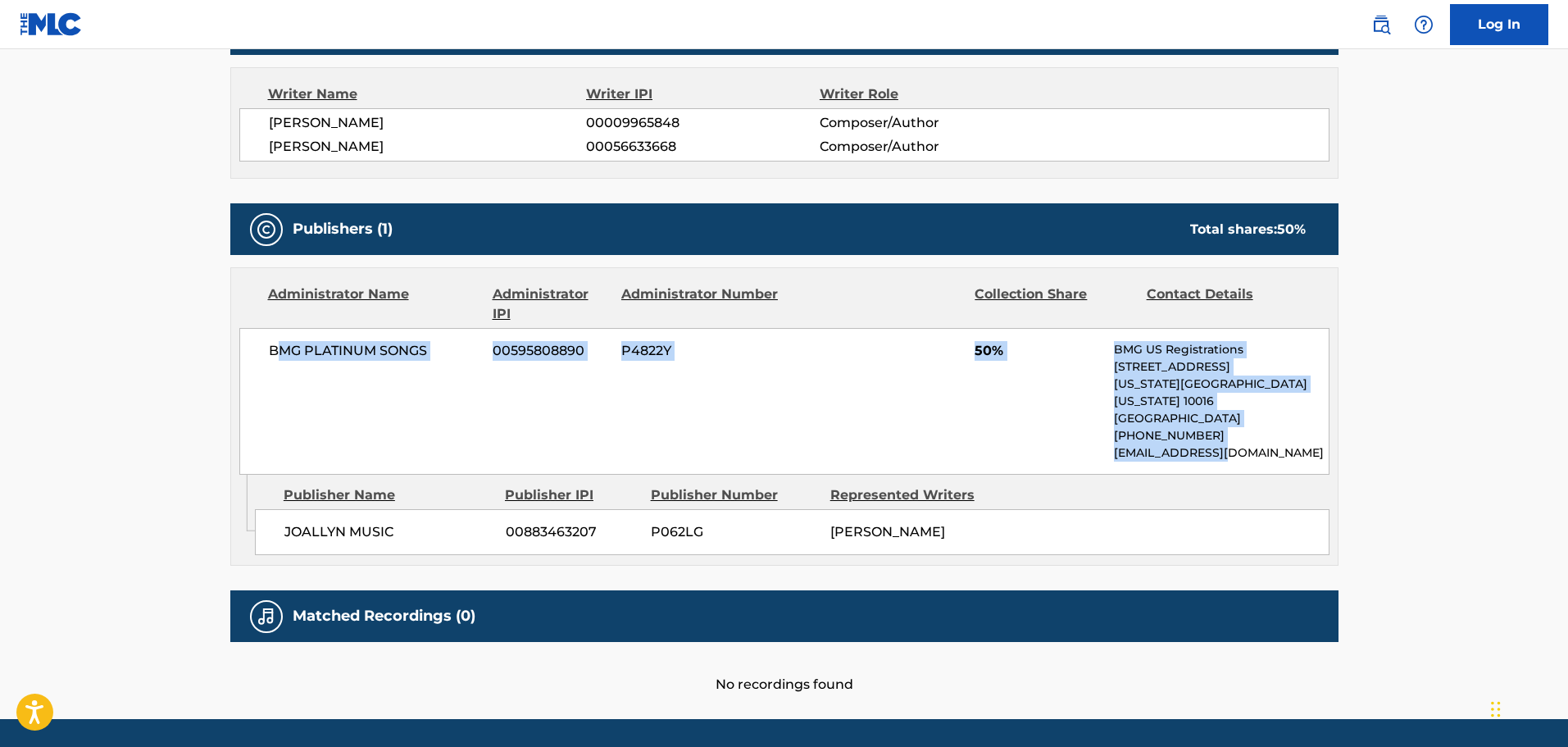
drag, startPoint x: 280, startPoint y: 346, endPoint x: 1215, endPoint y: 432, distance: 938.9
click at [1215, 432] on div "BMG PLATINUM SONGS 00595808890 P4822Y 50% BMG US Registrations 1 Park Ave, New …" at bounding box center [784, 401] width 1090 height 147
click at [788, 382] on div "BMG PLATINUM SONGS 00595808890 P4822Y 50% BMG US Registrations 1 Park Ave, New …" at bounding box center [784, 401] width 1090 height 147
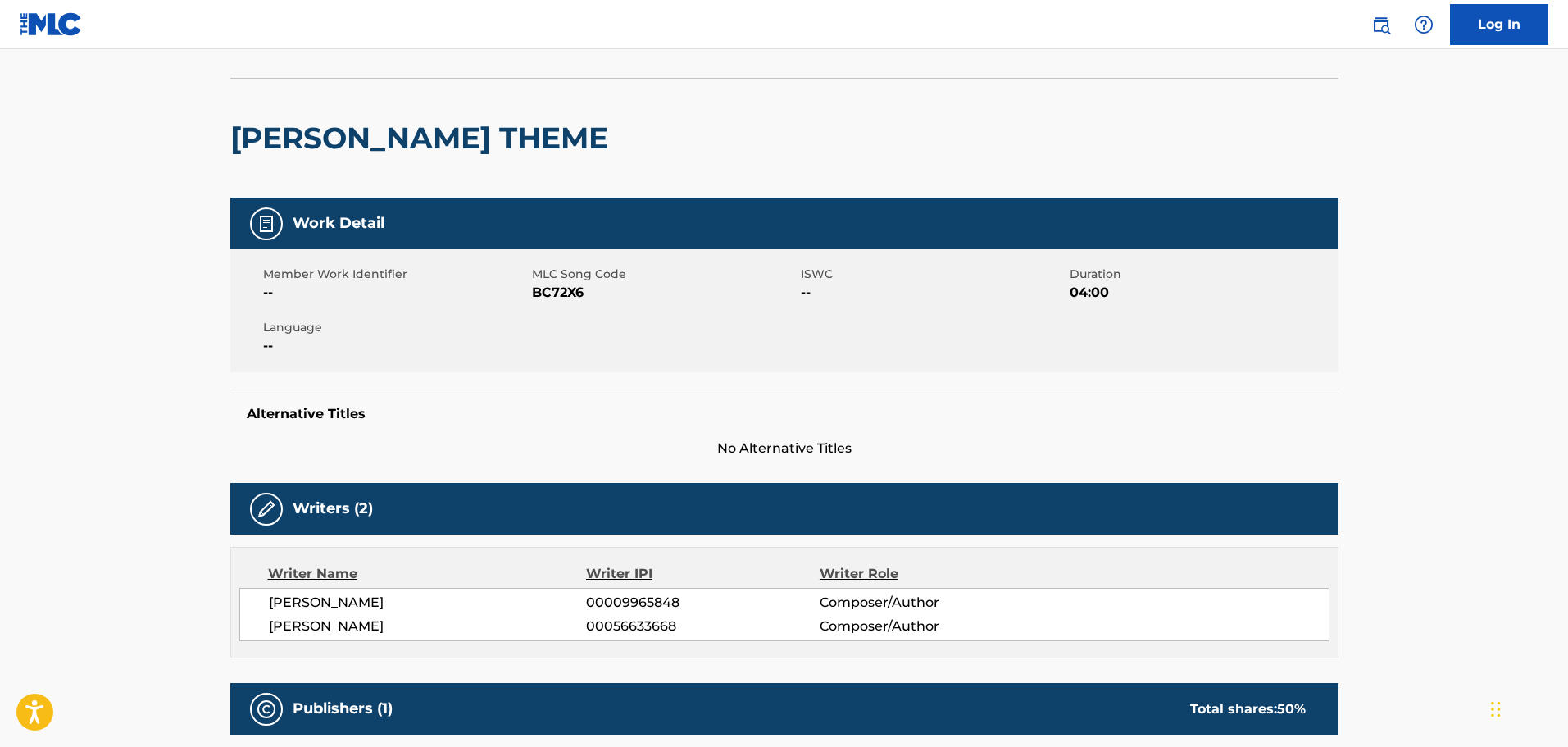
scroll to position [0, 0]
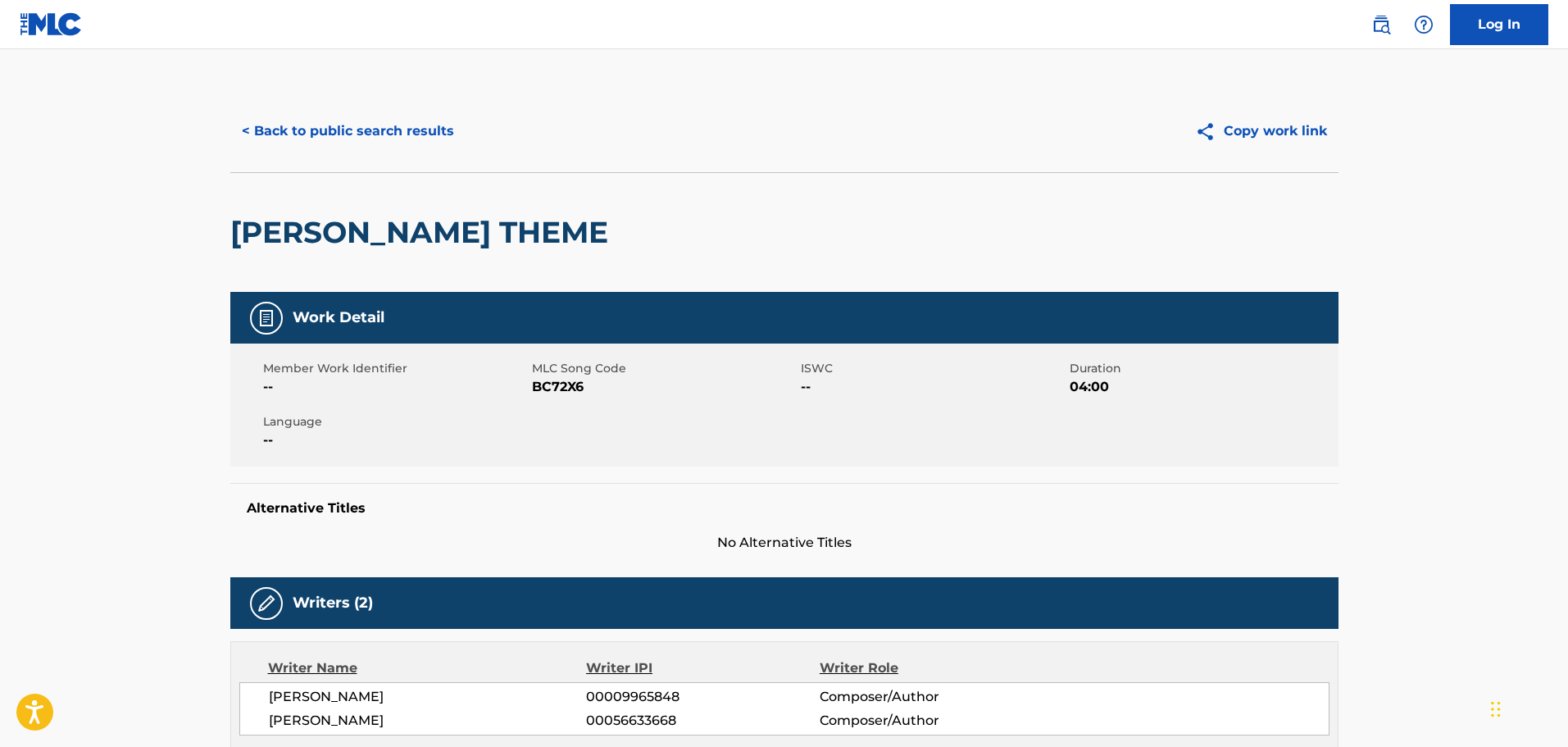
click at [478, 229] on h2 "BARNEY MILLER THEME" at bounding box center [424, 232] width 386 height 36
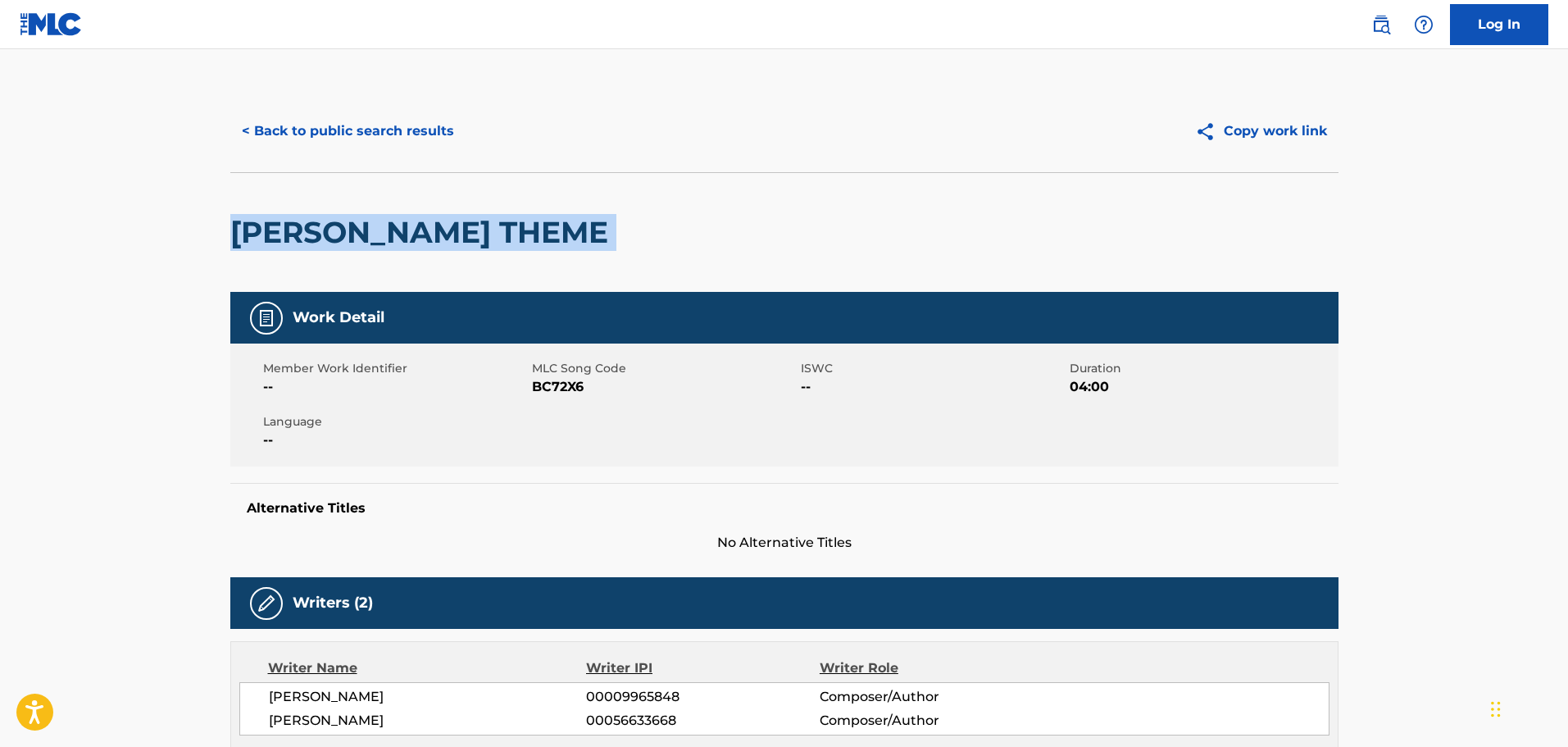
click at [478, 229] on h2 "BARNEY MILLER THEME" at bounding box center [424, 232] width 386 height 36
copy div "BARNEY MILLER THEME"
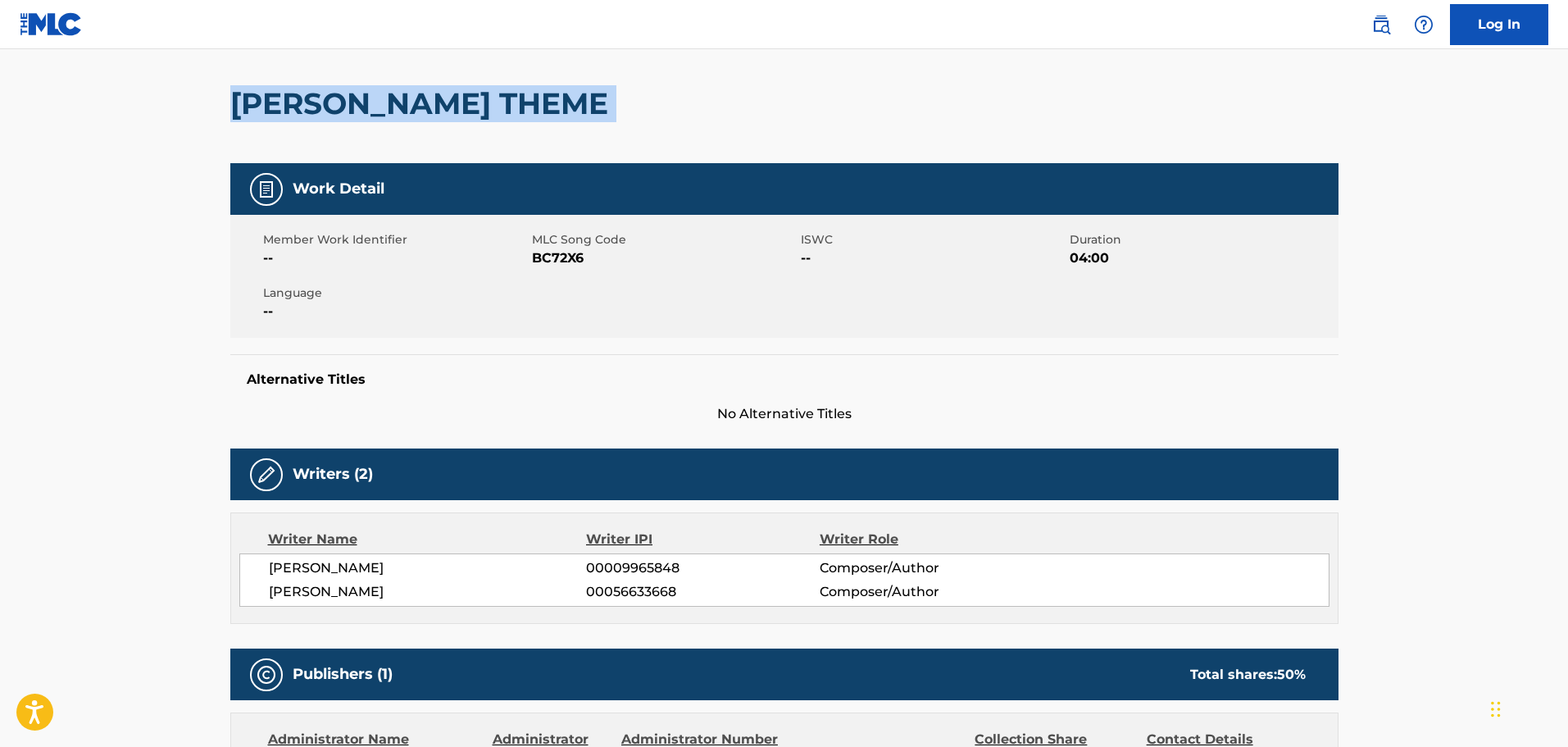
scroll to position [115, 0]
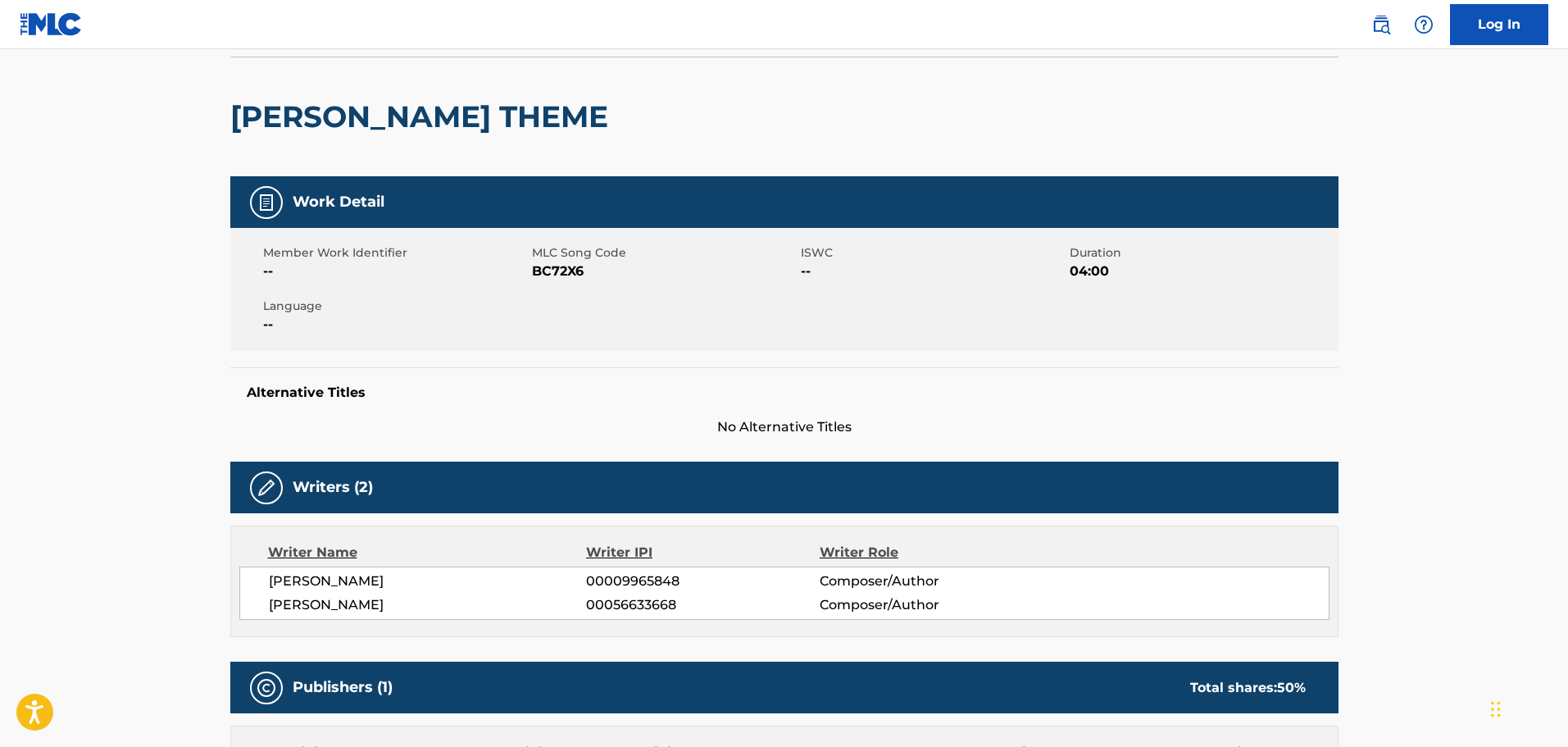
scroll to position [328, 0]
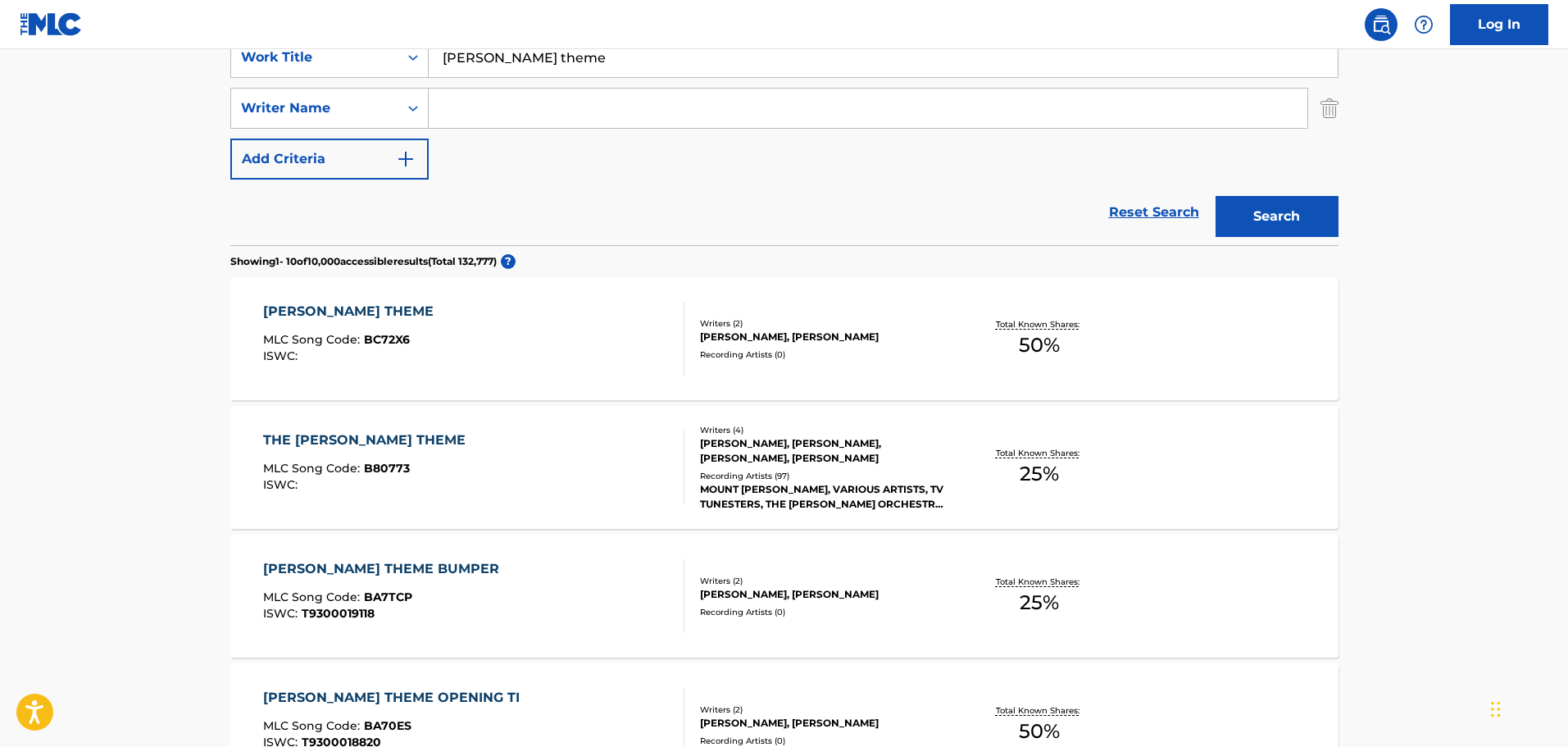
click at [441, 433] on div "THE BARNEY MILLER THEME" at bounding box center [368, 441] width 211 height 20
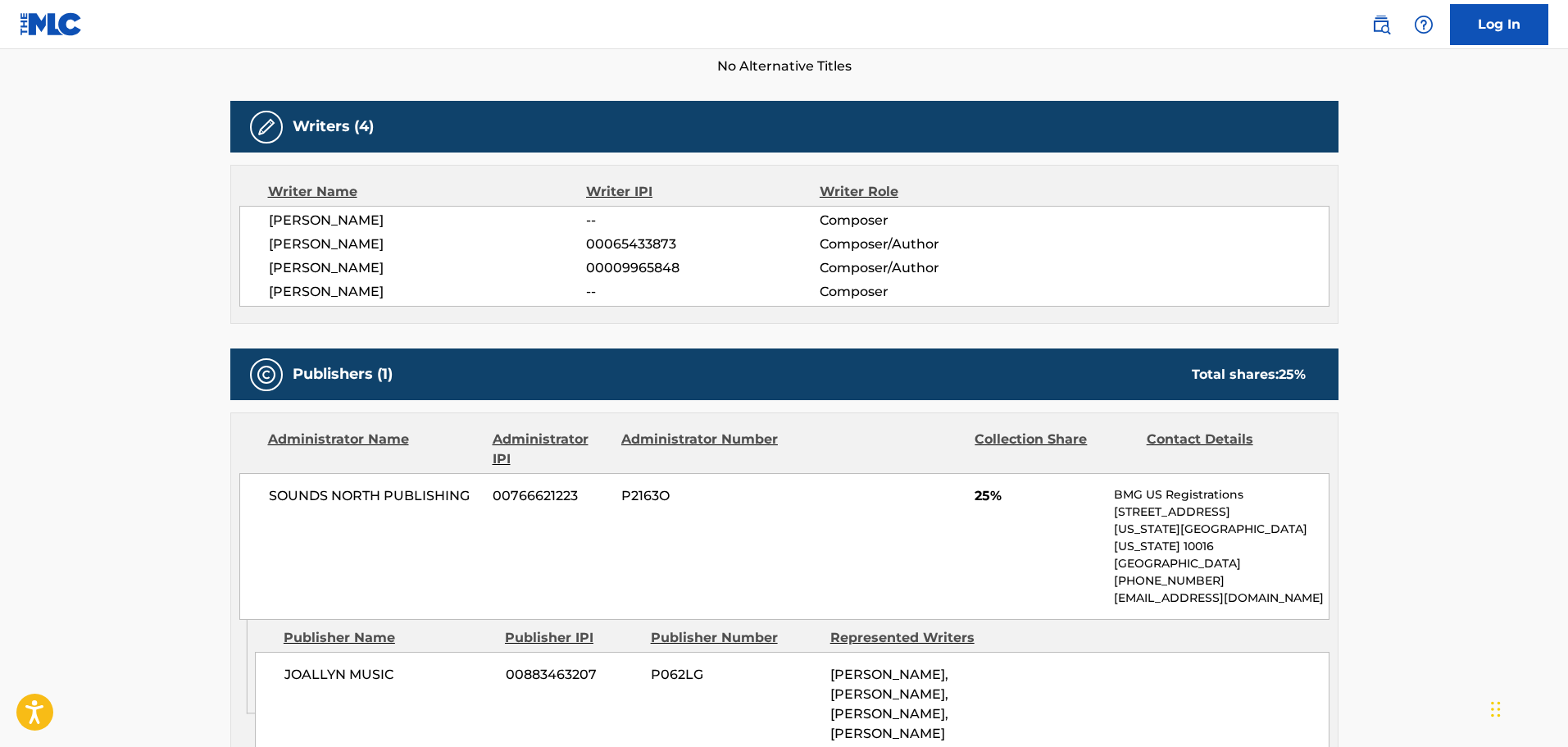
scroll to position [492, 0]
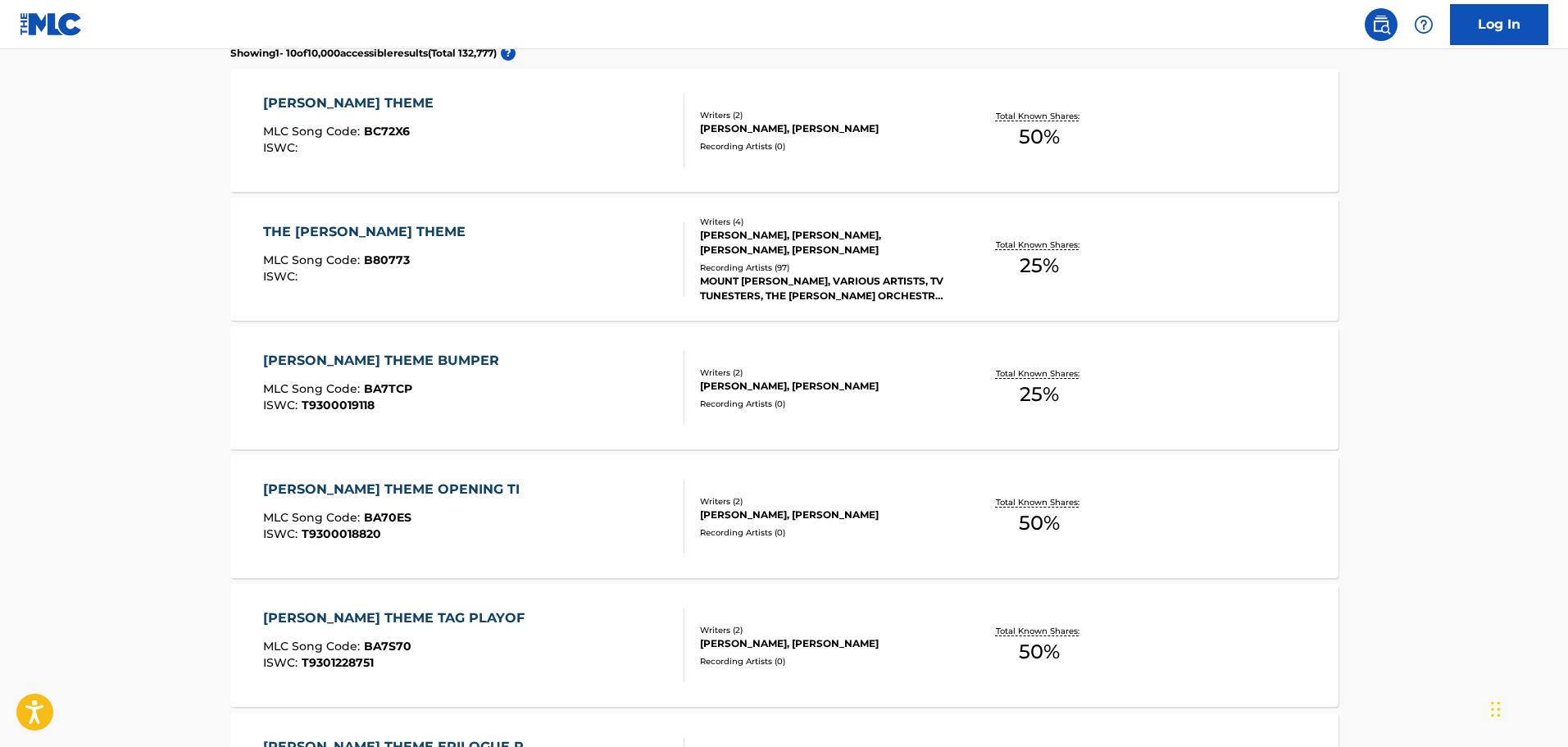
scroll to position [574, 0]
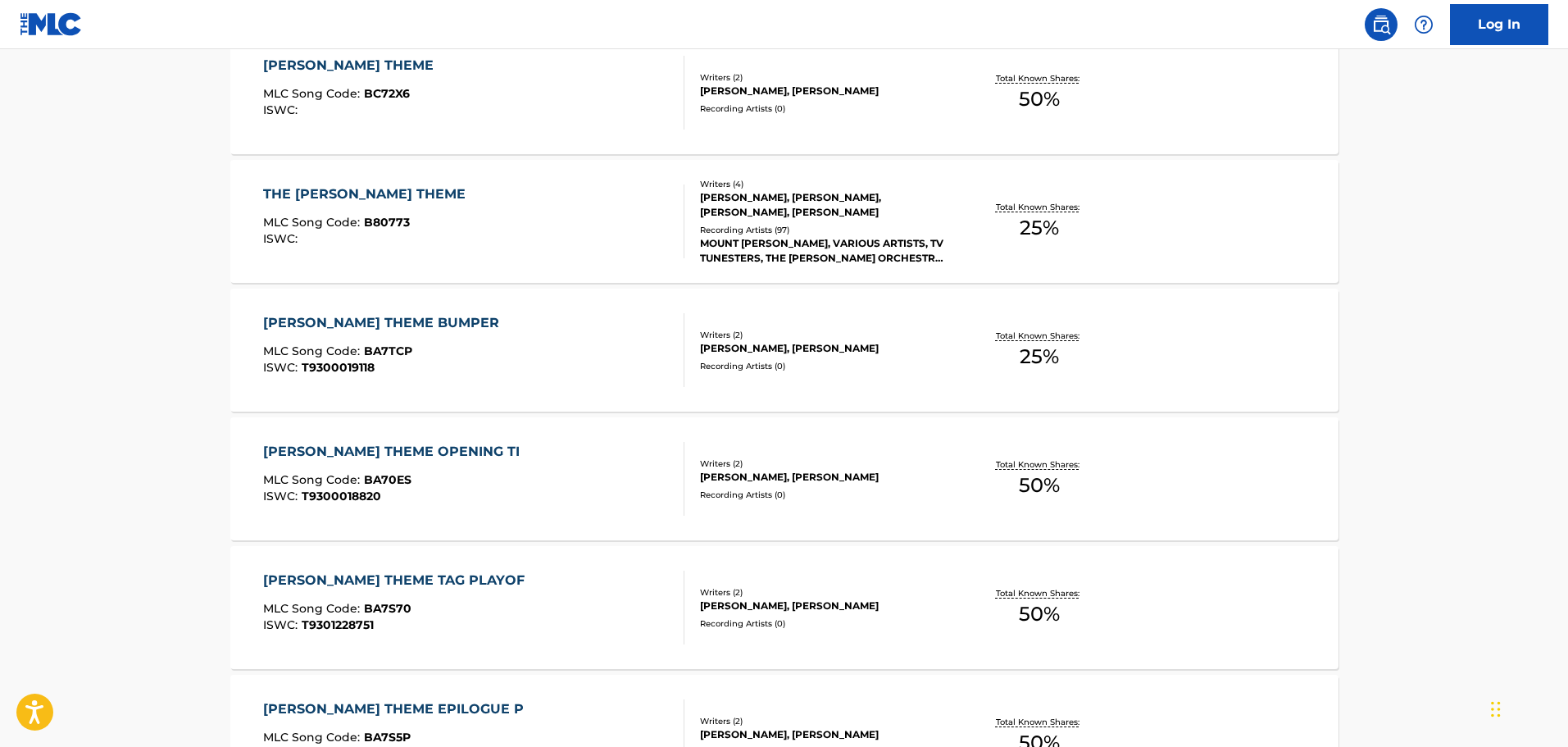
click at [471, 456] on div "BARNEY MILLER THEME OPENING TI" at bounding box center [395, 451] width 265 height 20
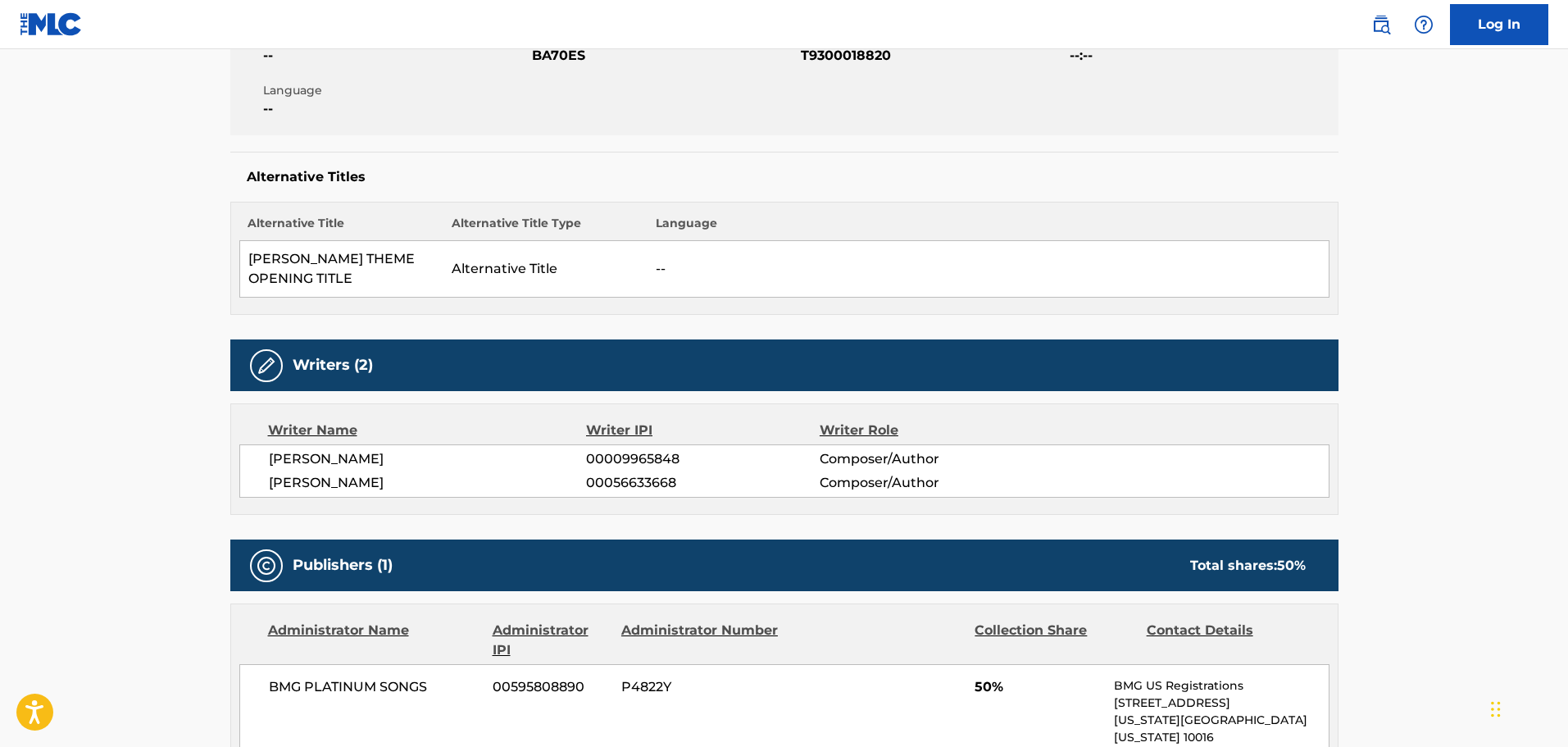
scroll to position [410, 0]
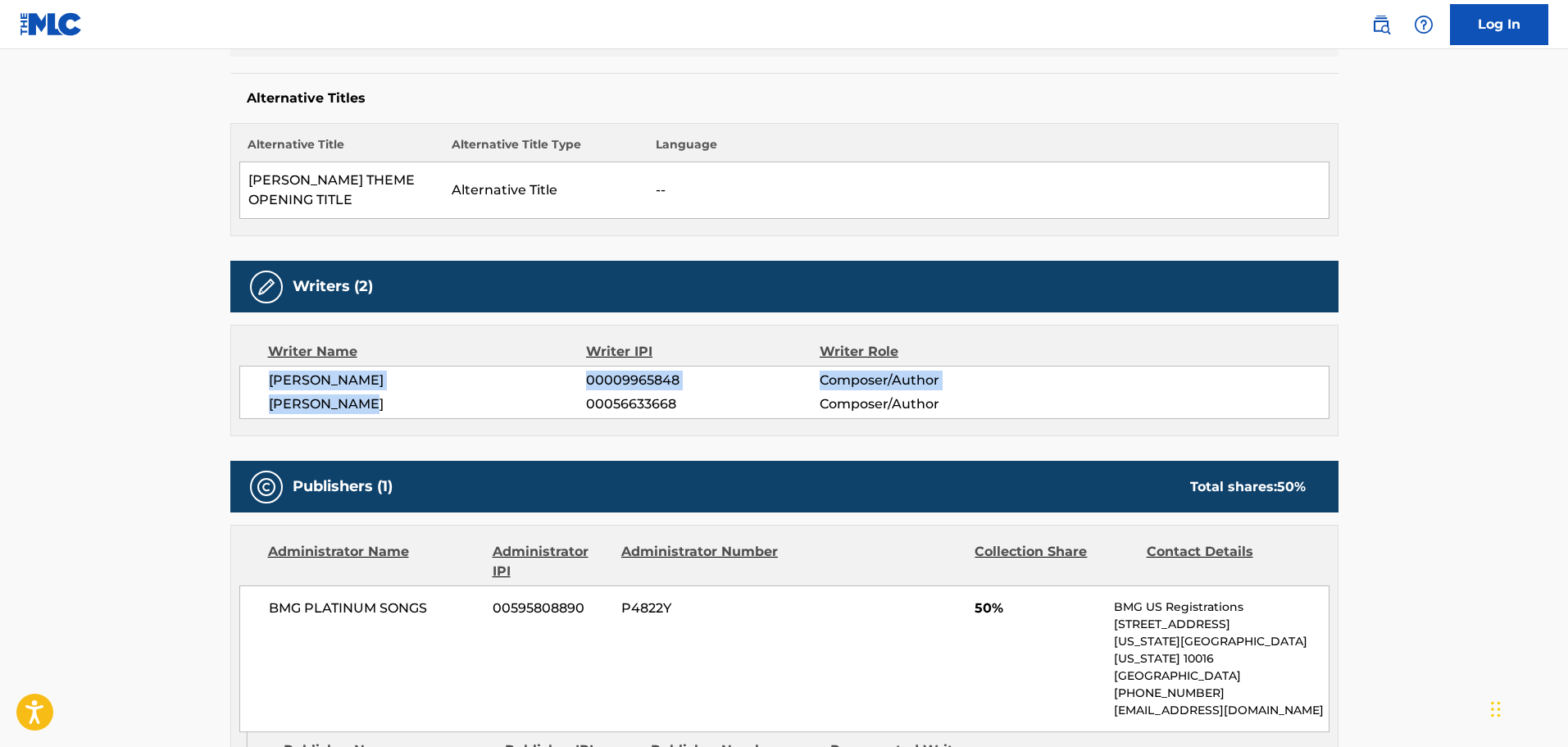
drag, startPoint x: 313, startPoint y: 387, endPoint x: 264, endPoint y: 375, distance: 50.4
click at [264, 375] on div "ALLYN M. FERGUSON 00009965848 Composer/Author JACK ELLIOTT 00056633668 Composer…" at bounding box center [784, 392] width 1090 height 53
click at [271, 378] on span "ALLYN M. FERGUSON" at bounding box center [427, 380] width 318 height 20
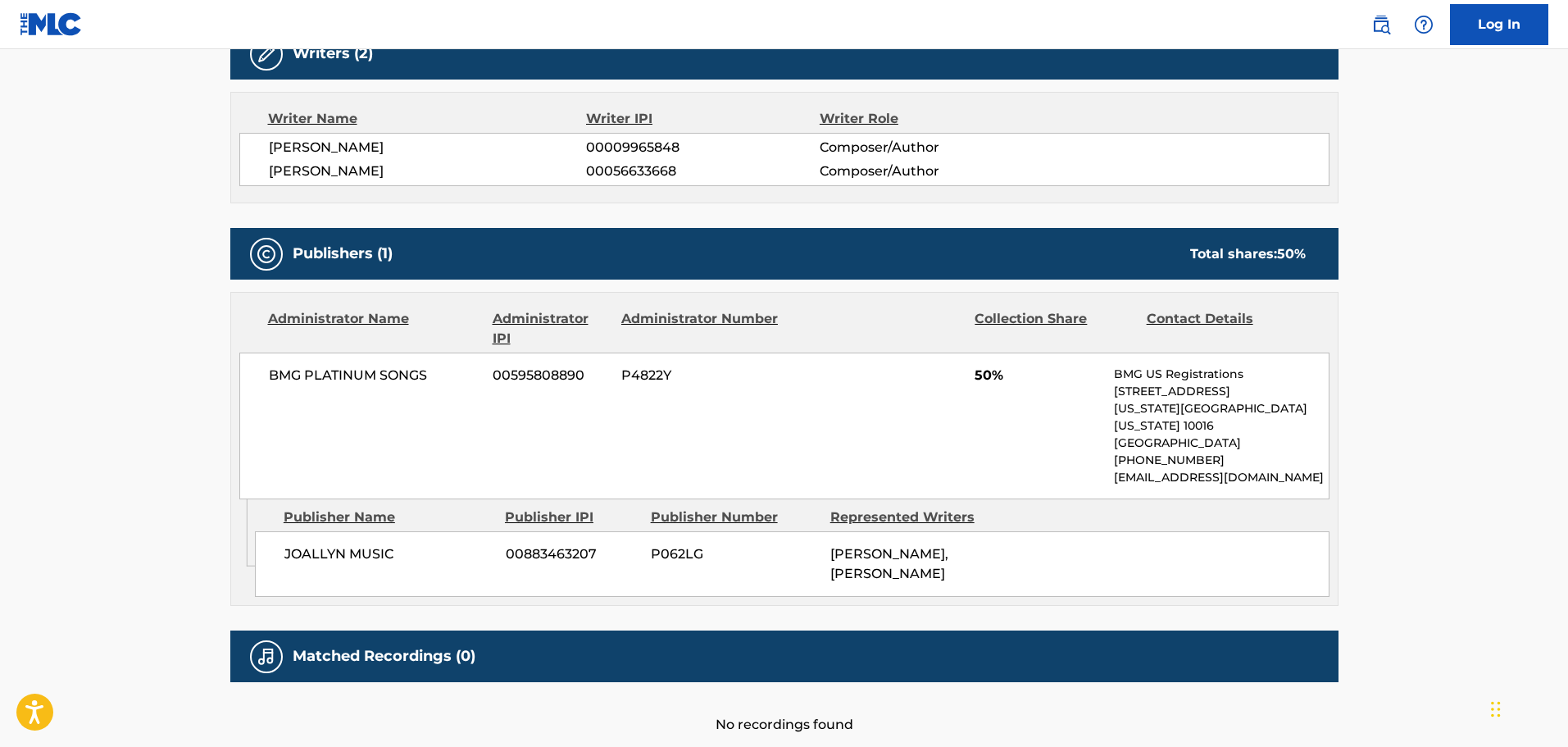
scroll to position [656, 0]
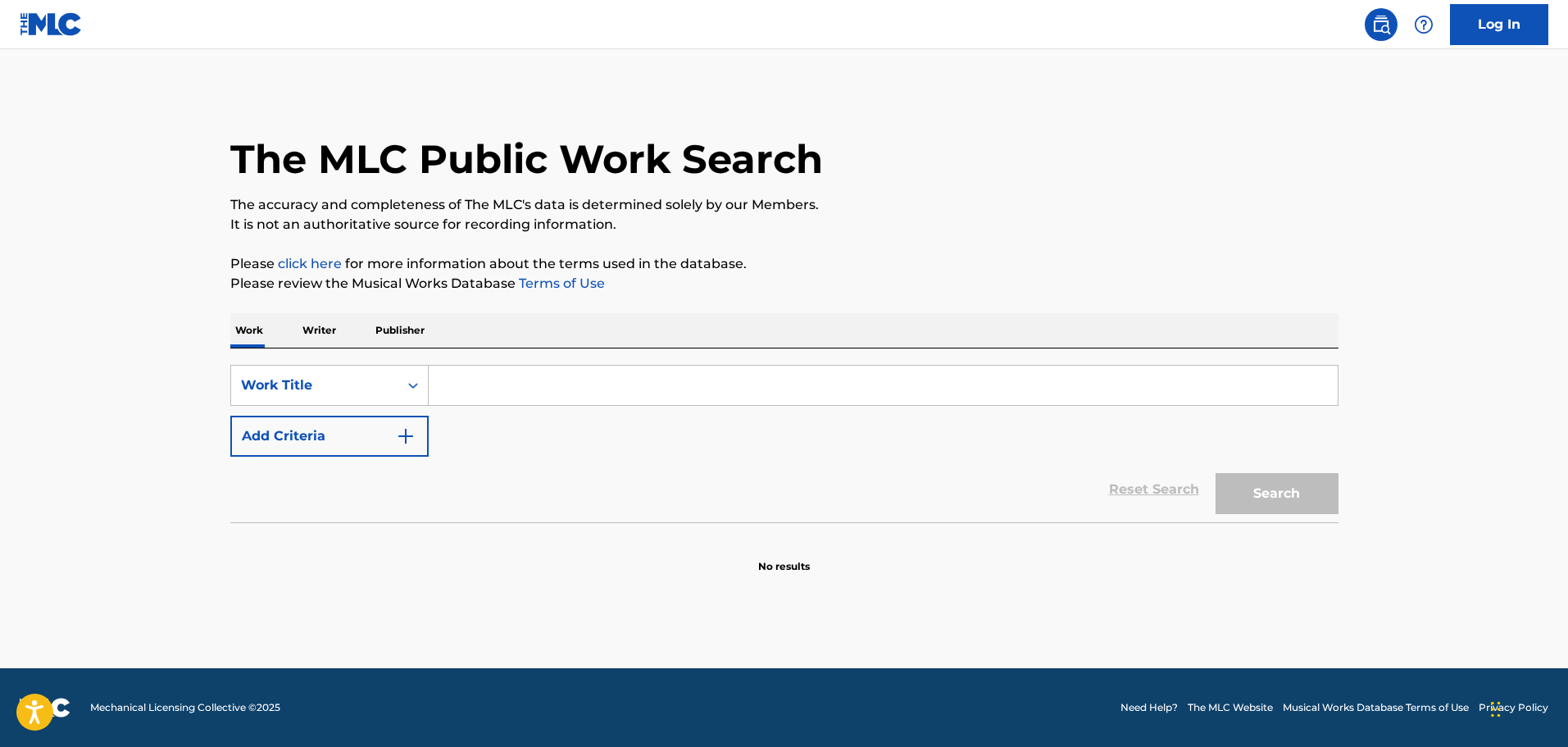
click at [615, 374] on input "Search Form" at bounding box center [882, 385] width 909 height 39
paste input "The Flying Doctors"
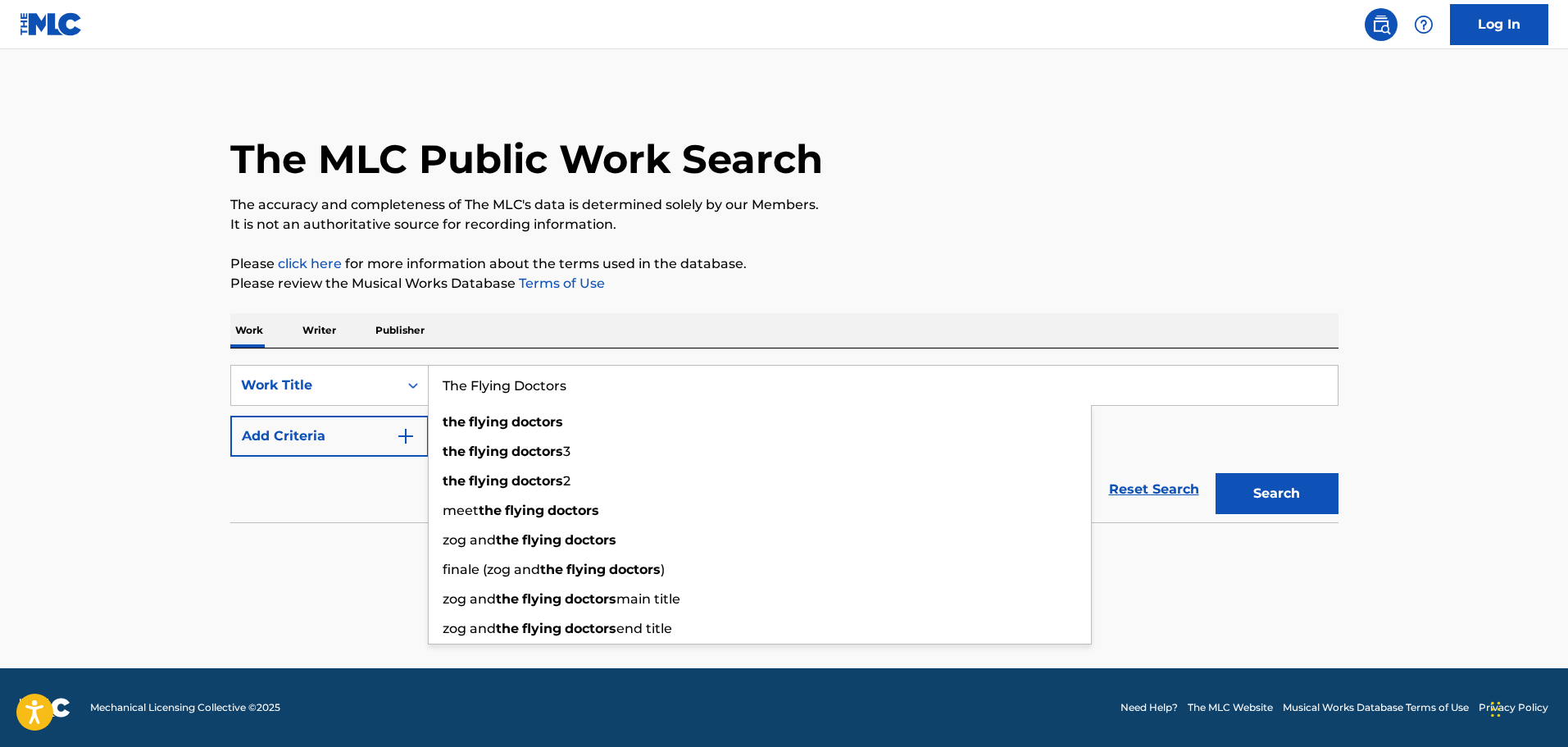
type input "The Flying Doctors"
click at [1357, 530] on div "The MLC Public Work Search The accuracy and completeness of The MLC's data is d…" at bounding box center [784, 332] width 1147 height 484
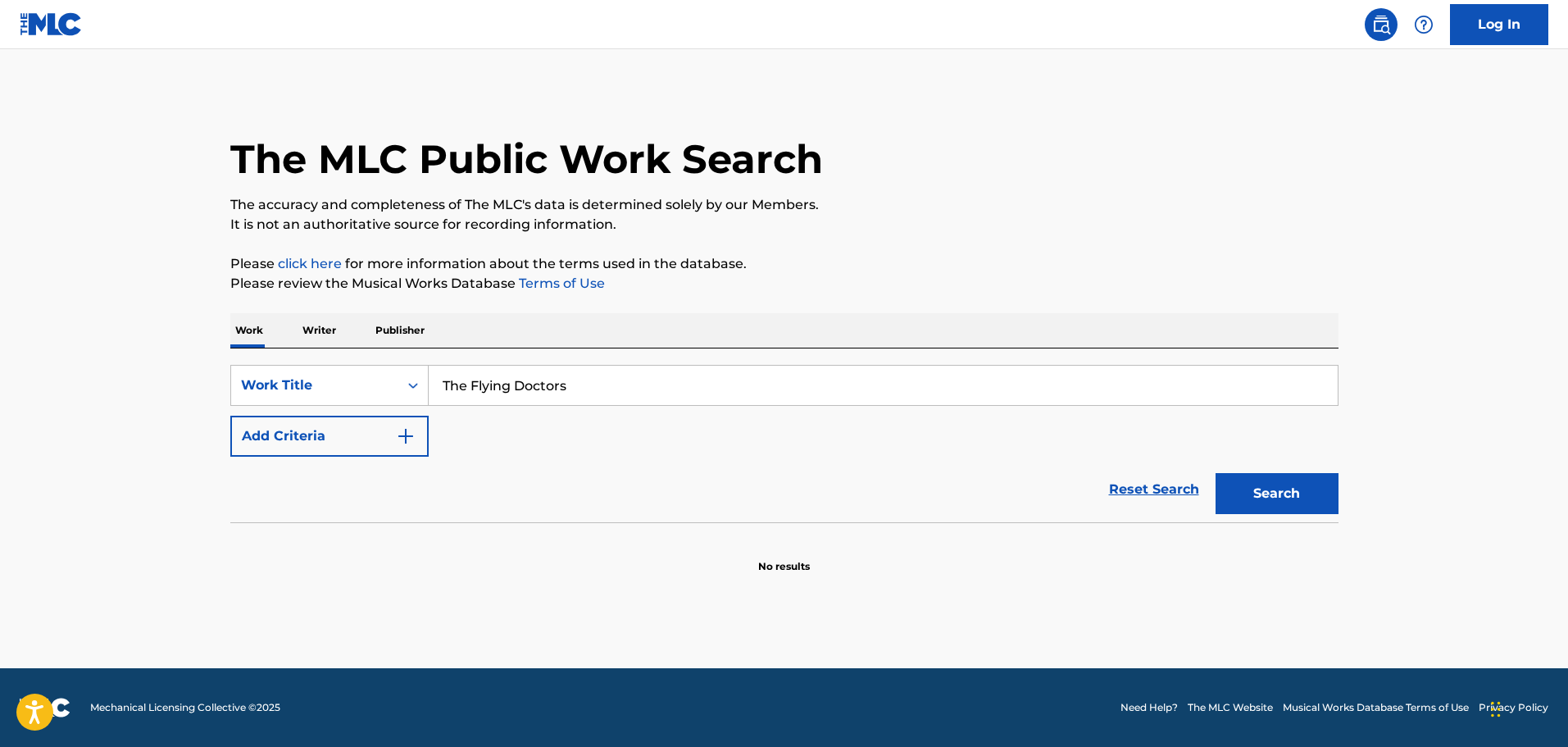
click at [1311, 510] on button "Search" at bounding box center [1276, 494] width 123 height 41
click at [409, 425] on button "Add Criteria" at bounding box center [329, 437] width 198 height 41
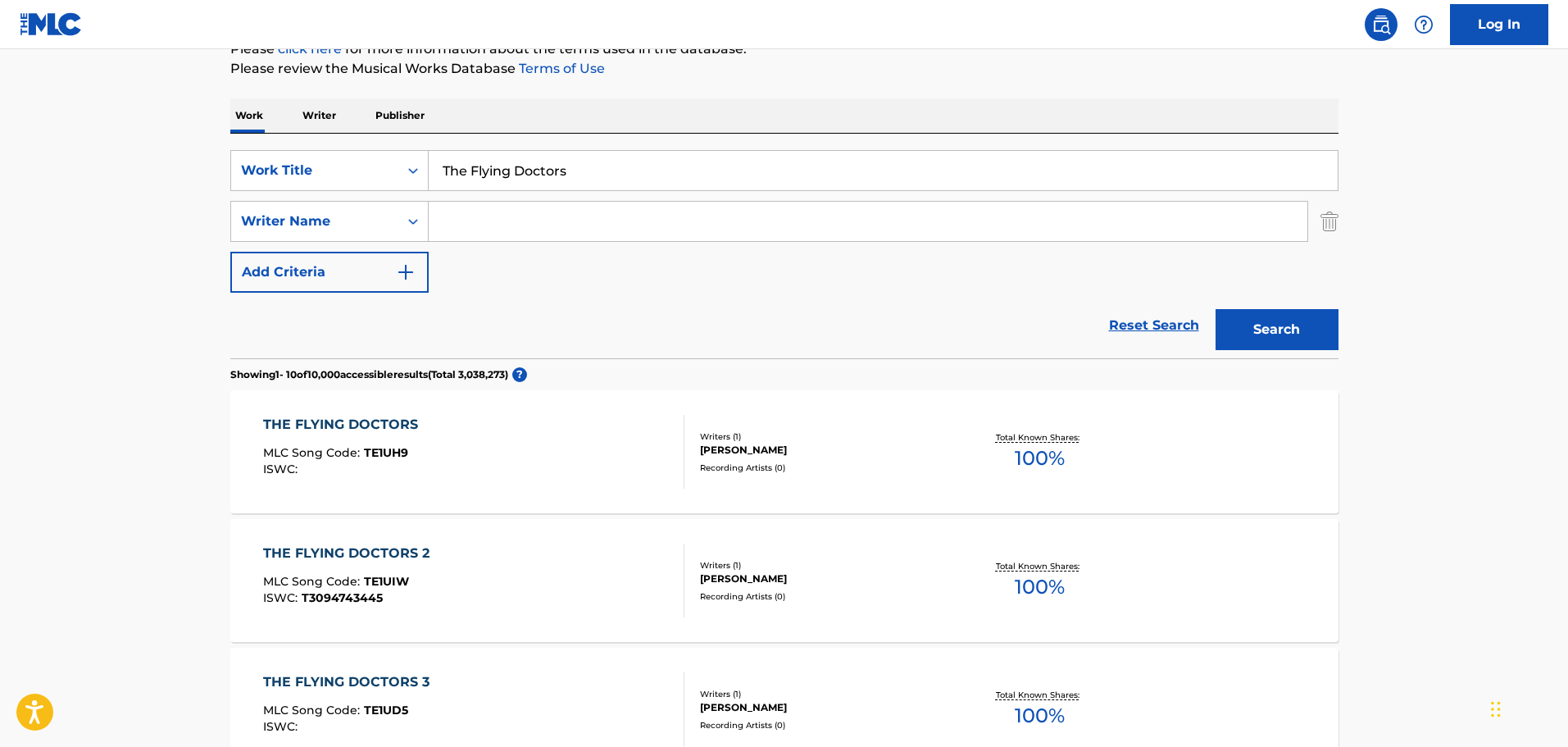
scroll to position [246, 0]
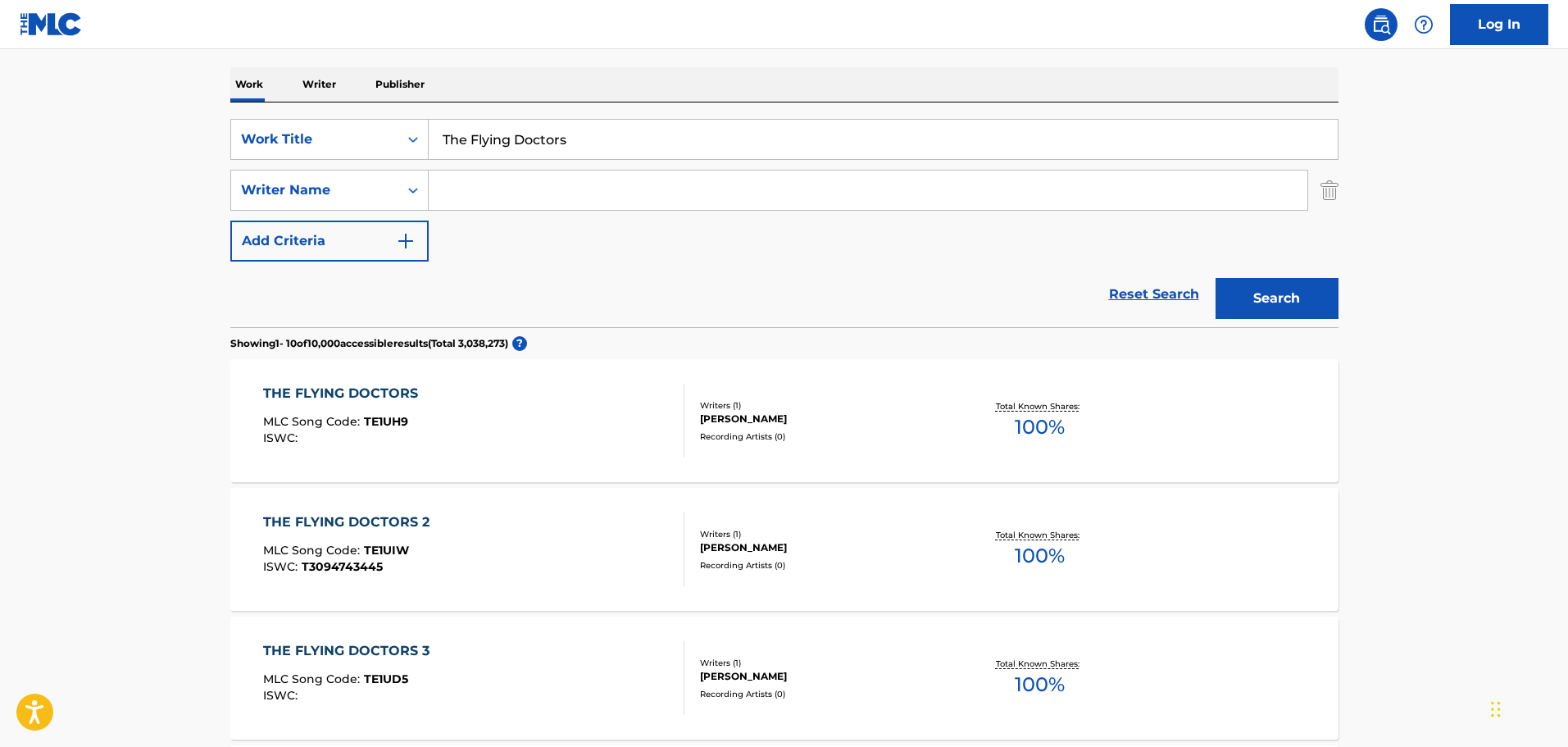
click at [490, 193] on input "Search Form" at bounding box center [868, 190] width 879 height 39
paste input "[PERSON_NAME]"
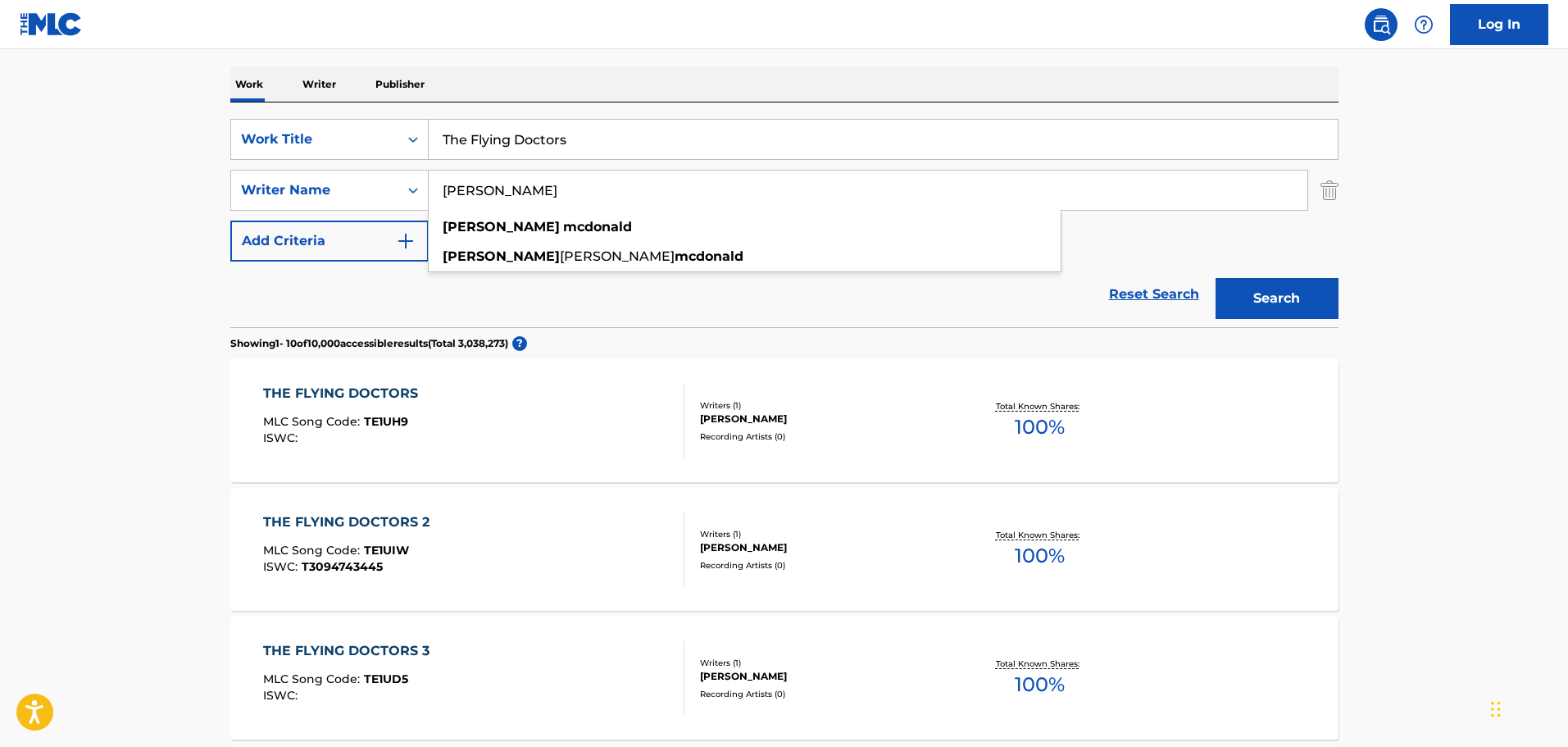
type input "[PERSON_NAME]"
click at [1301, 297] on button "Search" at bounding box center [1276, 299] width 123 height 41
